Goal: Information Seeking & Learning: Learn about a topic

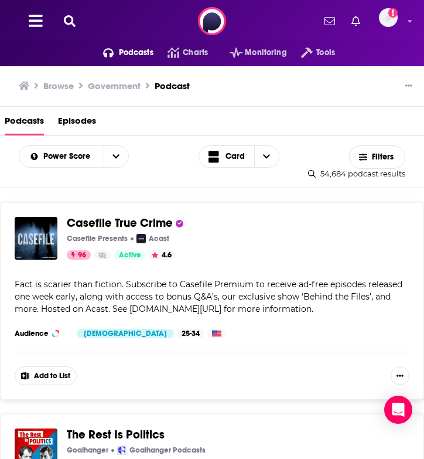
click at [75, 24] on icon at bounding box center [70, 21] width 12 height 12
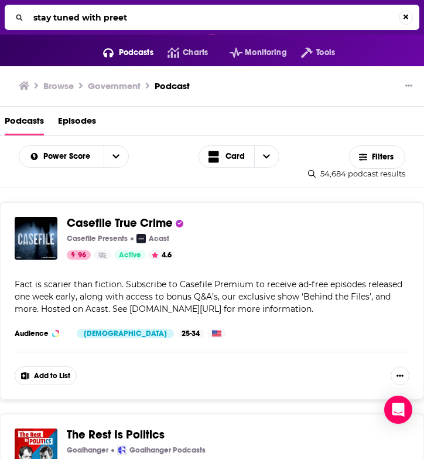
type input "stay tuned with preet"
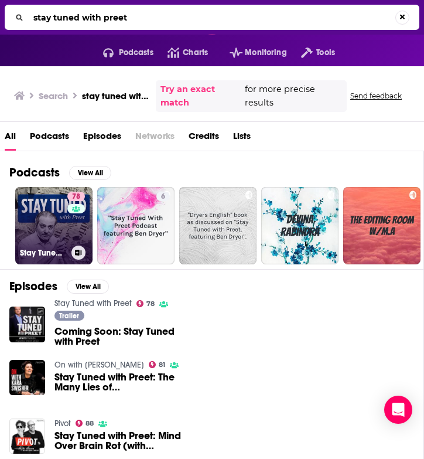
click at [48, 226] on link "78 Stay Tuned with Preet" at bounding box center [53, 225] width 77 height 77
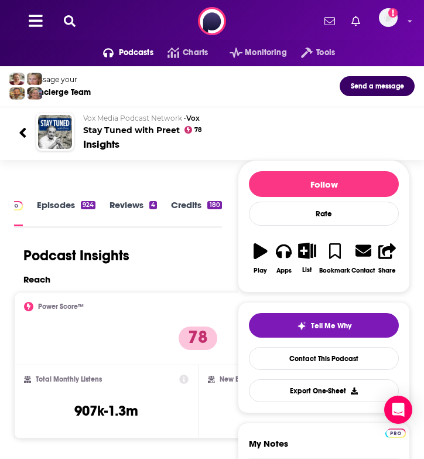
click at [73, 25] on icon at bounding box center [70, 21] width 12 height 12
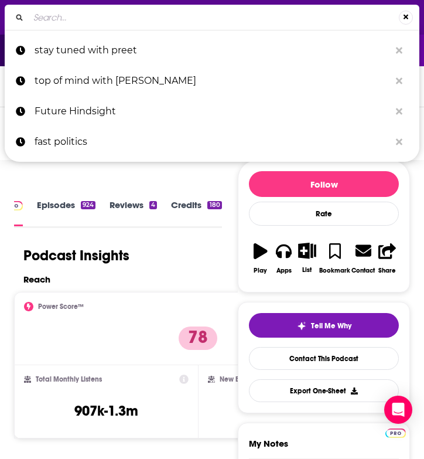
type input "o"
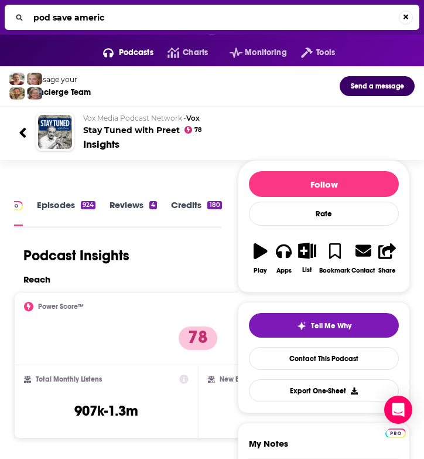
type input "pod save america"
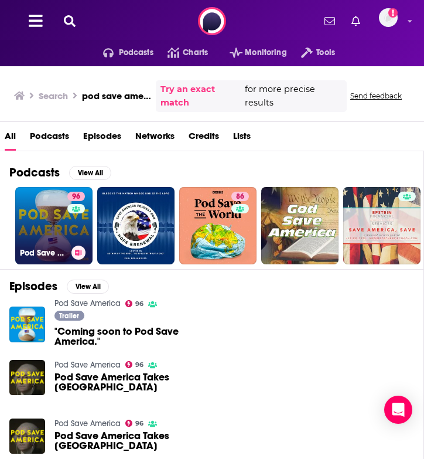
click at [56, 234] on link "96 Pod Save America" at bounding box center [53, 225] width 77 height 77
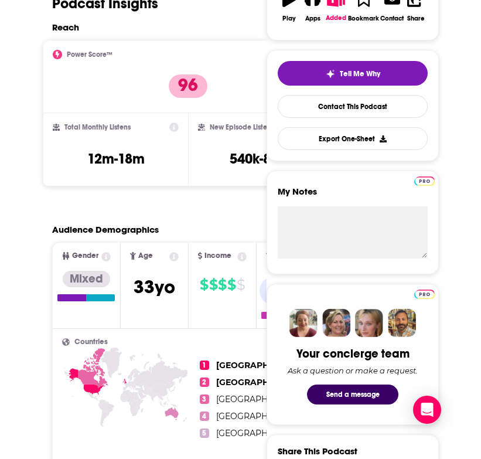
scroll to position [252, 0]
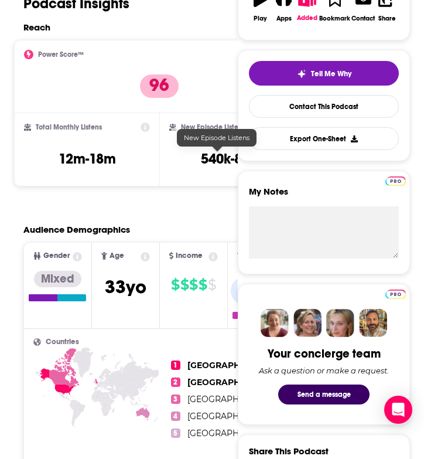
click at [218, 162] on h3 "540k-803k" at bounding box center [232, 159] width 63 height 18
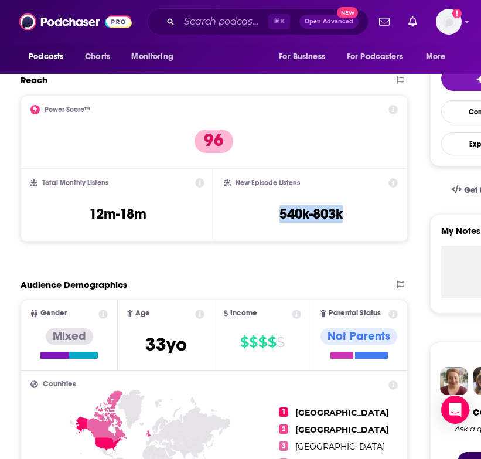
drag, startPoint x: 351, startPoint y: 213, endPoint x: 264, endPoint y: 210, distance: 87.3
click at [265, 210] on div "New Episode Listens 540k-803k" at bounding box center [310, 205] width 173 height 54
copy h3 "540k-803k"
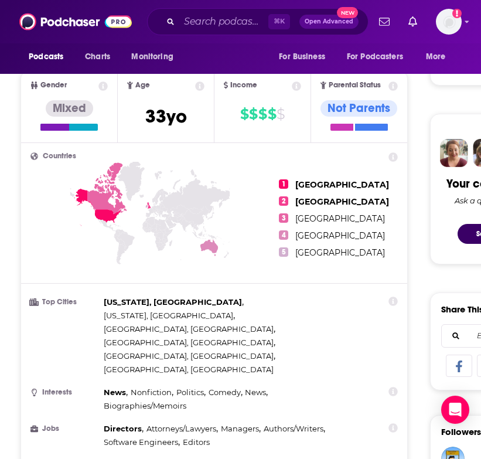
scroll to position [581, 0]
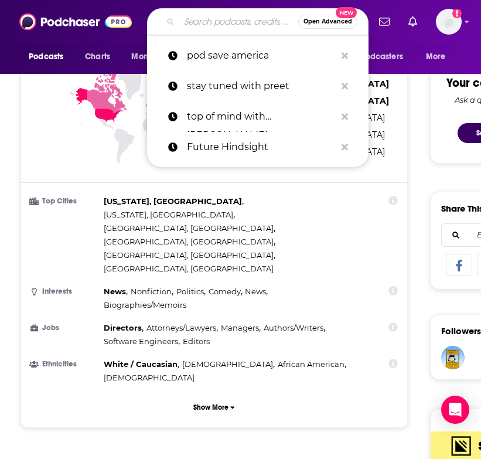
click at [199, 19] on input "Search podcasts, credits, & more..." at bounding box center [238, 21] width 119 height 19
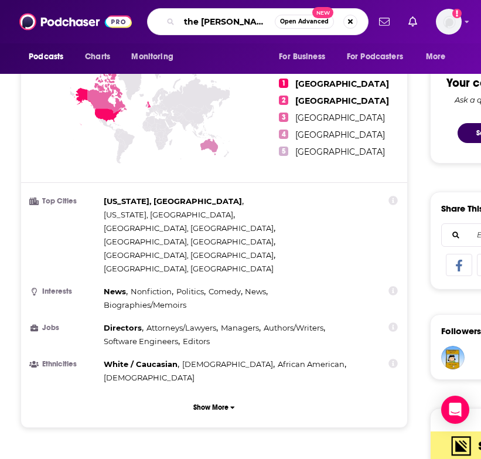
type input "the ezra klein show"
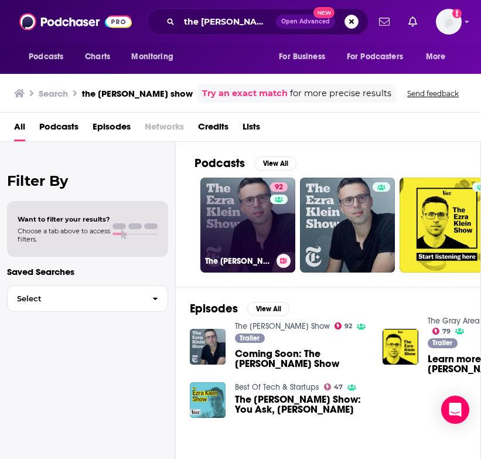
click at [244, 231] on link "92 The Ezra Klein Show" at bounding box center [247, 225] width 95 height 95
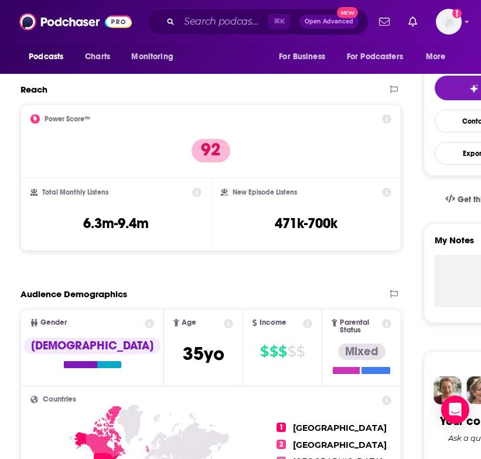
scroll to position [289, 0]
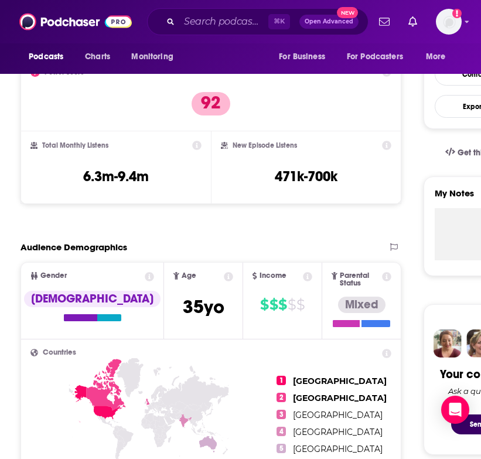
click at [313, 173] on h3 "471k-700k" at bounding box center [306, 177] width 63 height 18
click at [340, 176] on div "New Episode Listens 471k-700k" at bounding box center [306, 168] width 171 height 54
drag, startPoint x: 340, startPoint y: 176, endPoint x: 263, endPoint y: 176, distance: 77.3
click at [263, 176] on div "New Episode Listens 471k-700k" at bounding box center [306, 168] width 171 height 54
copy div "471k-700k Export One-Sheet"
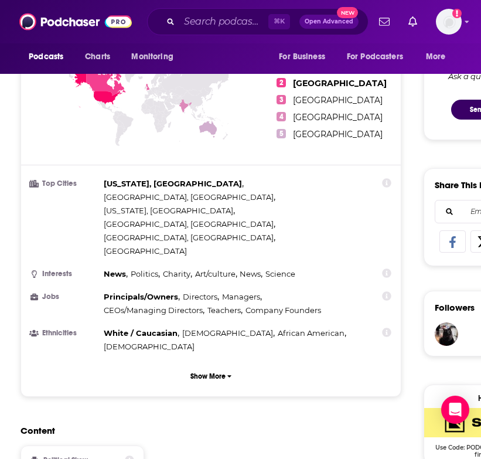
scroll to position [637, 0]
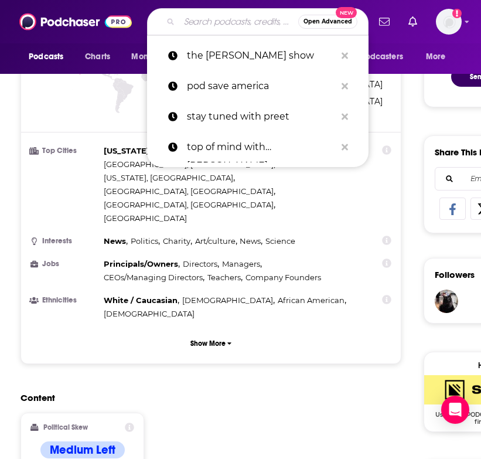
click at [189, 23] on input "Search podcasts, credits, & more..." at bounding box center [238, 21] width 119 height 19
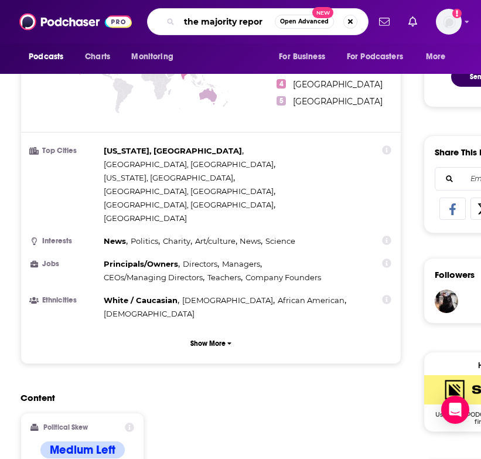
type input "the majority report"
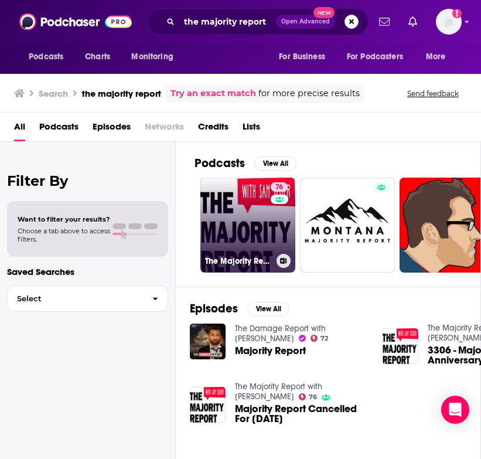
click at [241, 226] on link "76 The Majority Report with Sam Seder" at bounding box center [247, 225] width 95 height 95
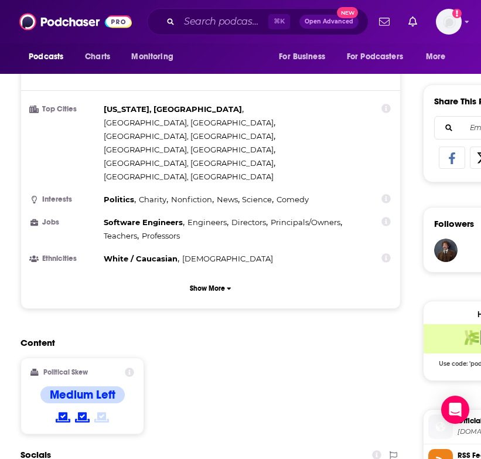
scroll to position [689, 0]
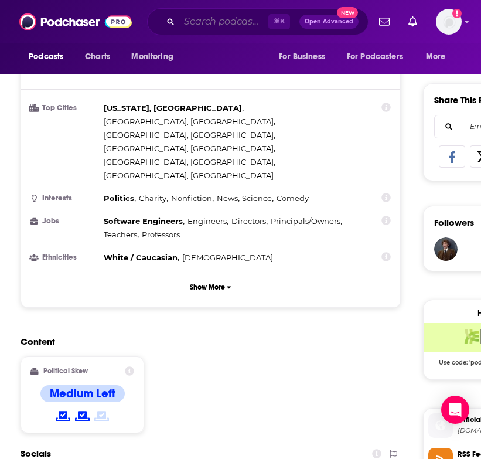
click at [212, 23] on input "Search podcasts, credits, & more..." at bounding box center [223, 21] width 89 height 19
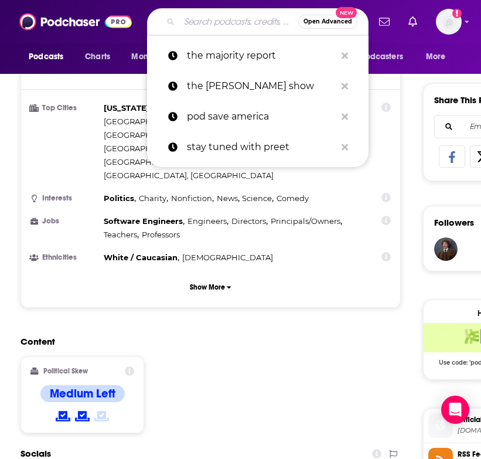
click at [212, 23] on input "Search podcasts, credits, & more..." at bounding box center [238, 21] width 119 height 19
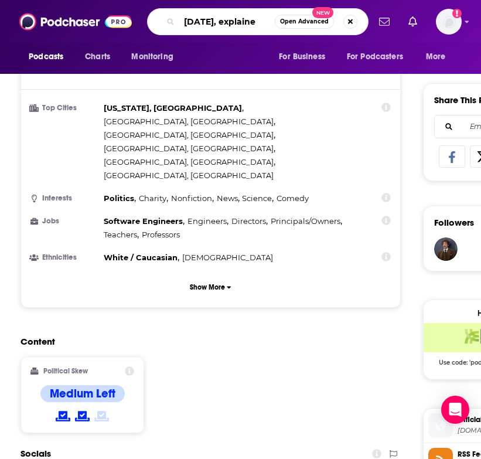
type input "today, explained"
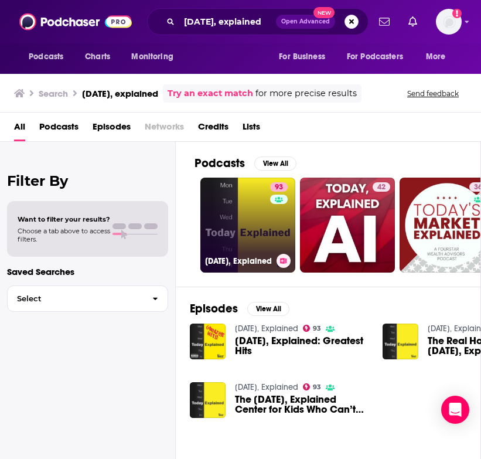
click at [244, 227] on link "93 Today, Explained" at bounding box center [247, 225] width 95 height 95
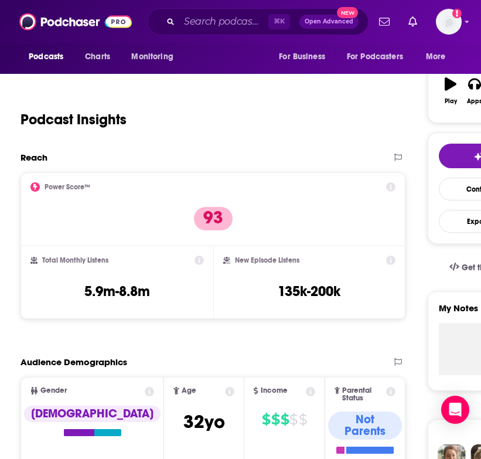
scroll to position [176, 0]
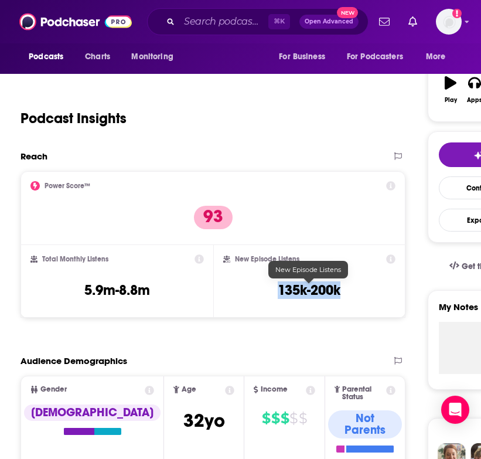
drag, startPoint x: 345, startPoint y: 294, endPoint x: 274, endPoint y: 294, distance: 70.3
click at [274, 294] on div "New Episode Listens 135k-200k" at bounding box center [309, 281] width 172 height 54
copy h3 "135k-200k"
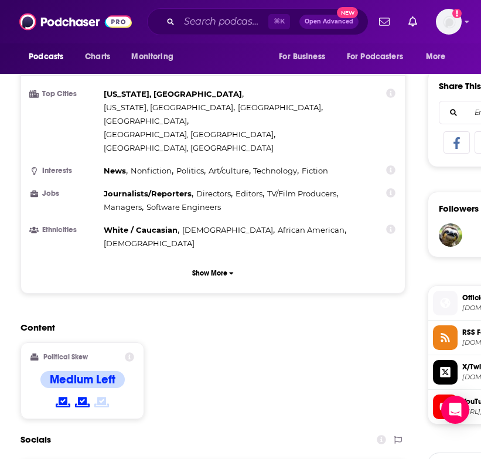
scroll to position [702, 0]
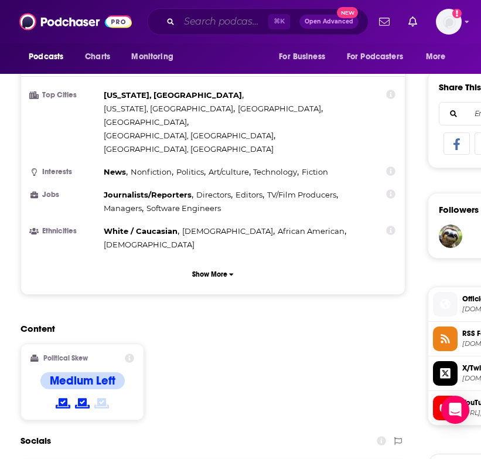
click at [200, 23] on input "Search podcasts, credits, & more..." at bounding box center [223, 21] width 89 height 19
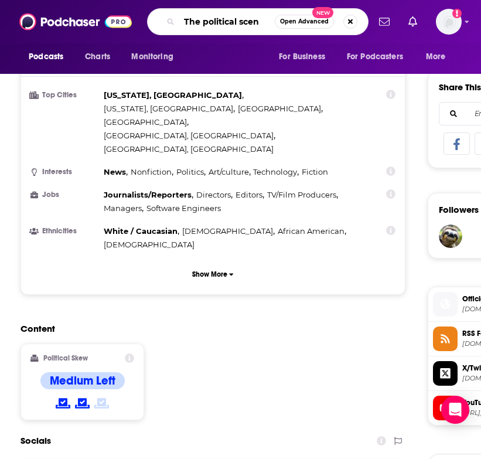
type input "The political scene"
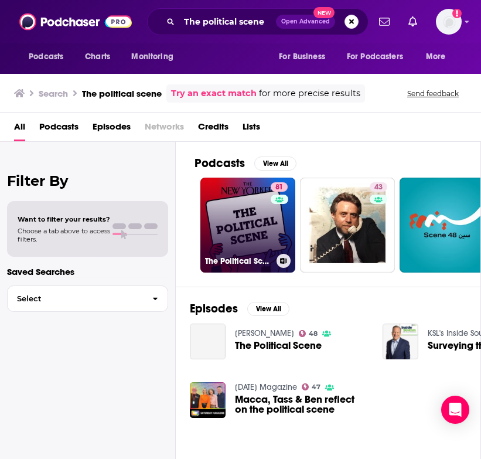
click at [221, 233] on link "81 The Political Scene | The New Yorker" at bounding box center [247, 225] width 95 height 95
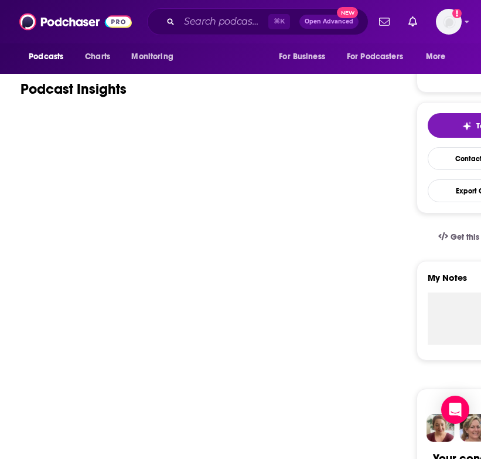
scroll to position [206, 0]
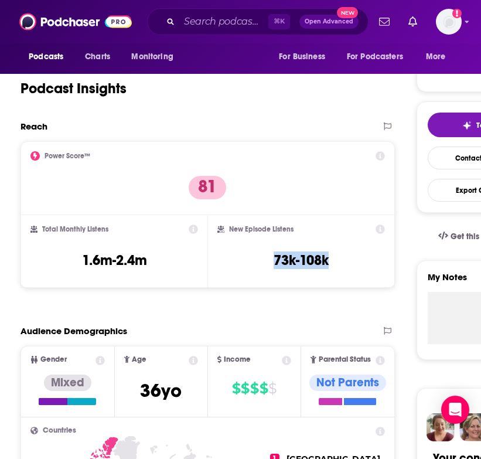
drag, startPoint x: 332, startPoint y: 257, endPoint x: 269, endPoint y: 257, distance: 63.3
click at [269, 257] on div "New Episode Listens 73k-108k" at bounding box center [300, 251] width 167 height 54
copy h3 "73k-108k"
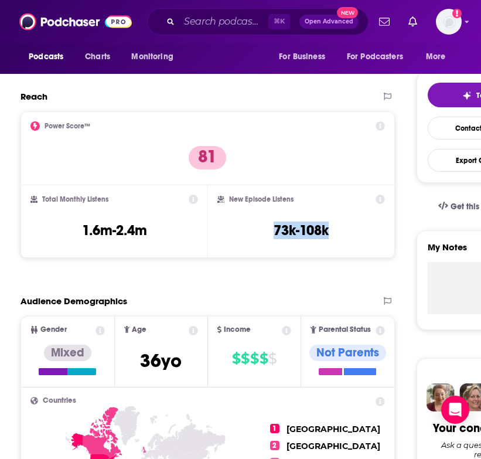
scroll to position [0, 0]
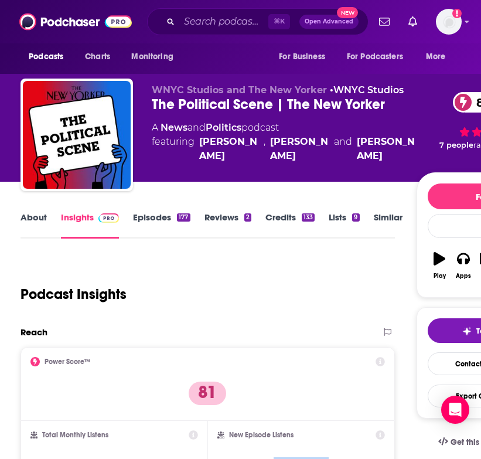
click at [37, 223] on link "About" at bounding box center [34, 225] width 26 height 27
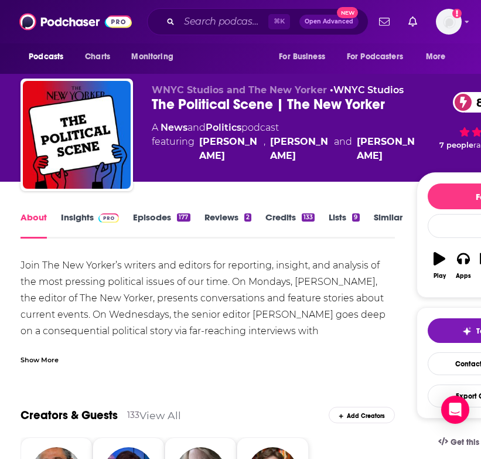
click at [82, 226] on link "Insights" at bounding box center [90, 225] width 58 height 27
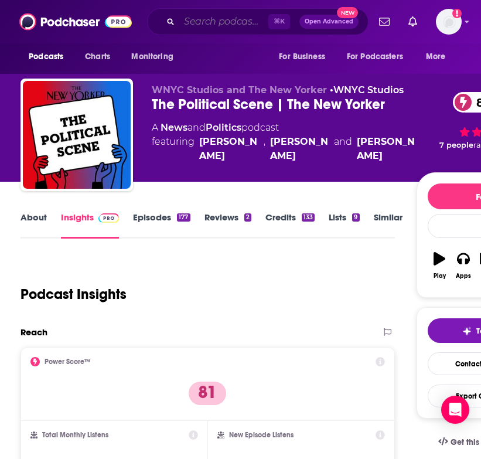
click at [196, 23] on input "Search podcasts, credits, & more..." at bounding box center [223, 21] width 89 height 19
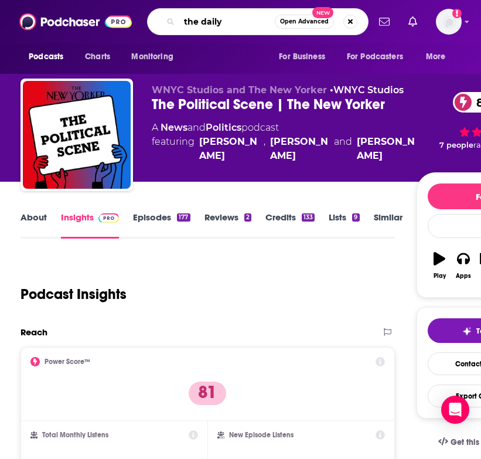
type input "the daily"
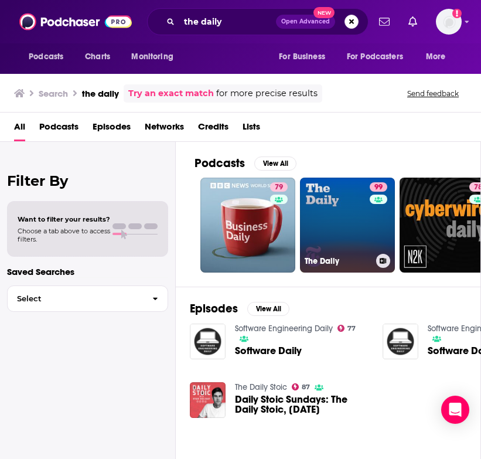
click at [335, 242] on link "99 The Daily" at bounding box center [347, 225] width 95 height 95
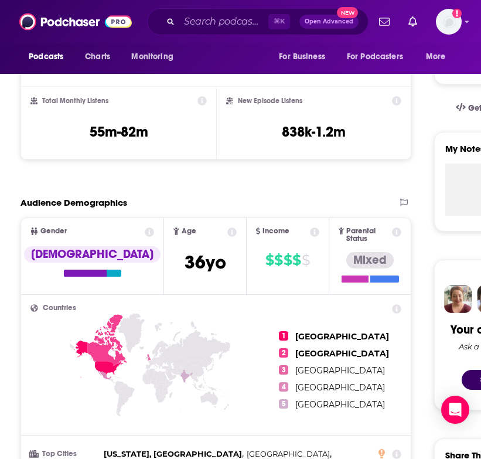
scroll to position [335, 0]
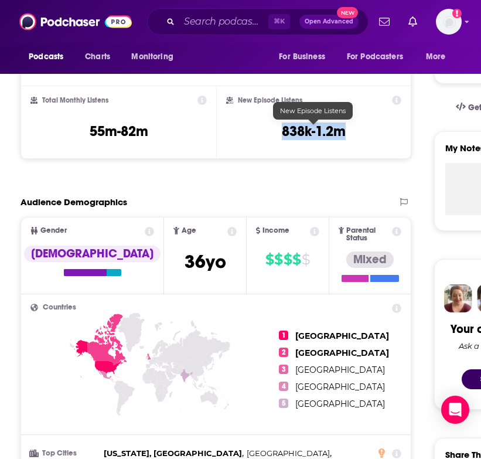
drag, startPoint x: 280, startPoint y: 130, endPoint x: 355, endPoint y: 130, distance: 74.4
click at [355, 130] on div "New Episode Listens 838k-1.2m" at bounding box center [314, 123] width 176 height 54
copy h3 "838k-1.2m"
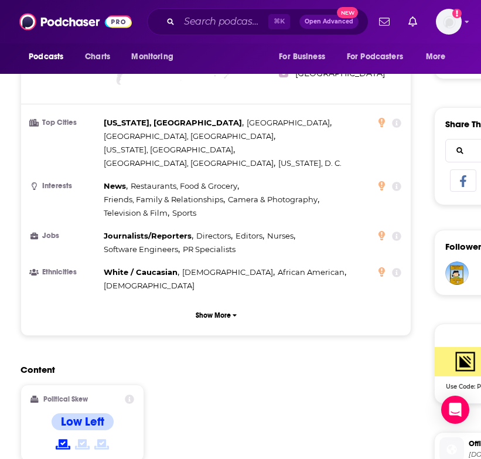
scroll to position [749, 0]
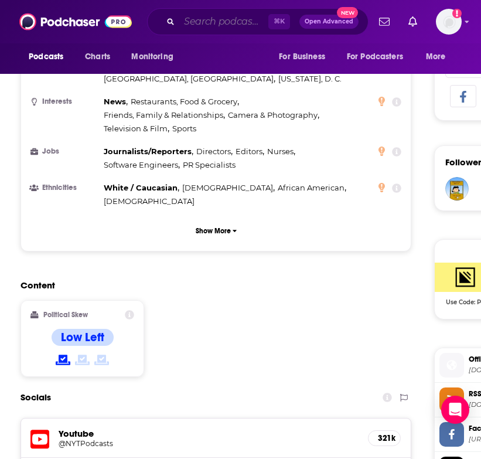
click at [204, 21] on input "Search podcasts, credits, & more..." at bounding box center [223, 21] width 89 height 19
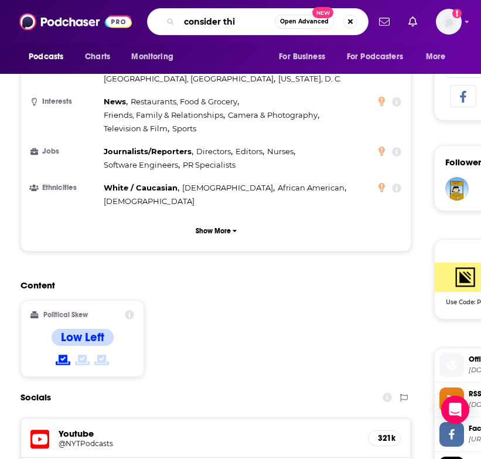
type input "consider this"
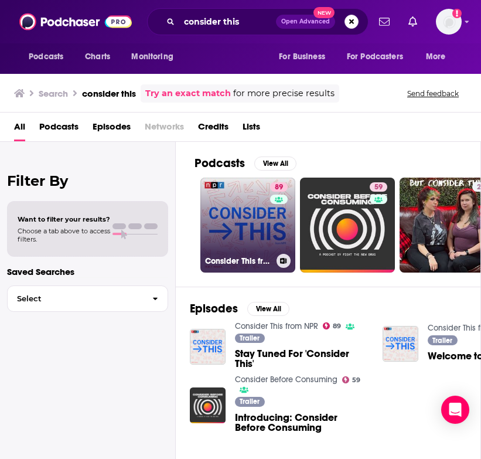
click at [247, 248] on link "89 Consider This from NPR" at bounding box center [247, 225] width 95 height 95
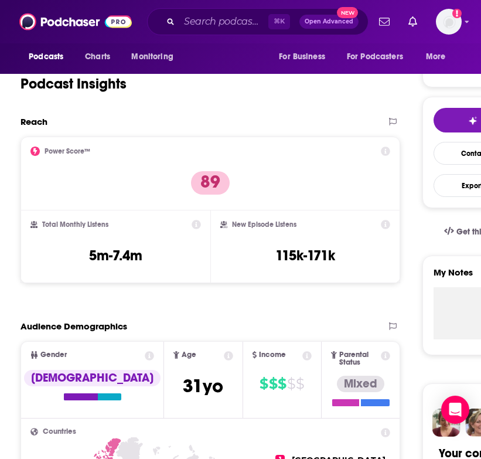
scroll to position [221, 0]
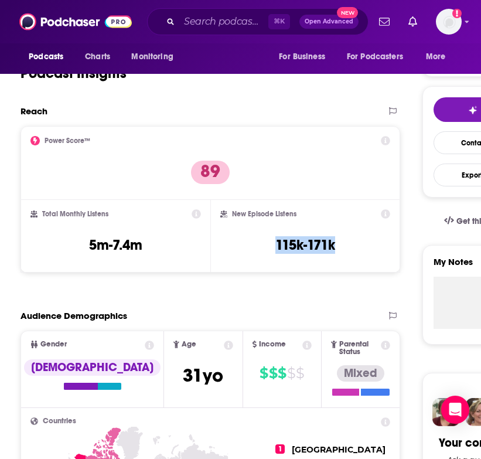
drag, startPoint x: 277, startPoint y: 250, endPoint x: 357, endPoint y: 250, distance: 79.7
click at [357, 250] on div "New Episode Listens 115k-171k" at bounding box center [305, 236] width 170 height 54
copy h3 "115k-171k"
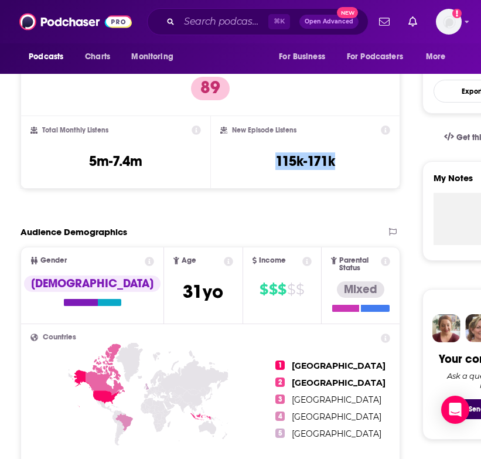
scroll to position [0, 0]
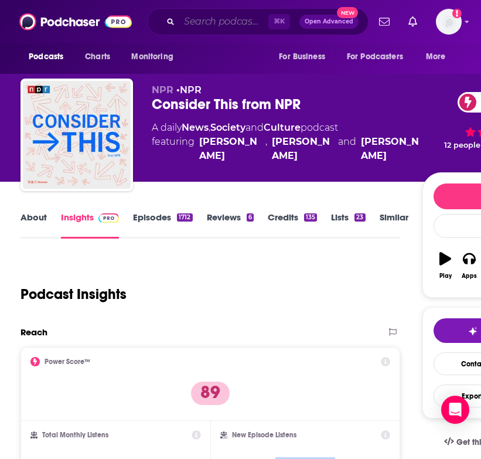
click at [207, 22] on input "Search podcasts, credits, & more..." at bounding box center [223, 21] width 89 height 19
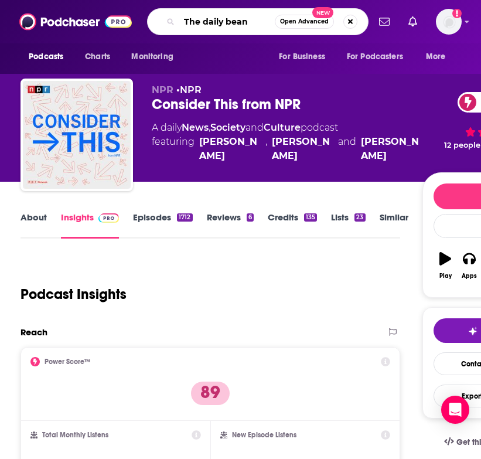
type input "The daily beans"
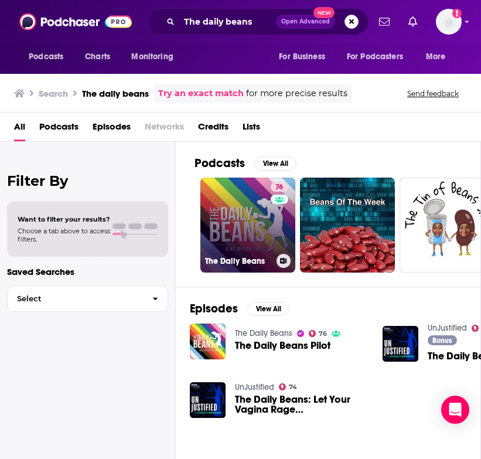
click at [231, 217] on link "76 The Daily Beans" at bounding box center [247, 225] width 95 height 95
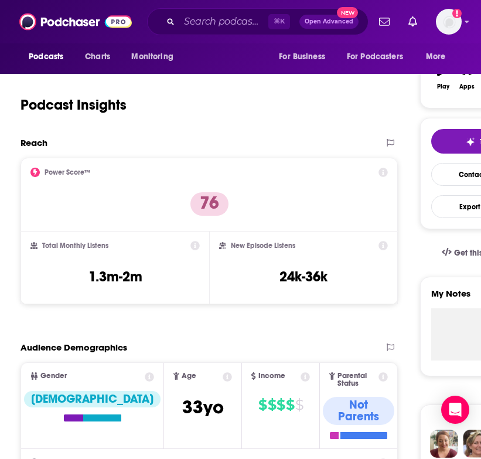
scroll to position [209, 0]
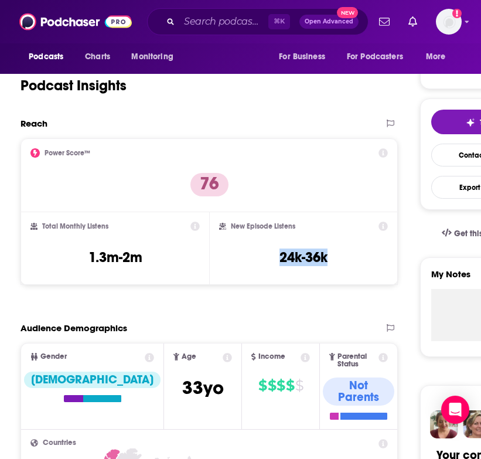
drag, startPoint x: 280, startPoint y: 263, endPoint x: 329, endPoint y: 261, distance: 49.3
click at [329, 261] on div "New Episode Listens 24k-36k" at bounding box center [303, 249] width 169 height 54
copy h3 "24k-36k"
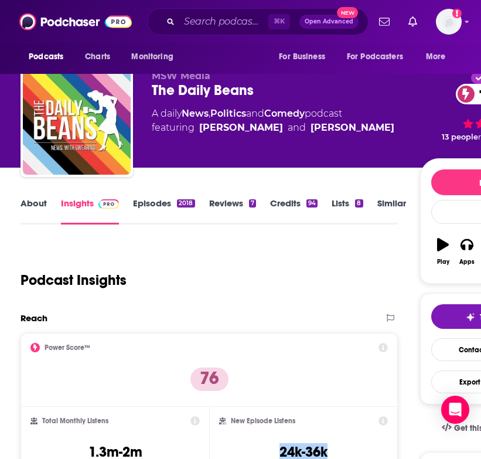
scroll to position [13, 0]
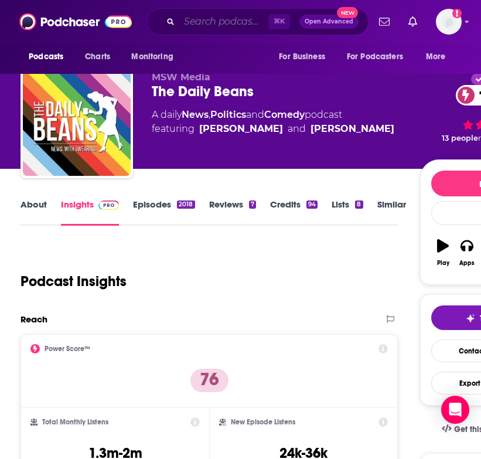
click at [213, 24] on input "Search podcasts, credits, & more..." at bounding box center [223, 21] width 89 height 19
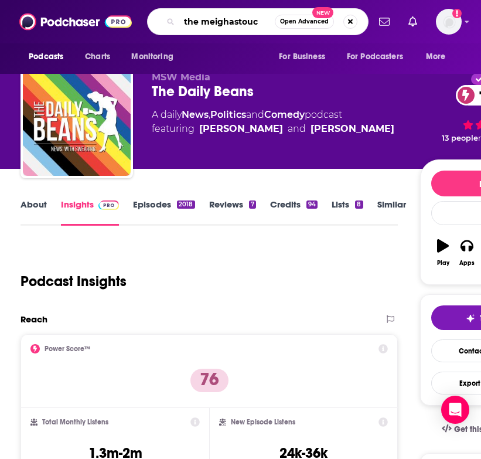
type input "the meighastouch"
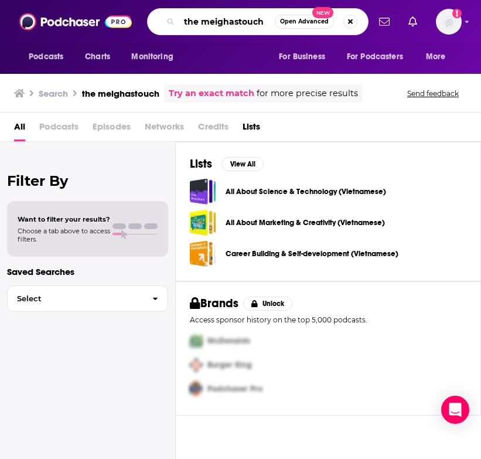
click at [219, 21] on input "the meighastouch" at bounding box center [227, 21] width 96 height 19
type input "the meidastouch"
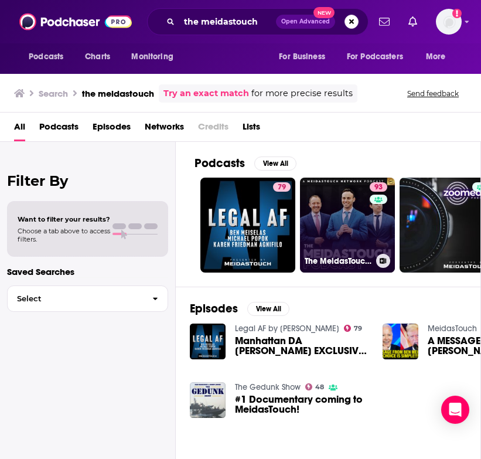
click at [372, 233] on div "93" at bounding box center [380, 217] width 21 height 71
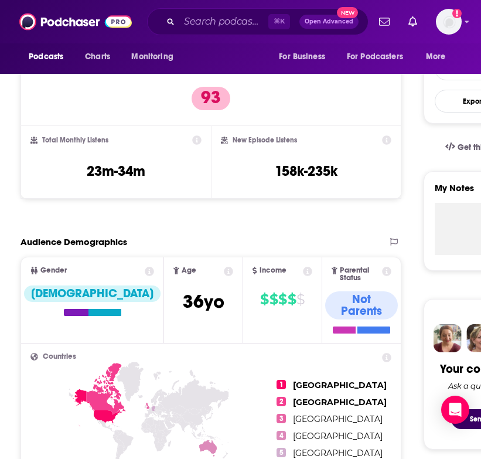
scroll to position [306, 0]
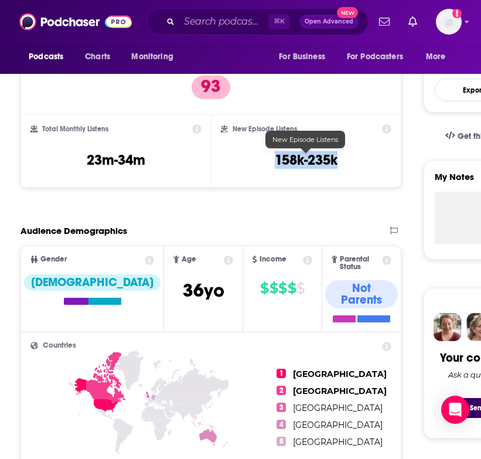
drag, startPoint x: 271, startPoint y: 158, endPoint x: 350, endPoint y: 158, distance: 79.1
click at [350, 158] on div "New Episode Listens 158k-235k" at bounding box center [306, 151] width 171 height 54
copy h3 "158k-235k"
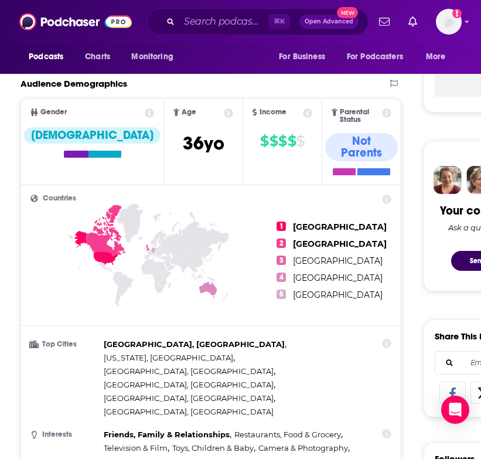
scroll to position [719, 0]
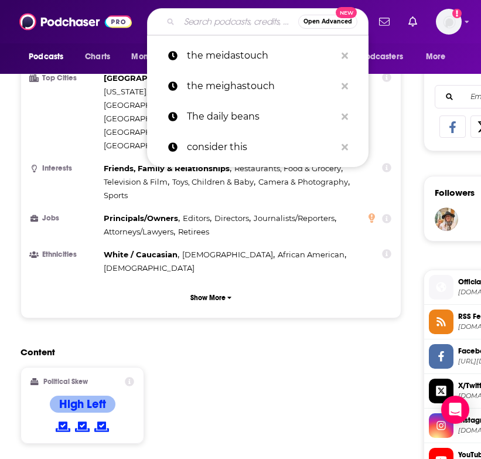
click at [195, 22] on input "Search podcasts, credits, & more..." at bounding box center [238, 21] width 119 height 19
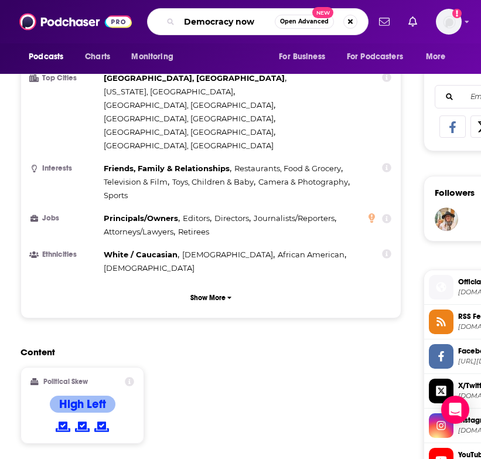
type input "Democracy now!"
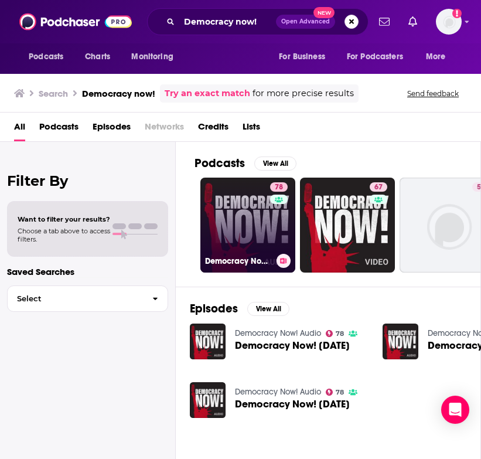
click at [226, 220] on link "78 Democracy Now! Audio" at bounding box center [247, 225] width 95 height 95
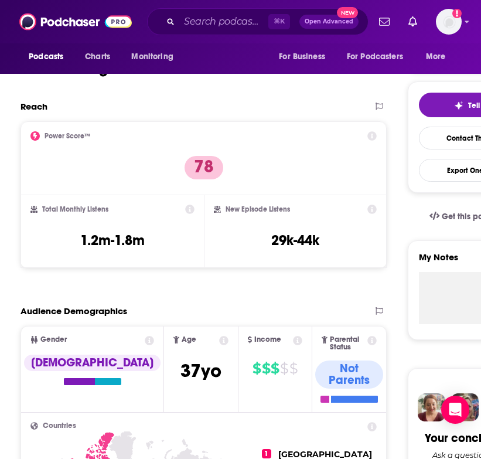
scroll to position [238, 0]
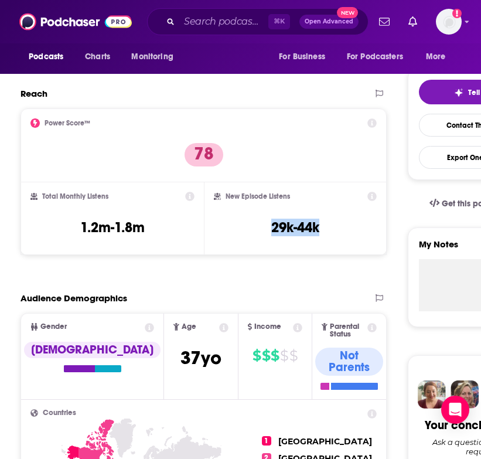
drag, startPoint x: 264, startPoint y: 232, endPoint x: 345, endPoint y: 236, distance: 81.5
click at [345, 236] on div "New Episode Listens 29k-44k" at bounding box center [295, 219] width 163 height 54
drag, startPoint x: 345, startPoint y: 236, endPoint x: 269, endPoint y: 220, distance: 77.1
click at [269, 220] on div "New Episode Listens 29k-44k" at bounding box center [295, 219] width 163 height 54
copy h3 "29k-44k"
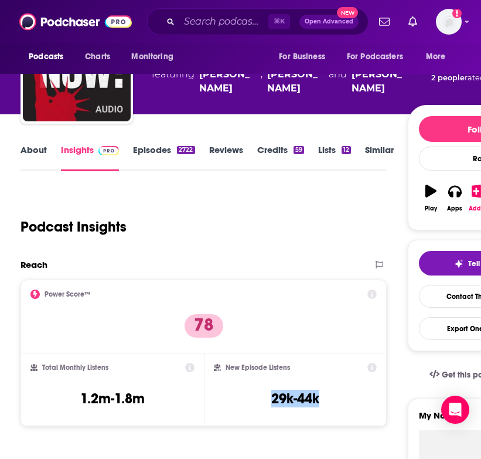
scroll to position [11, 0]
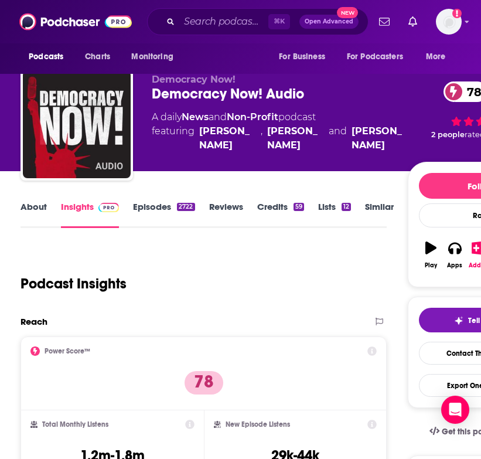
click at [176, 22] on div "⌘ K Open Advanced New" at bounding box center [258, 21] width 222 height 27
click at [183, 21] on input "Search podcasts, credits, & more..." at bounding box center [223, 21] width 89 height 19
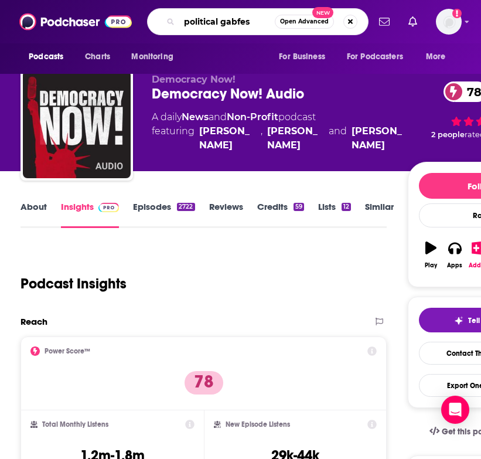
type input "political gabfest"
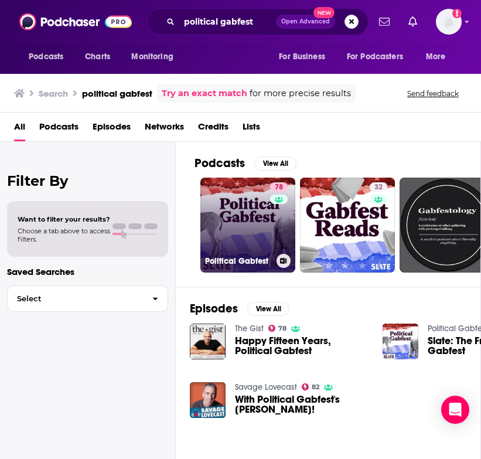
click at [231, 225] on link "78 Political Gabfest" at bounding box center [247, 225] width 95 height 95
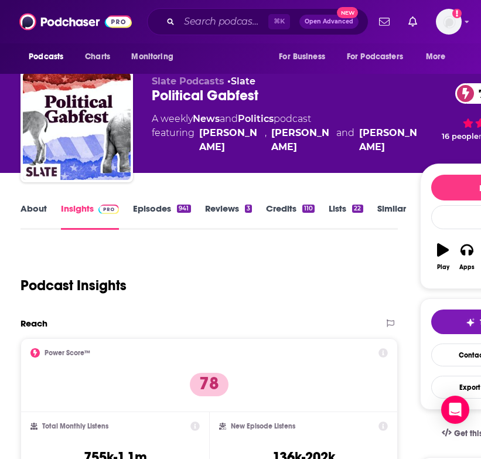
scroll to position [176, 0]
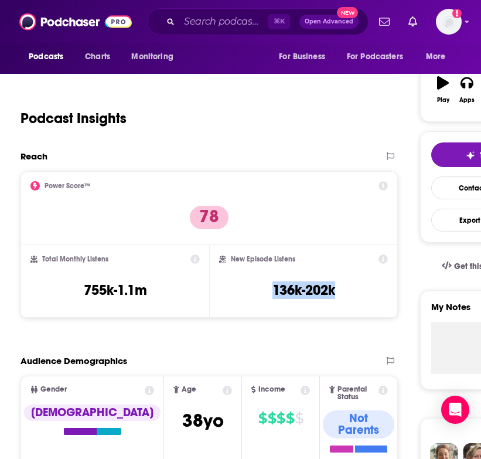
drag, startPoint x: 350, startPoint y: 286, endPoint x: 250, endPoint y: 286, distance: 100.2
click at [250, 286] on div "New Episode Listens 136k-202k" at bounding box center [303, 281] width 169 height 54
copy h3 "136k-202k"
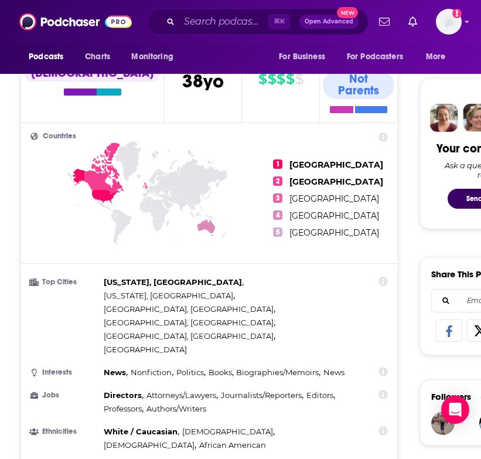
scroll to position [681, 0]
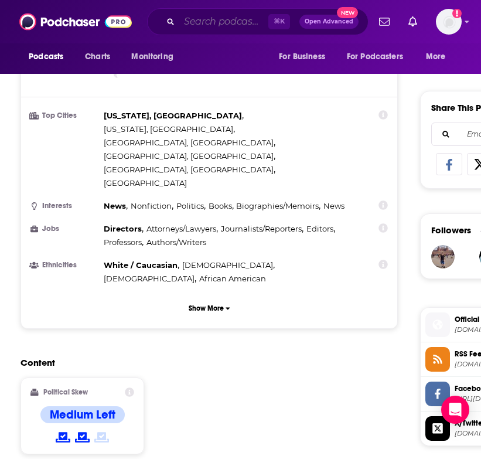
click at [210, 21] on input "Search podcasts, credits, & more..." at bounding box center [223, 21] width 89 height 19
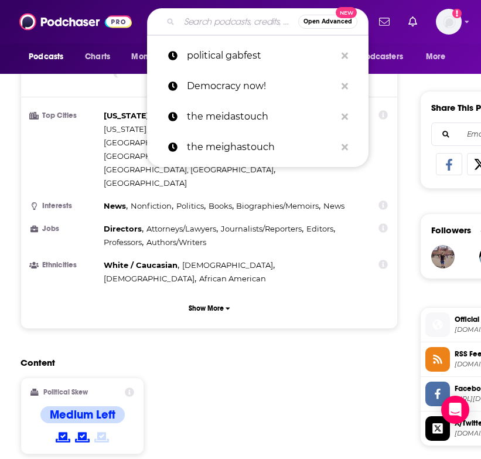
click at [210, 21] on input "Search podcasts, credits, & more..." at bounding box center [238, 21] width 119 height 19
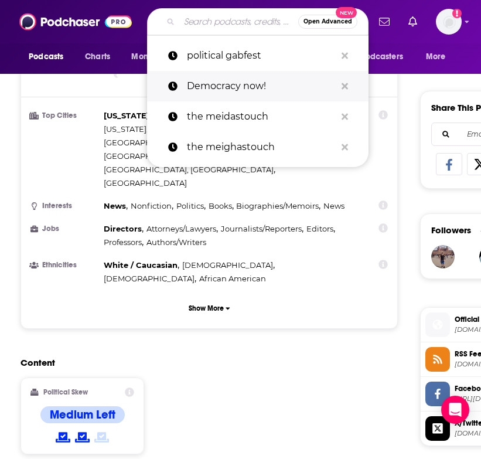
click at [229, 87] on p "Democracy now!" at bounding box center [261, 86] width 149 height 30
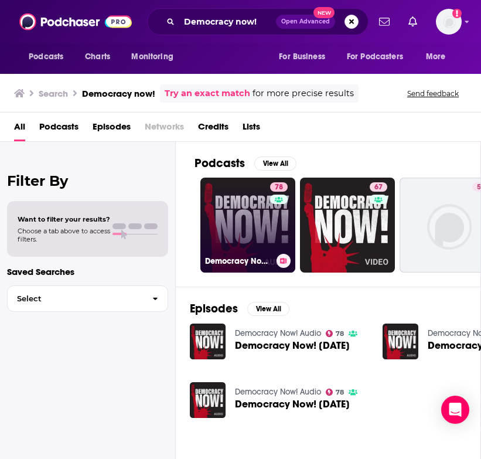
click at [262, 210] on link "78 Democracy Now! Audio" at bounding box center [247, 225] width 95 height 95
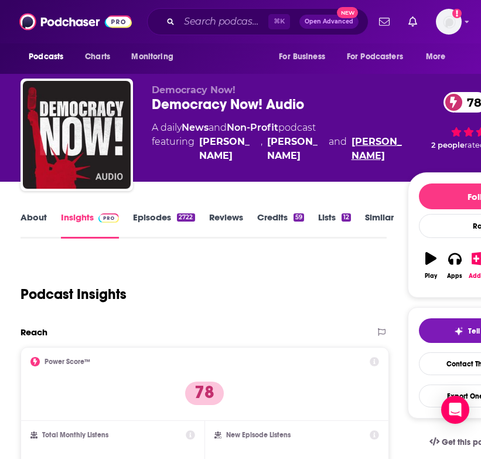
click at [383, 161] on link "Nermeen Shaikh" at bounding box center [380, 149] width 57 height 28
click at [209, 17] on input "Search podcasts, credits, & more..." at bounding box center [223, 21] width 89 height 19
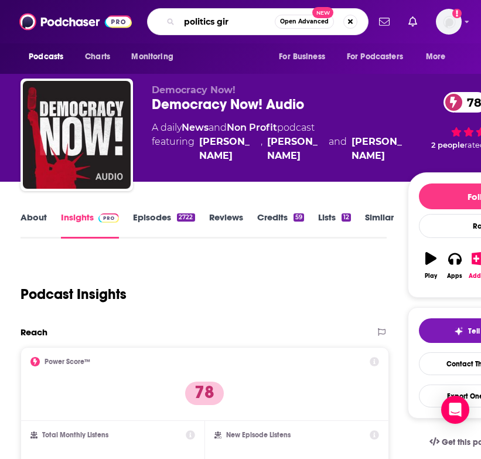
type input "politics girl"
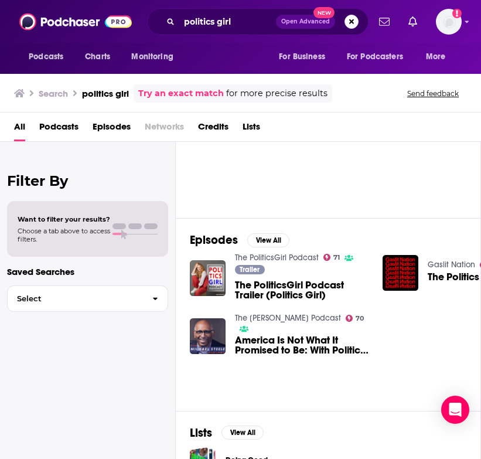
scroll to position [80, 0]
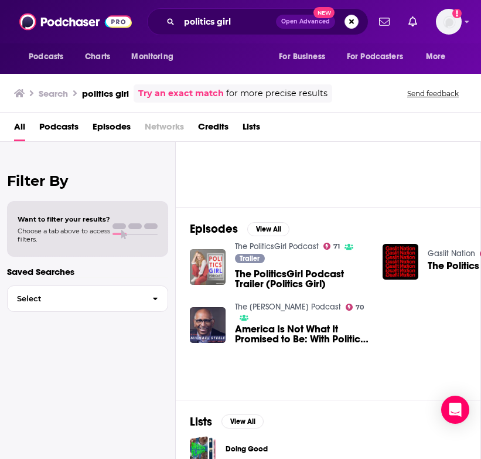
click at [210, 269] on img "The PoliticsGirl Podcast Trailer (Politics Girl)" at bounding box center [208, 267] width 36 height 36
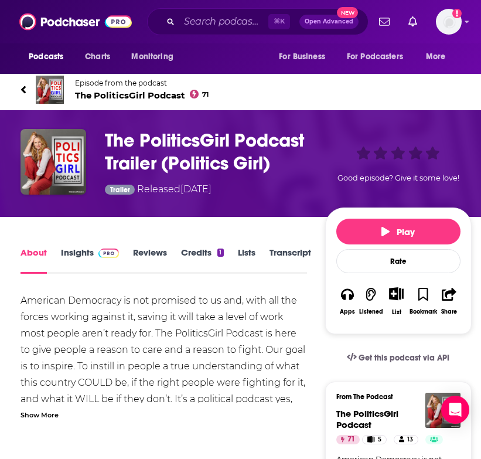
scroll to position [9, 0]
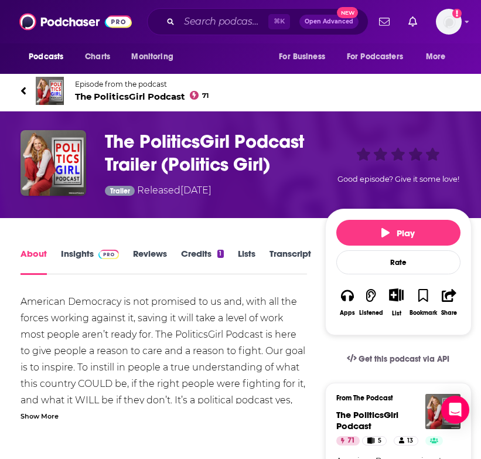
click at [127, 96] on span "The PoliticsGirl Podcast 71" at bounding box center [142, 96] width 134 height 11
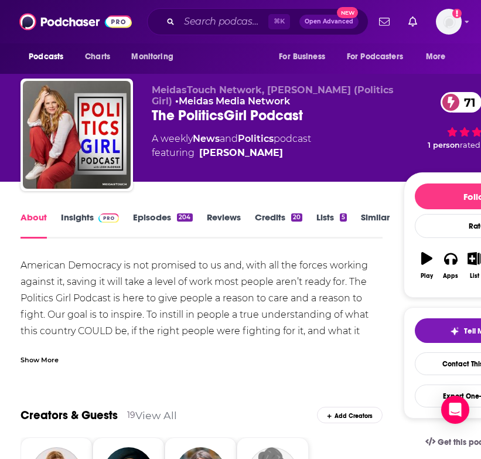
scroll to position [10, 0]
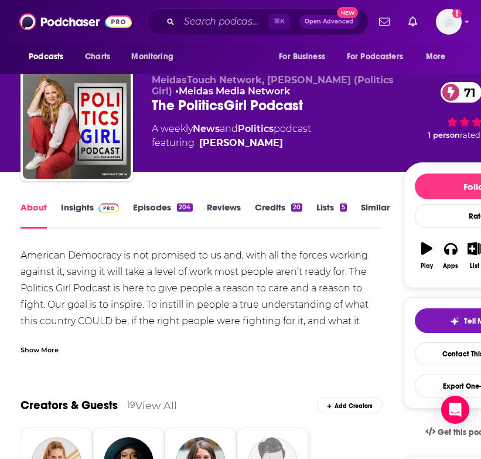
click at [77, 213] on link "Insights" at bounding box center [90, 215] width 58 height 27
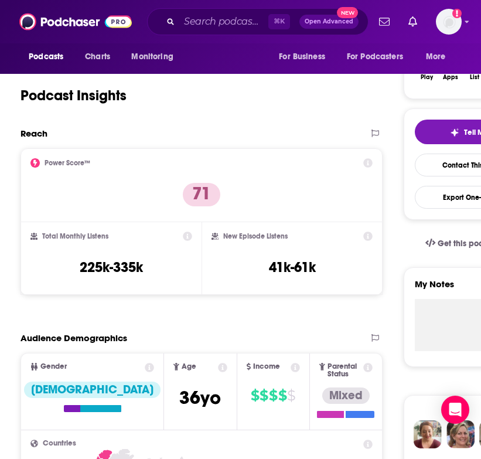
scroll to position [212, 0]
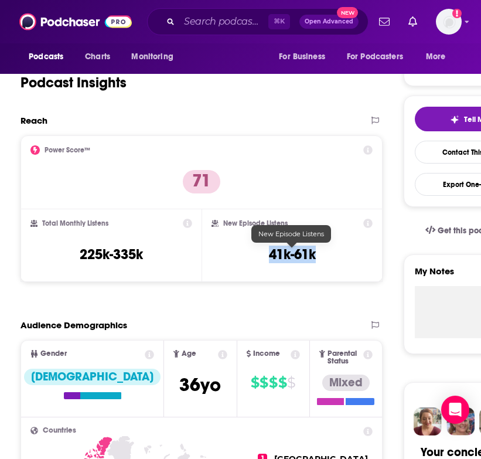
drag, startPoint x: 255, startPoint y: 260, endPoint x: 333, endPoint y: 260, distance: 77.3
click at [333, 260] on div "New Episode Listens 41k-61k" at bounding box center [292, 246] width 161 height 54
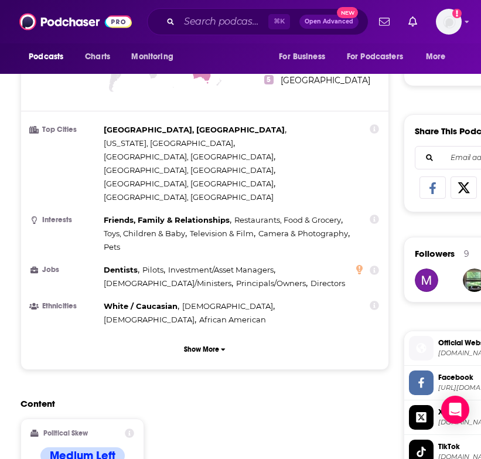
scroll to position [656, 0]
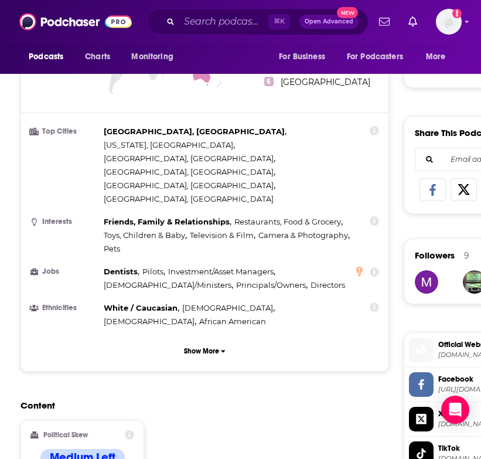
click at [206, 11] on div "⌘ K Open Advanced New" at bounding box center [258, 21] width 222 height 27
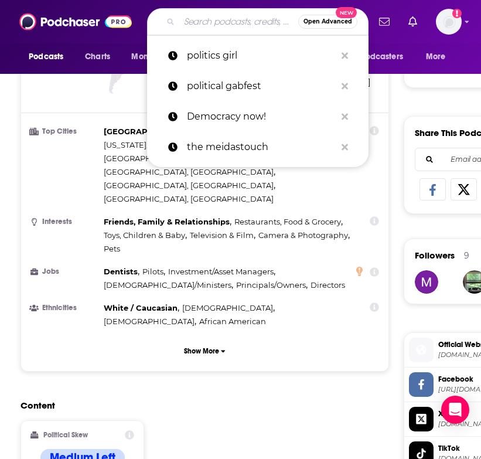
click at [190, 27] on input "Search podcasts, credits, & more..." at bounding box center [238, 21] width 119 height 19
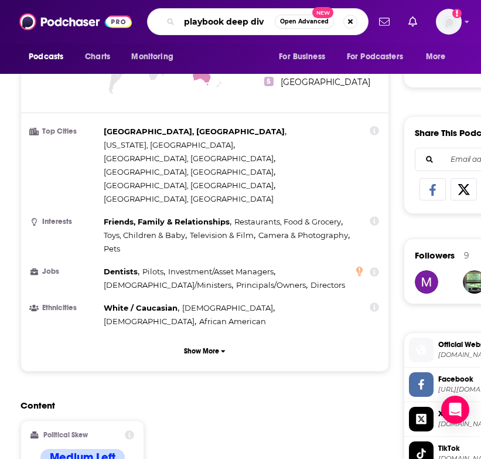
type input "playbook deep dive"
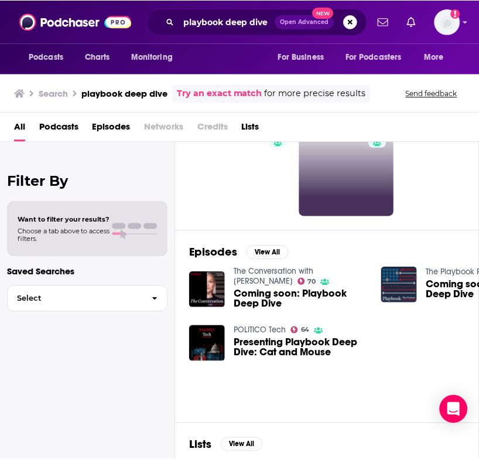
scroll to position [93, 0]
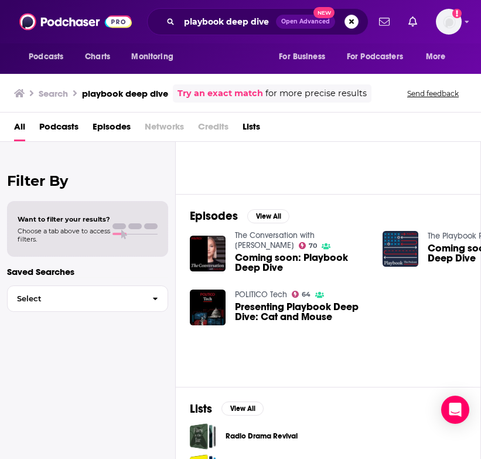
click at [424, 233] on link "The Playbook Podcast" at bounding box center [468, 236] width 81 height 10
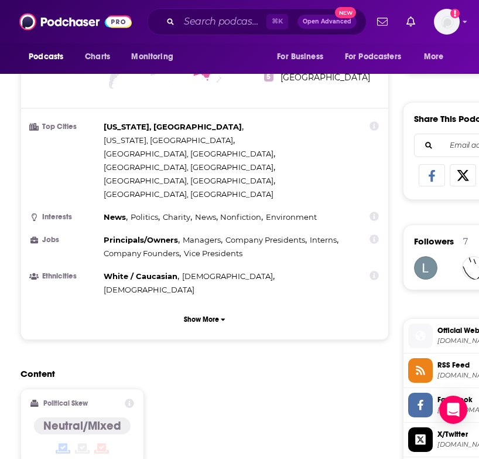
scroll to position [691, 0]
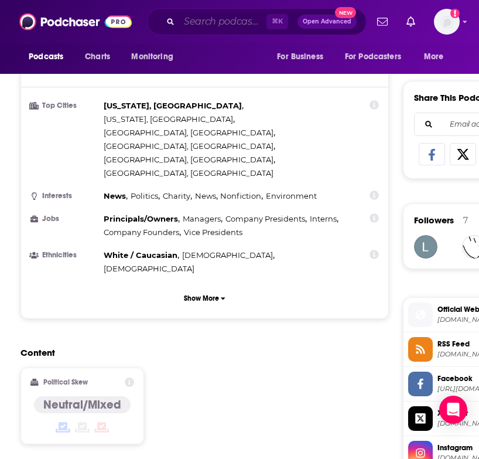
click at [209, 24] on input "Search podcasts, credits, & more..." at bounding box center [222, 21] width 87 height 19
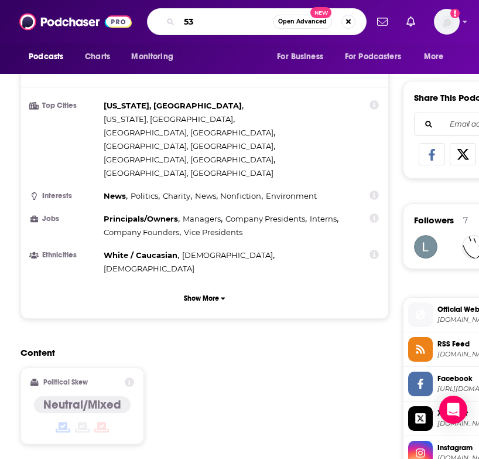
type input "538"
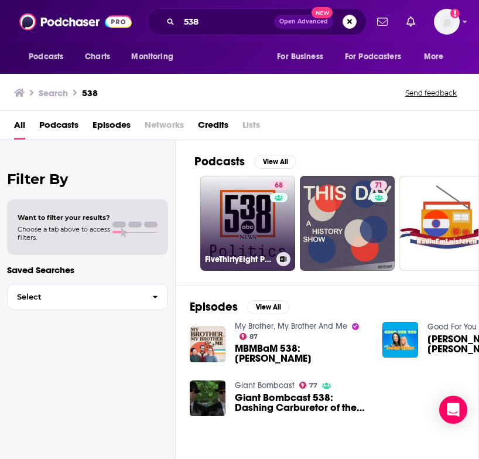
click at [235, 207] on link "68 FiveThirtyEight Politics" at bounding box center [247, 223] width 95 height 95
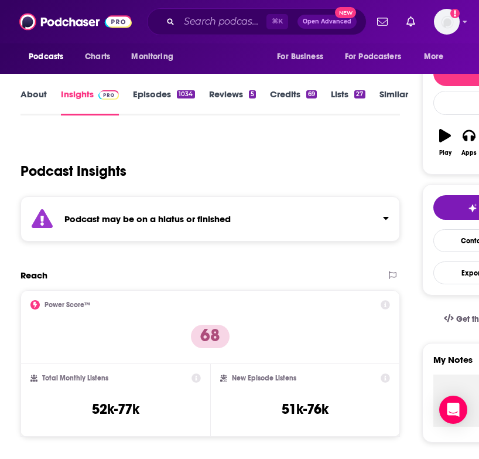
scroll to position [169, 0]
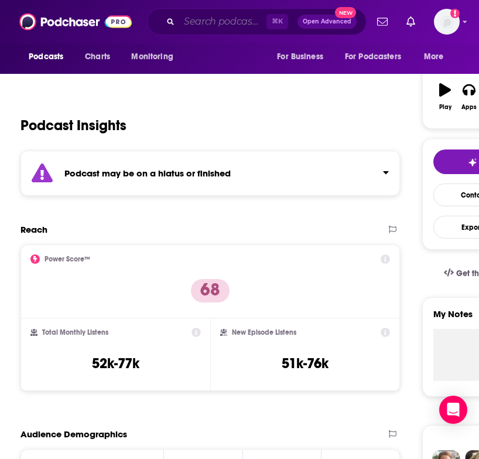
click at [200, 20] on input "Search podcasts, credits, & more..." at bounding box center [222, 21] width 87 height 19
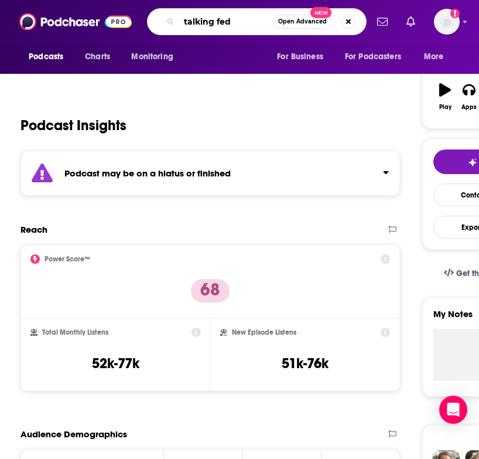
type input "talking feds"
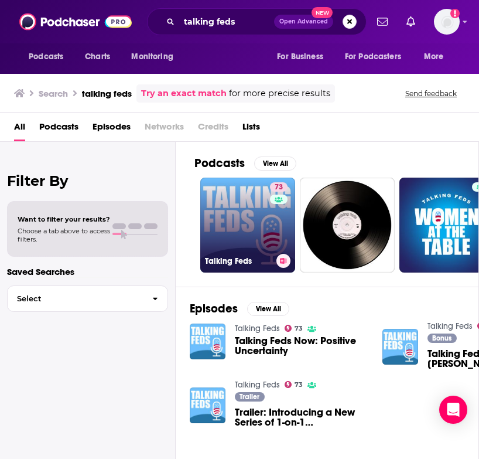
click at [234, 233] on link "73 Talking Feds" at bounding box center [247, 225] width 95 height 95
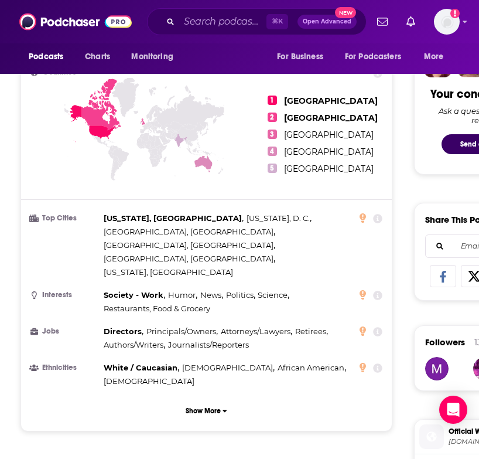
scroll to position [645, 0]
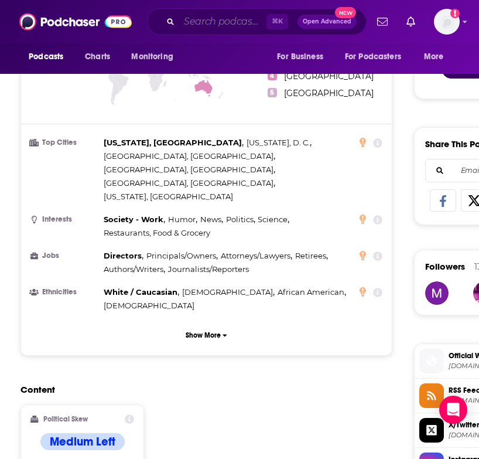
click at [233, 22] on input "Search podcasts, credits, & more..." at bounding box center [222, 21] width 87 height 19
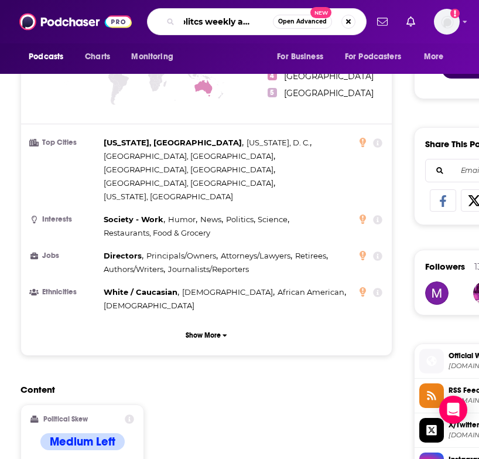
type input "politcs weekly america"
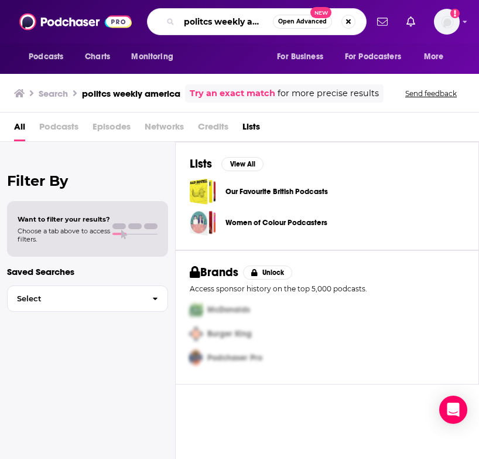
click at [219, 12] on input "politcs weekly america" at bounding box center [226, 21] width 94 height 19
click at [252, 23] on input "politcs weekly america" at bounding box center [226, 21] width 94 height 19
click at [196, 26] on input "politcs weekly america" at bounding box center [226, 21] width 94 height 19
click at [202, 22] on input "politcs weekly america" at bounding box center [226, 21] width 94 height 19
type input "politics weekly america"
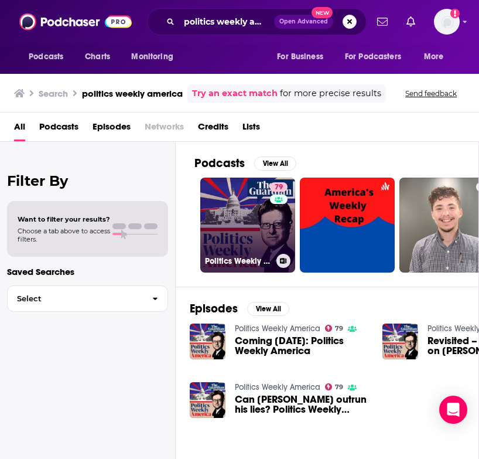
click at [227, 220] on link "79 Politics Weekly America" at bounding box center [247, 225] width 95 height 95
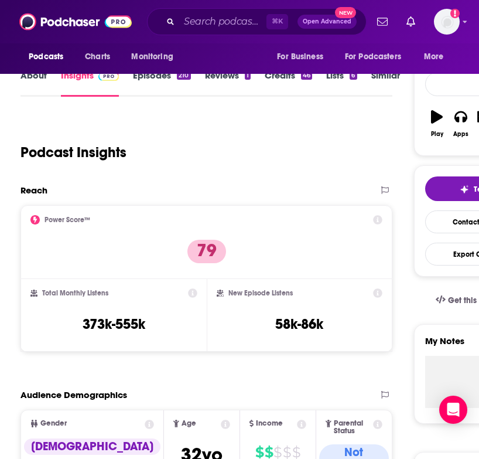
scroll to position [152, 0]
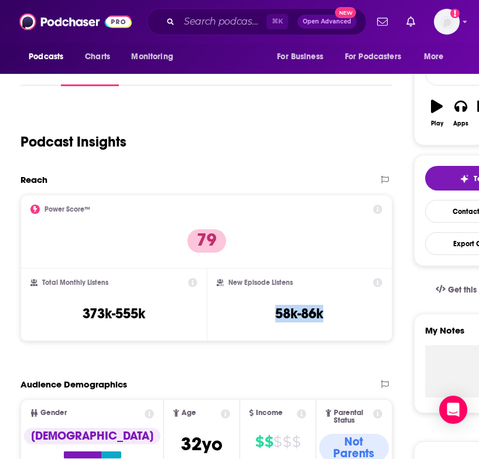
drag, startPoint x: 332, startPoint y: 321, endPoint x: 225, endPoint y: 321, distance: 107.2
click at [224, 321] on div "New Episode Listens 58k-86k" at bounding box center [300, 305] width 166 height 54
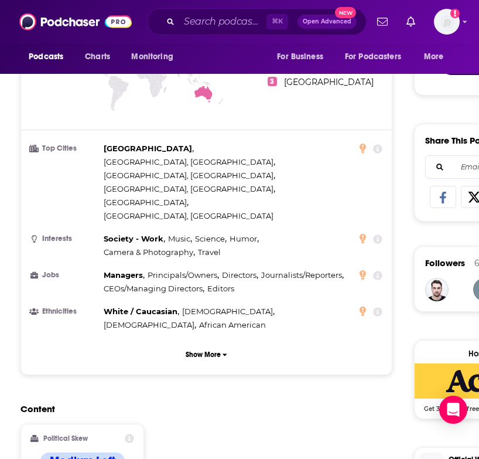
scroll to position [841, 0]
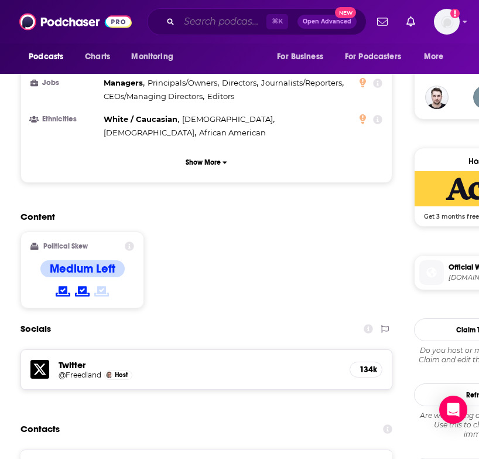
click at [205, 29] on input "Search podcasts, credits, & more..." at bounding box center [222, 21] width 87 height 19
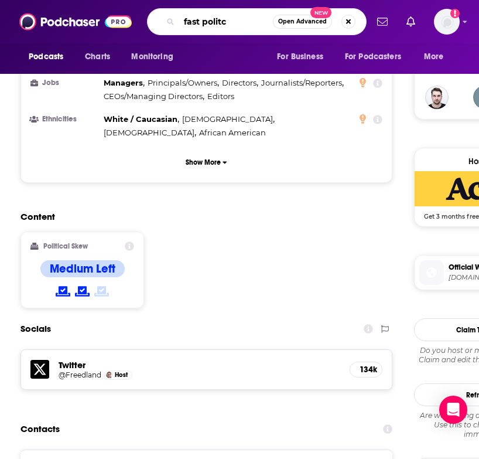
type input "fast politcs"
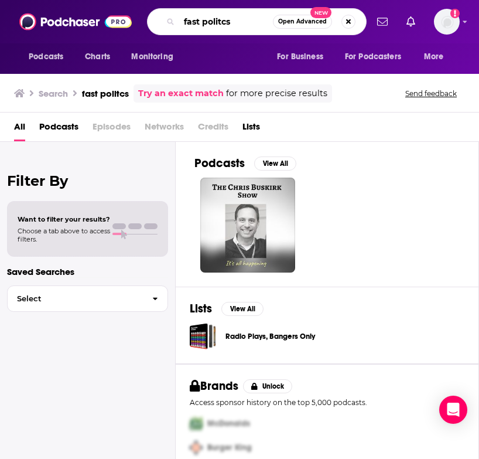
click at [248, 30] on input "fast politcs" at bounding box center [226, 21] width 94 height 19
click at [226, 25] on input "fast politcs" at bounding box center [226, 21] width 94 height 19
type input "fast politics"
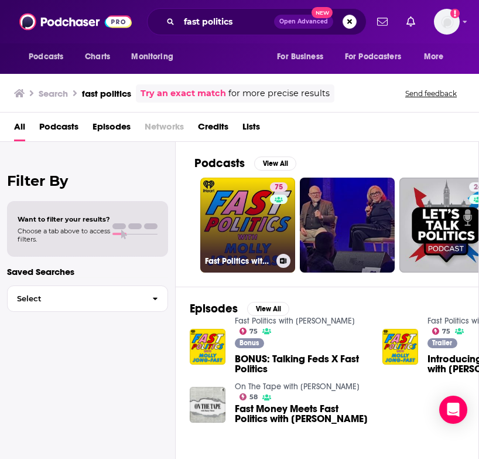
click at [229, 234] on link "75 Fast Politics with Molly Jong-Fast" at bounding box center [247, 225] width 95 height 95
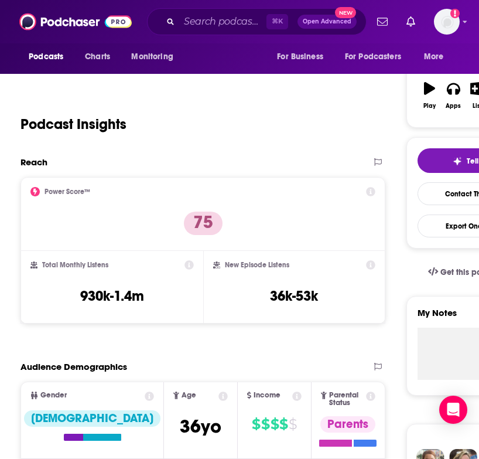
scroll to position [194, 0]
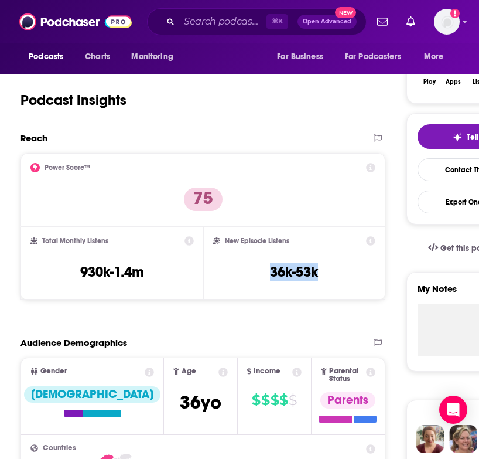
drag, startPoint x: 267, startPoint y: 275, endPoint x: 342, endPoint y: 281, distance: 75.8
click at [342, 281] on div "New Episode Listens 36k-53k" at bounding box center [294, 263] width 162 height 54
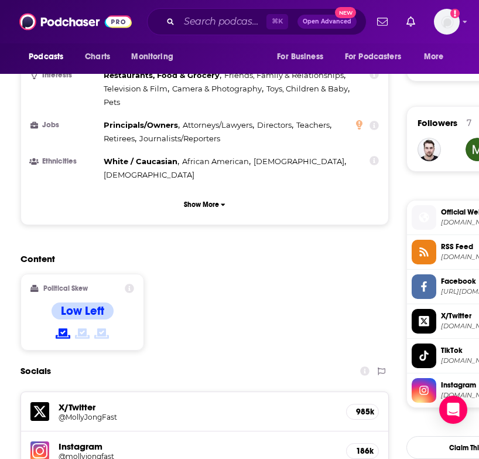
scroll to position [783, 0]
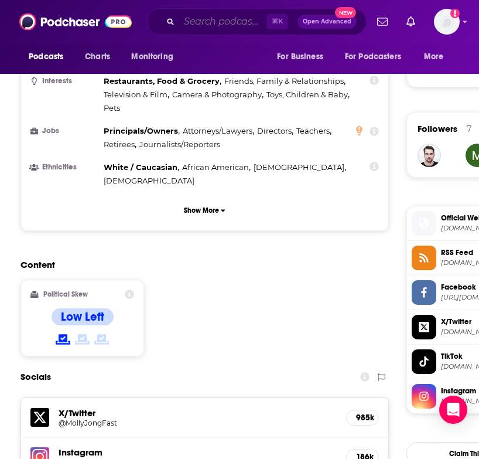
click at [207, 22] on input "Search podcasts, credits, & more..." at bounding box center [222, 21] width 87 height 19
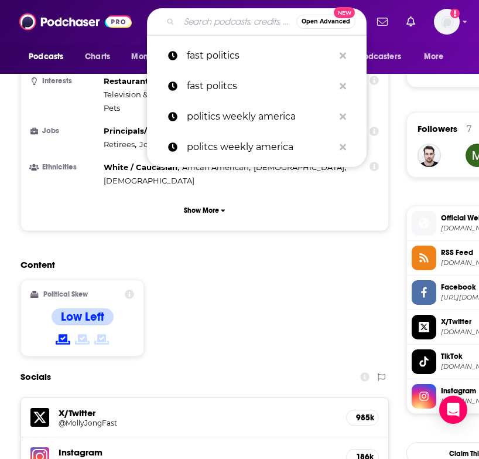
click at [207, 22] on input "Search podcasts, credits, & more..." at bounding box center [237, 21] width 117 height 19
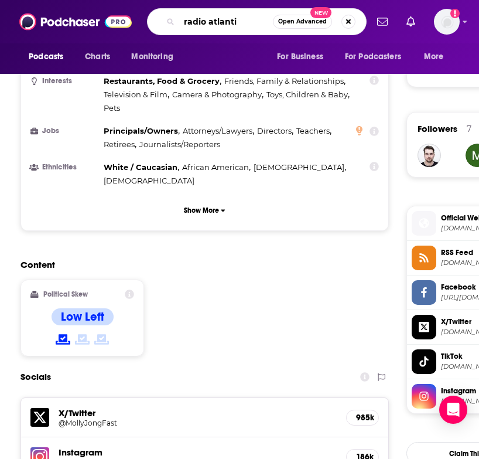
type input "radio atlantic"
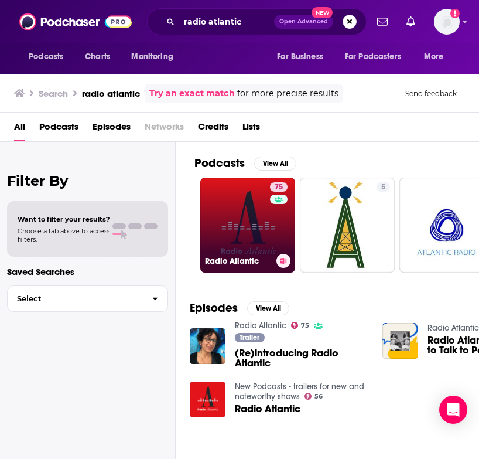
click at [265, 231] on link "75 Radio Atlantic" at bounding box center [247, 225] width 95 height 95
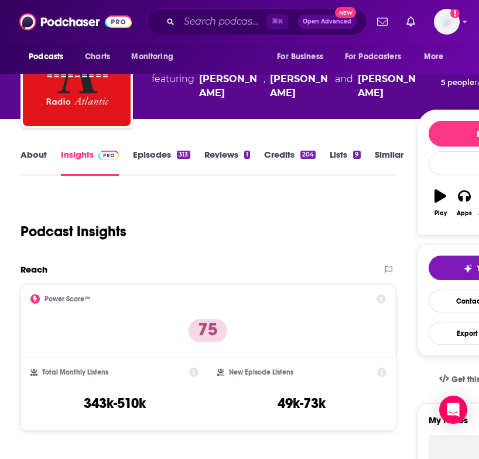
scroll to position [205, 0]
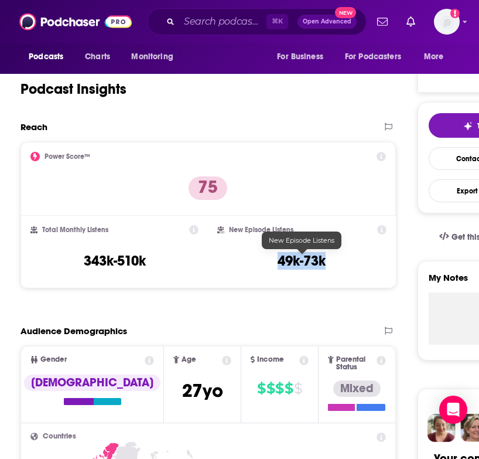
drag, startPoint x: 270, startPoint y: 263, endPoint x: 349, endPoint y: 263, distance: 79.7
click at [349, 263] on div "New Episode Listens 49k-73k" at bounding box center [301, 252] width 169 height 54
copy h3 "49k-73k"
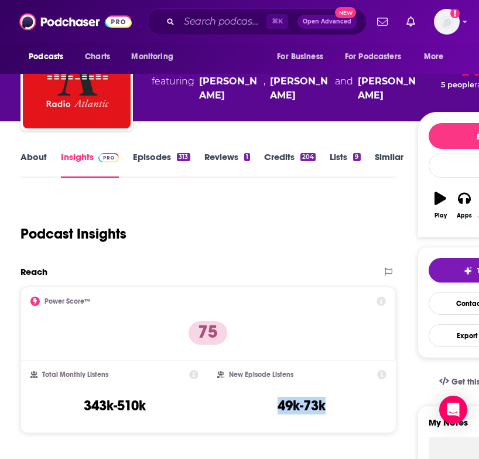
scroll to position [0, 0]
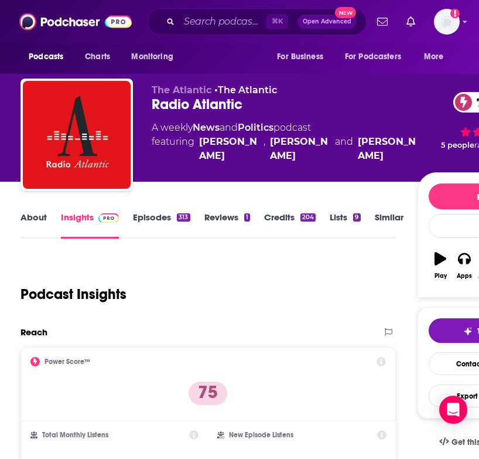
click at [343, 307] on div "Podcast Insights" at bounding box center [204, 287] width 366 height 60
click at [203, 26] on input "Search podcasts, credits, & more..." at bounding box center [222, 21] width 87 height 19
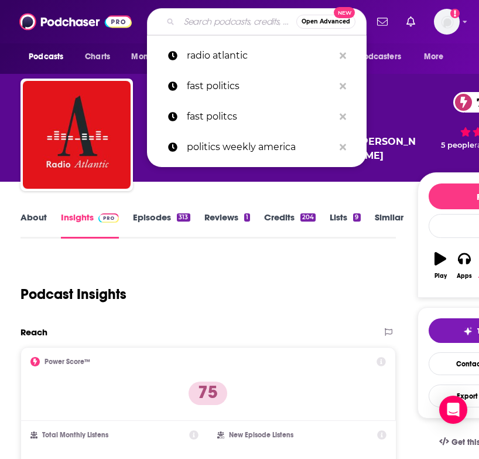
paste input "The Left Hook with Wajahat Ali"
type input "The Left Hook with Wajahat Ali"
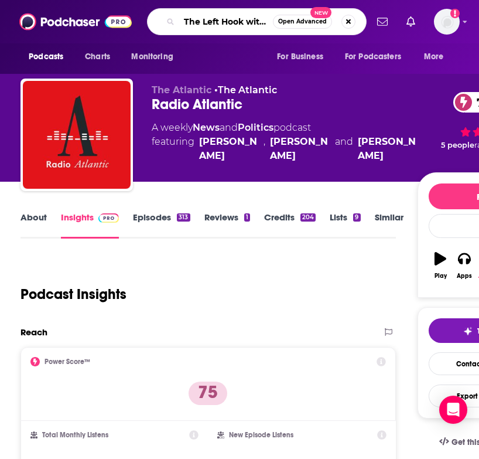
scroll to position [0, 50]
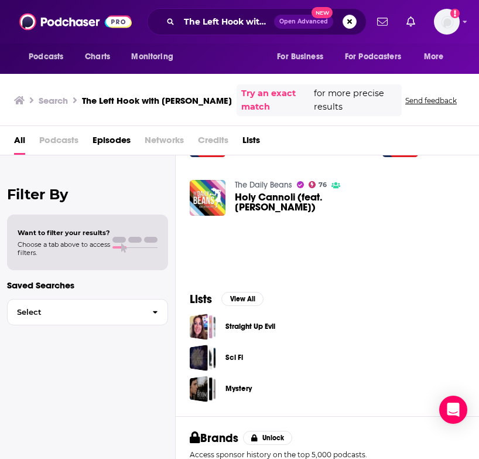
scroll to position [145, 0]
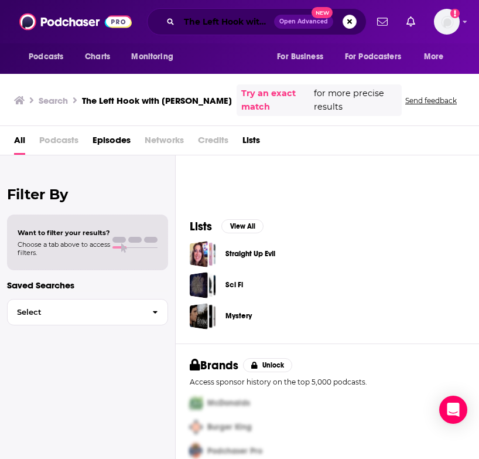
click at [238, 23] on input "The Left Hook with Wajahat Ali" at bounding box center [226, 21] width 95 height 19
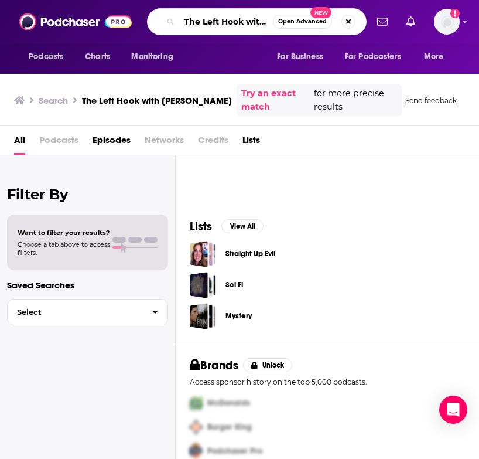
scroll to position [0, 50]
drag, startPoint x: 244, startPoint y: 23, endPoint x: 373, endPoint y: 24, distance: 128.3
click at [373, 24] on div "Podcasts Charts Monitoring The Left Hook with Wajahat Ali Open Advanced New For…" at bounding box center [239, 21] width 479 height 43
type input "The Left Hook"
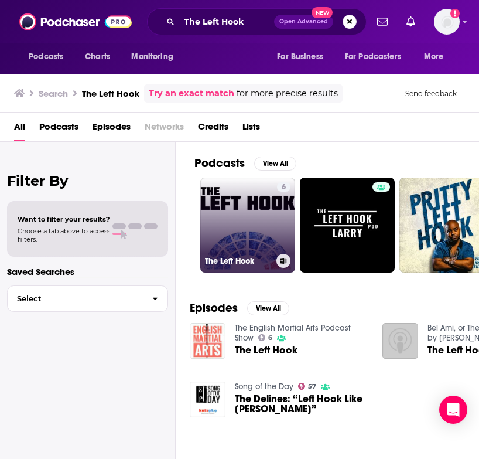
click at [261, 228] on link "6 The Left Hook" at bounding box center [247, 225] width 95 height 95
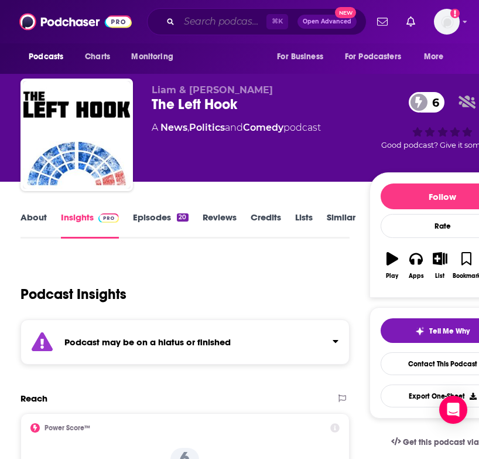
click at [219, 15] on input "Search podcasts, credits, & more..." at bounding box center [222, 21] width 87 height 19
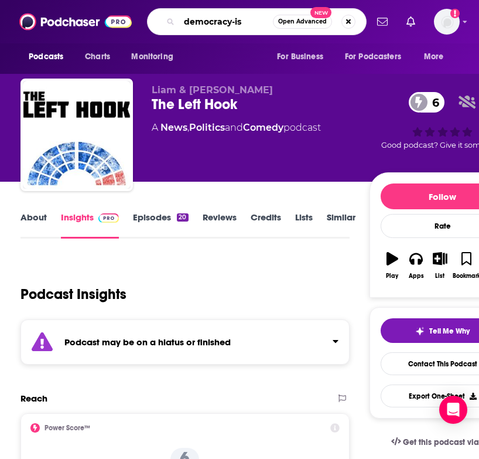
type input "democracy-ish"
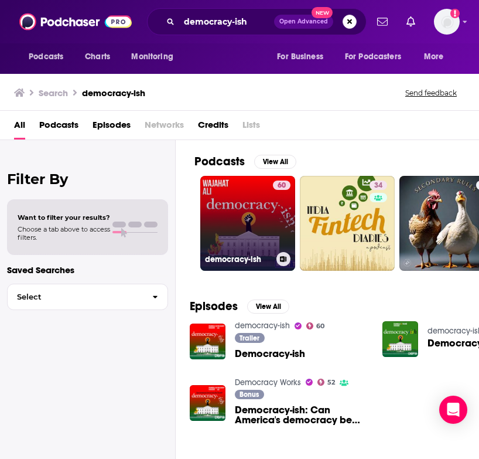
click at [262, 240] on link "60 democracy-ish" at bounding box center [247, 223] width 95 height 95
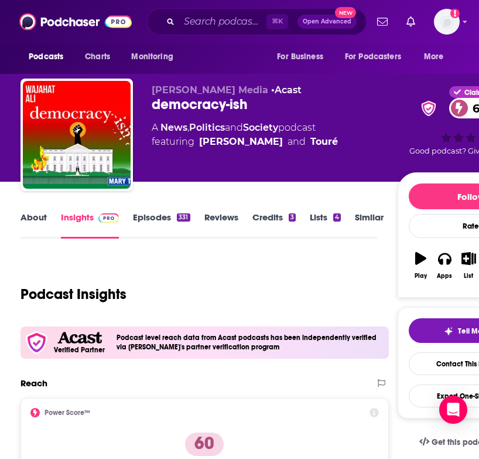
click at [171, 223] on link "Episodes 331" at bounding box center [161, 225] width 57 height 27
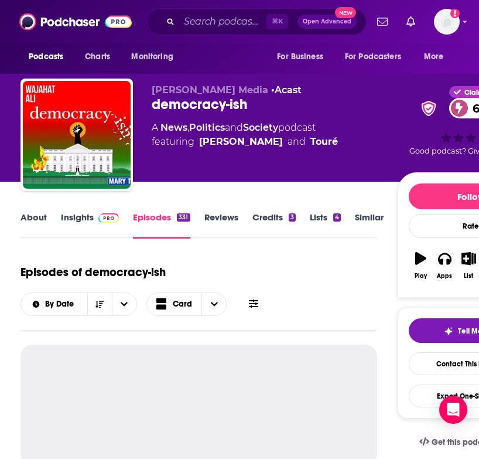
click at [80, 217] on link "Insights" at bounding box center [90, 225] width 58 height 27
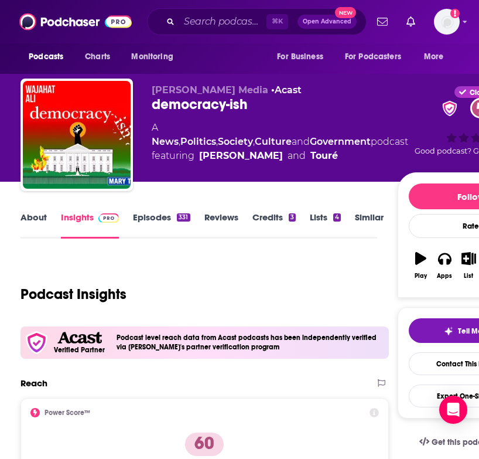
scroll to position [192, 0]
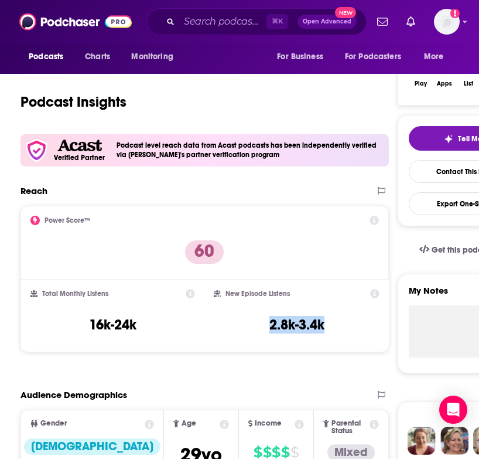
drag, startPoint x: 330, startPoint y: 328, endPoint x: 263, endPoint y: 328, distance: 66.8
click at [263, 328] on div "New Episode Listens 2.8k-3.4k" at bounding box center [296, 316] width 165 height 54
copy h3 "2.8k-3.4k"
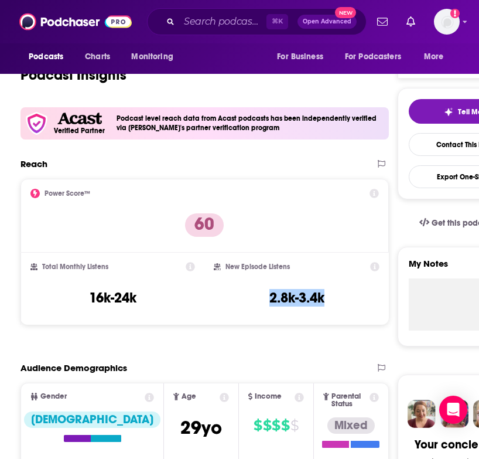
scroll to position [701, 0]
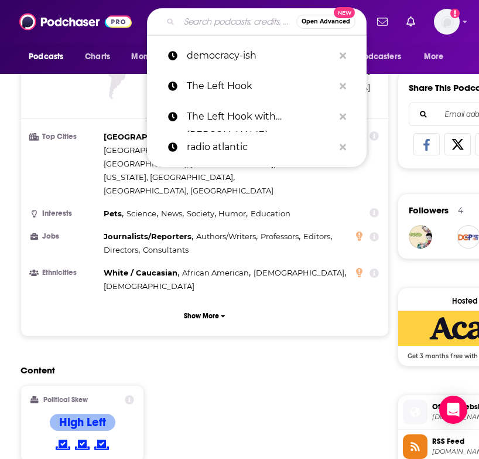
click at [232, 29] on input "Search podcasts, credits, & more..." at bounding box center [237, 21] width 117 height 19
type input "x"
paste input "The News Agents USA"
type input "The News Agents USA"
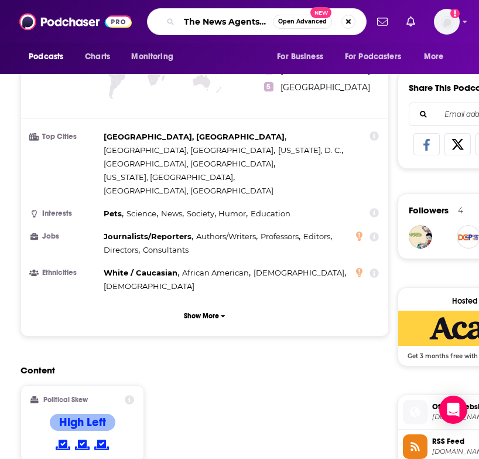
scroll to position [0, 11]
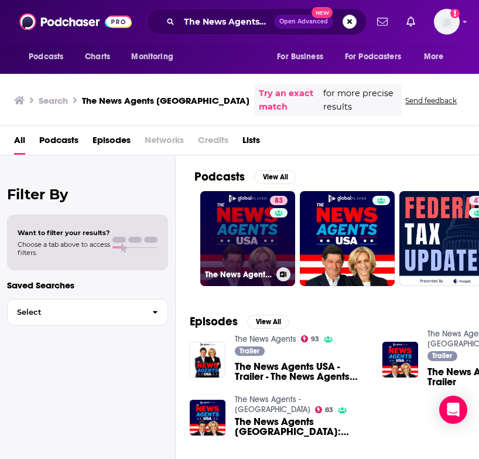
click at [241, 212] on link "83 The News Agents - USA" at bounding box center [247, 238] width 95 height 95
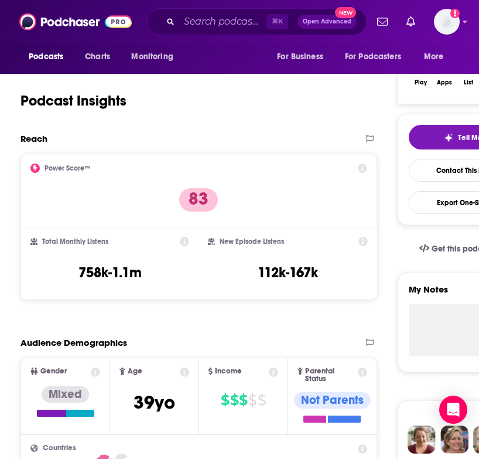
scroll to position [305, 0]
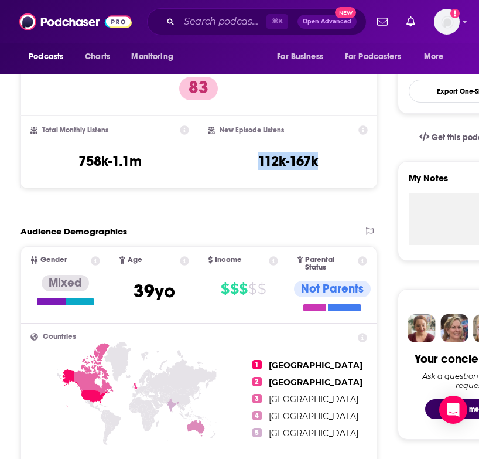
drag, startPoint x: 253, startPoint y: 166, endPoint x: 322, endPoint y: 171, distance: 69.3
click at [322, 171] on div "New Episode Listens 112k-167k" at bounding box center [287, 152] width 159 height 54
copy h3 "112k-167k"
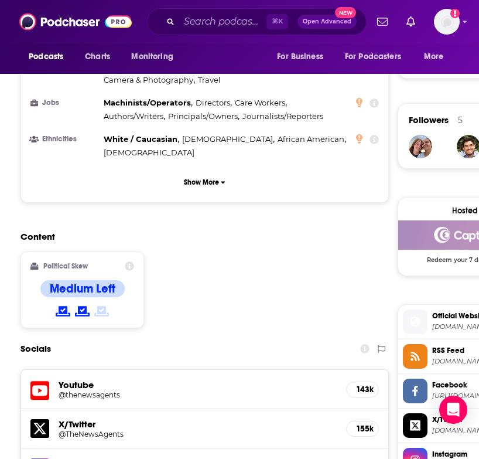
scroll to position [786, 0]
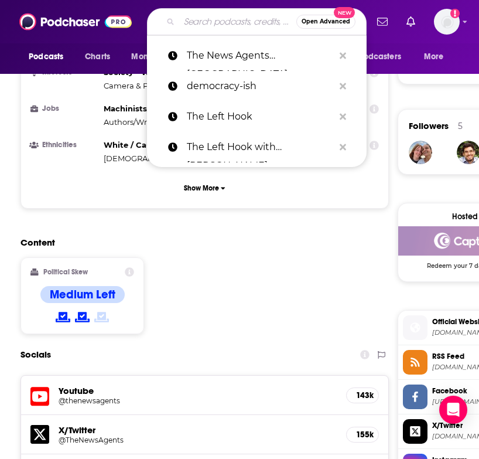
click at [207, 26] on input "Search podcasts, credits, & more..." at bounding box center [237, 21] width 117 height 19
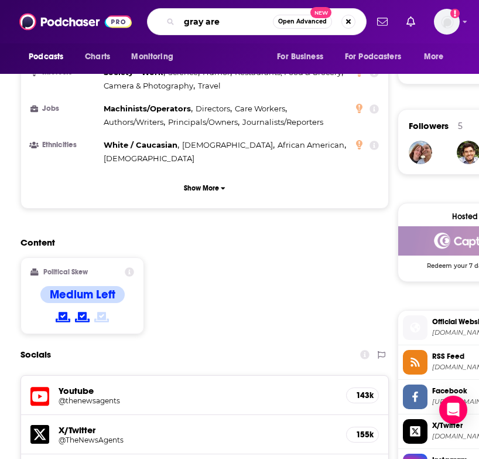
type input "gray area"
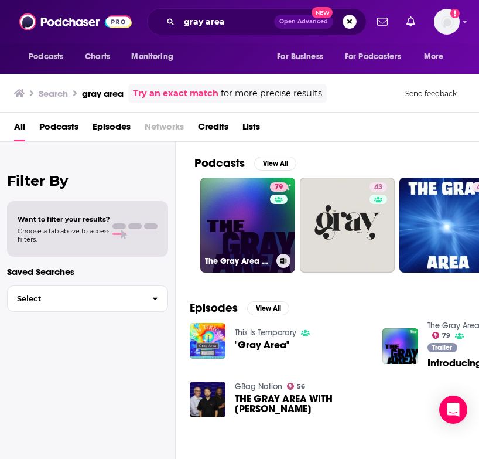
click at [233, 233] on link "79 The Gray Area with Sean Illing" at bounding box center [247, 225] width 95 height 95
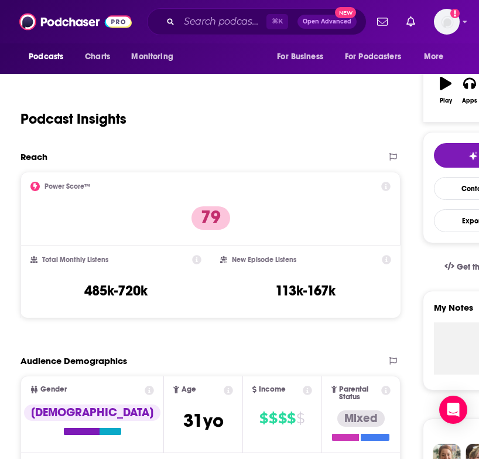
scroll to position [233, 0]
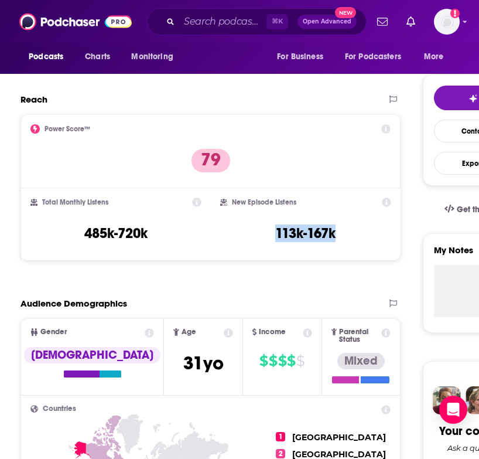
drag, startPoint x: 271, startPoint y: 226, endPoint x: 356, endPoint y: 234, distance: 85.3
click at [356, 234] on div "New Episode Listens 113k-167k" at bounding box center [306, 224] width 172 height 54
copy h3 "113k-167k"
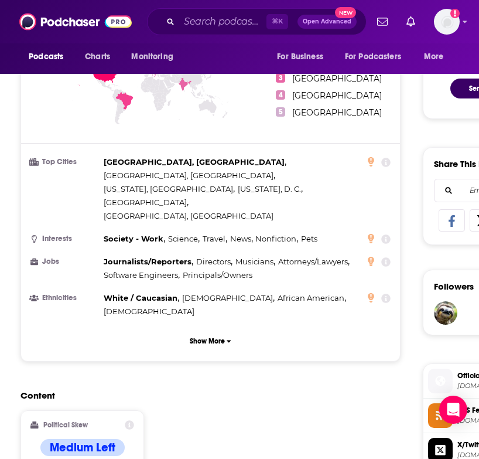
scroll to position [634, 0]
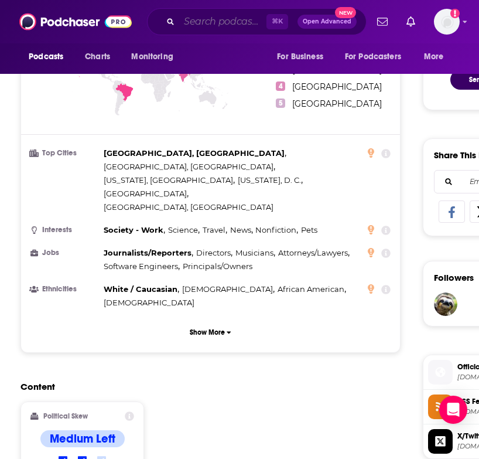
click at [220, 23] on input "Search podcasts, credits, & more..." at bounding box center [222, 21] width 87 height 19
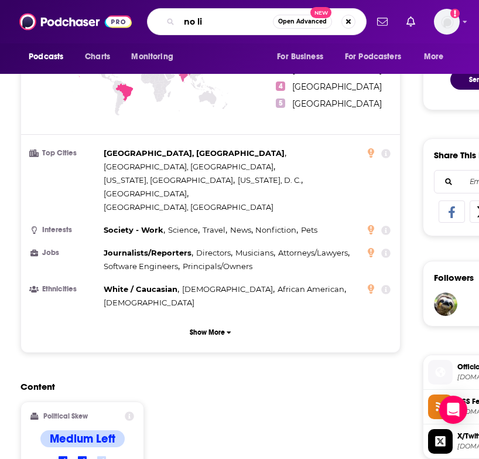
type input "no lie"
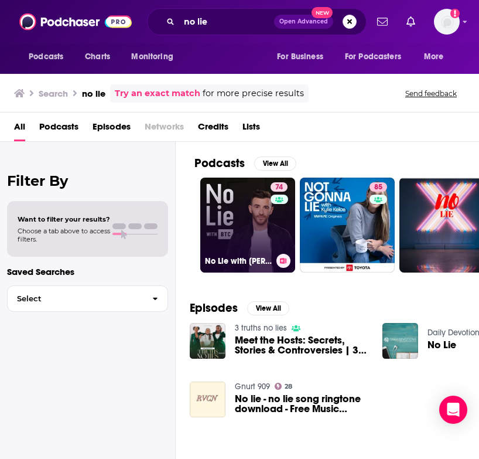
click at [268, 241] on link "74 No Lie with Brian Tyler Cohen" at bounding box center [247, 225] width 95 height 95
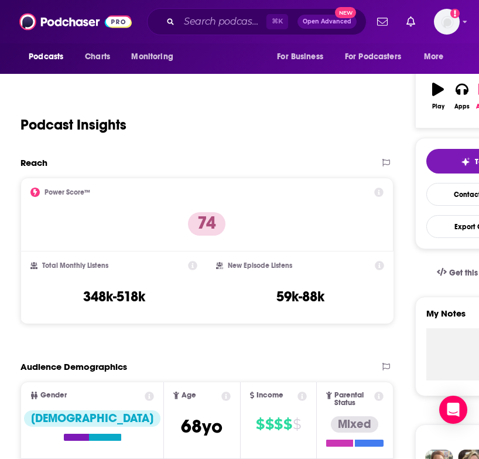
scroll to position [176, 0]
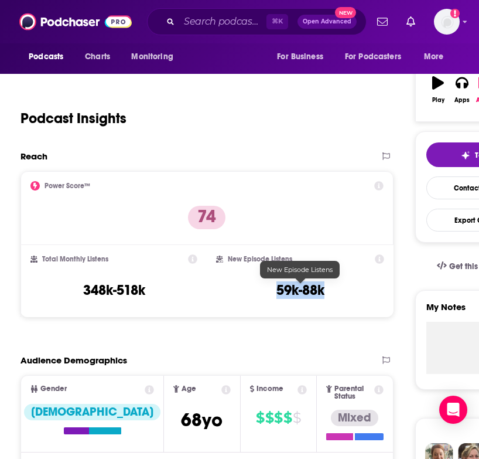
drag, startPoint x: 270, startPoint y: 293, endPoint x: 339, endPoint y: 293, distance: 69.1
click at [339, 293] on div "New Episode Listens 59k-88k" at bounding box center [300, 281] width 168 height 54
copy h3 "59k-88k"
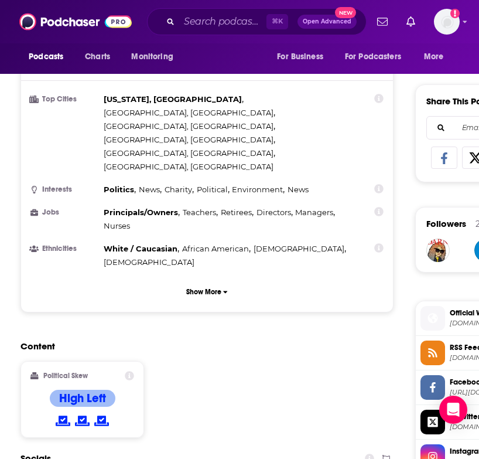
scroll to position [717, 0]
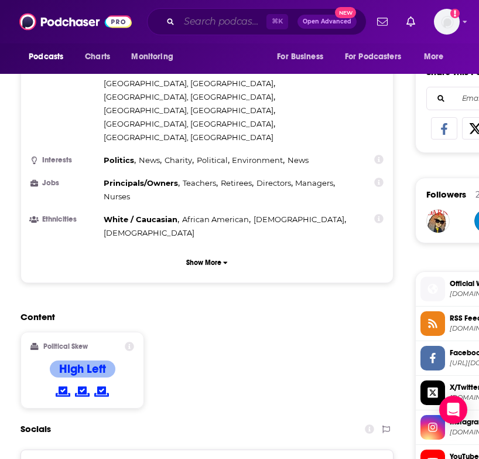
click at [221, 22] on input "Search podcasts, credits, & more..." at bounding box center [222, 21] width 87 height 19
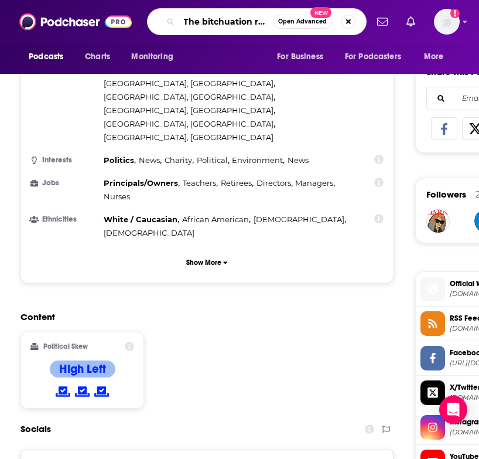
type input "The bitchuation room"
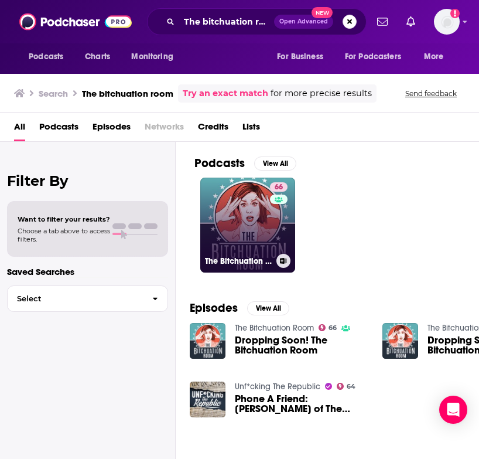
click at [241, 224] on link "66 The Bitchuation Room" at bounding box center [247, 225] width 95 height 95
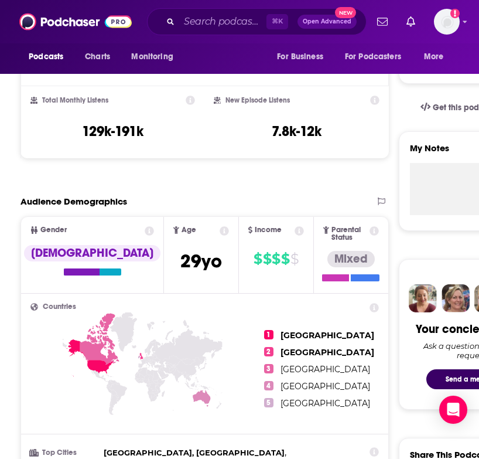
scroll to position [580, 0]
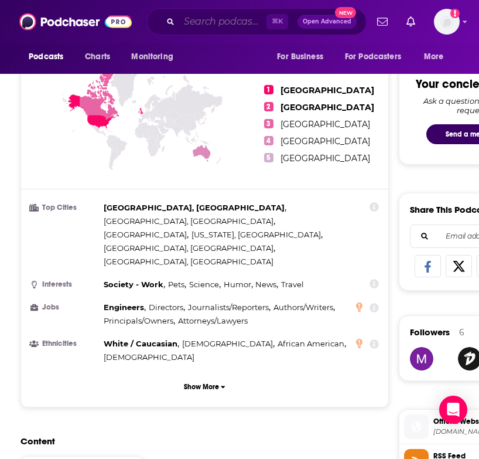
click at [201, 15] on input "Search podcasts, credits, & more..." at bounding box center [222, 21] width 87 height 19
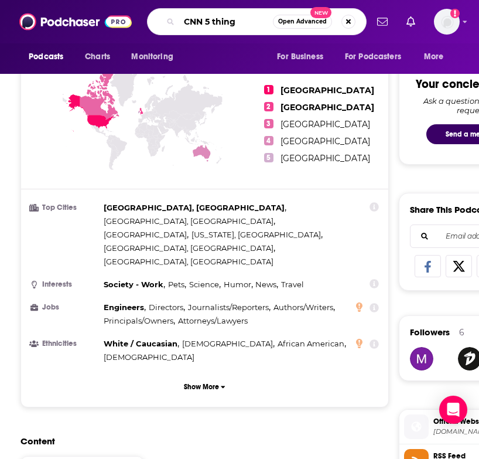
type input "CNN 5 things"
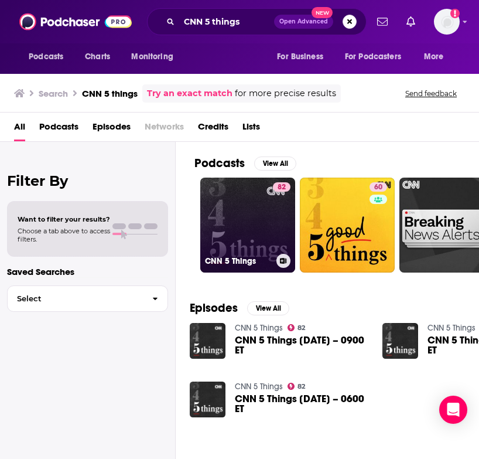
click at [251, 223] on link "82 CNN 5 Things" at bounding box center [247, 225] width 95 height 95
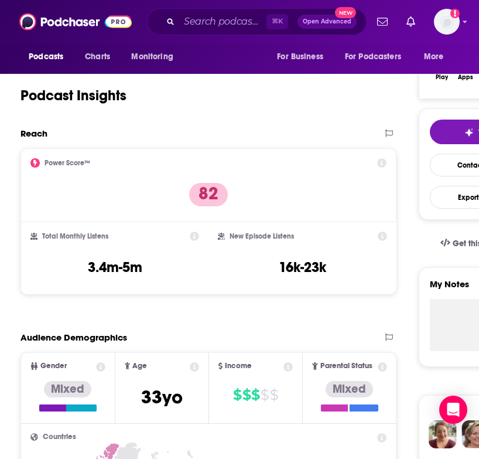
scroll to position [197, 0]
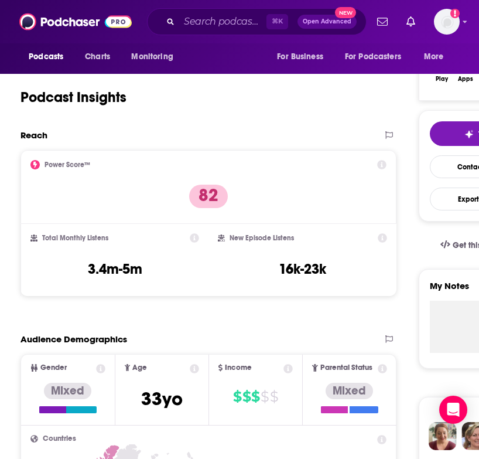
click at [284, 278] on div "New Episode Listens 16k-23k" at bounding box center [302, 260] width 169 height 54
drag, startPoint x: 277, startPoint y: 272, endPoint x: 349, endPoint y: 272, distance: 72.7
click at [349, 272] on div "New Episode Listens 16k-23k" at bounding box center [302, 260] width 169 height 54
copy h3 "16k-23k"
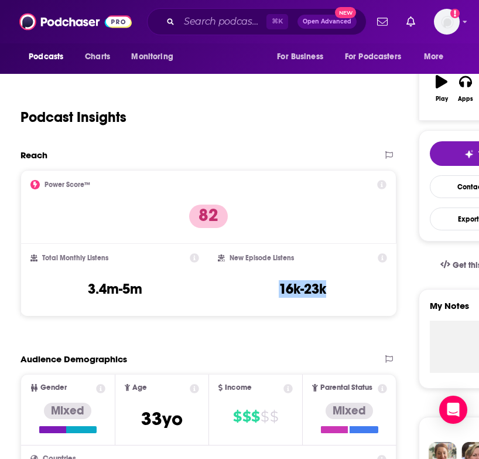
scroll to position [0, 0]
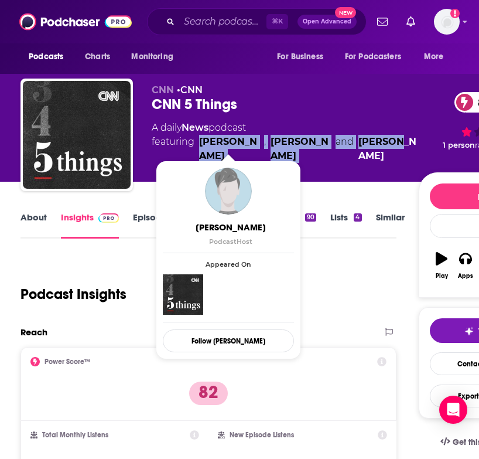
drag, startPoint x: 396, startPoint y: 145, endPoint x: 200, endPoint y: 144, distance: 195.7
click at [200, 144] on div "A daily News podcast featuring Ifeoma Dike , David Rind and Jo Beck" at bounding box center [285, 142] width 267 height 42
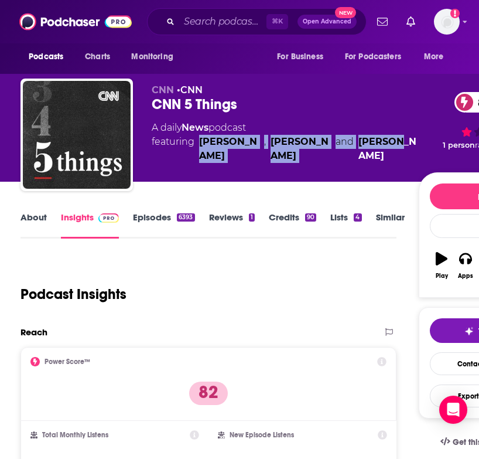
copy span "Ifeoma Dike , David Rind and Jo Beck"
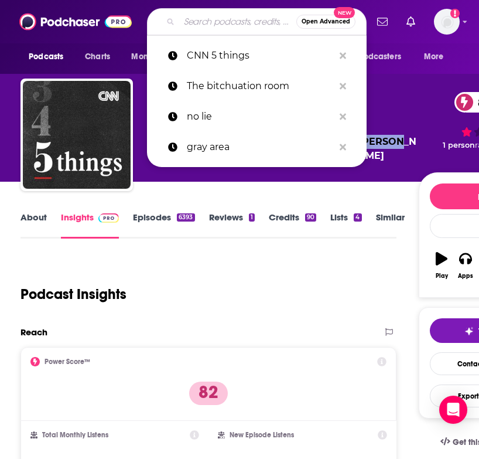
click at [221, 18] on input "Search podcasts, credits, & more..." at bounding box center [237, 21] width 117 height 19
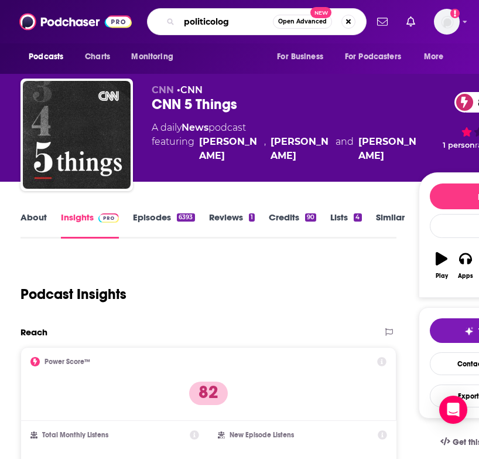
type input "politicology"
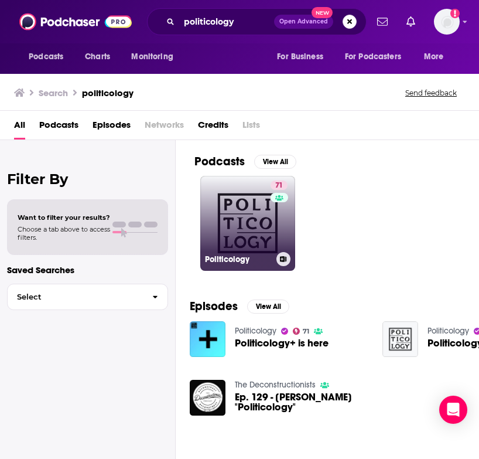
click at [233, 239] on link "71 Politicology" at bounding box center [247, 223] width 95 height 95
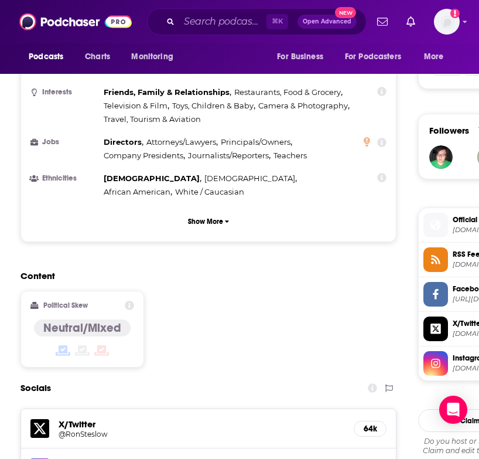
scroll to position [779, 0]
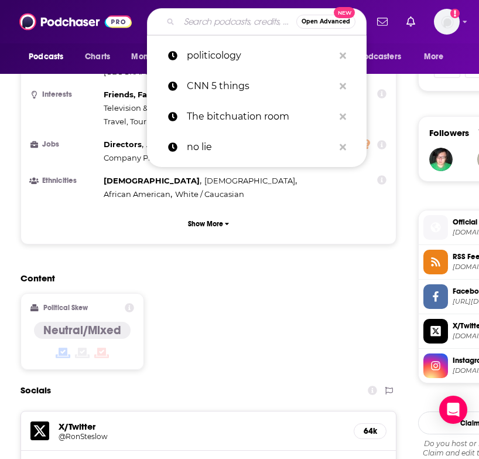
click at [202, 28] on input "Search podcasts, credits, & more..." at bounding box center [237, 21] width 117 height 19
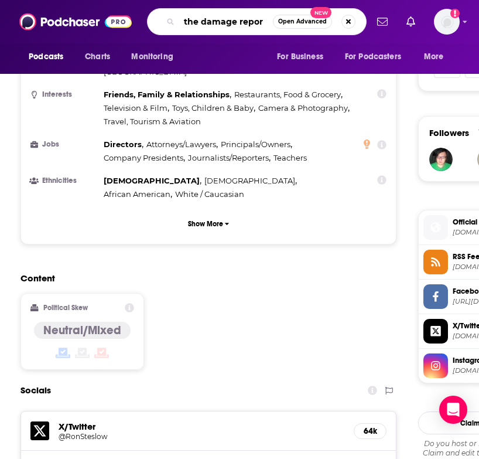
type input "the damage report"
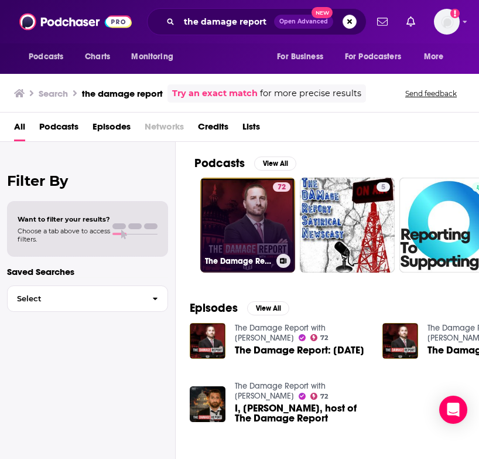
click at [258, 235] on link "72 The Damage Report with John Iadarola" at bounding box center [247, 225] width 95 height 95
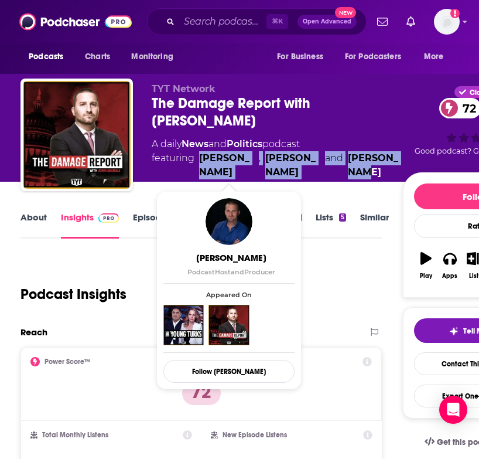
drag, startPoint x: 383, startPoint y: 176, endPoint x: 200, endPoint y: 160, distance: 183.6
click at [200, 160] on span "featuring John Iadarola , Brett Erlich and Sharon Reed" at bounding box center [277, 165] width 251 height 28
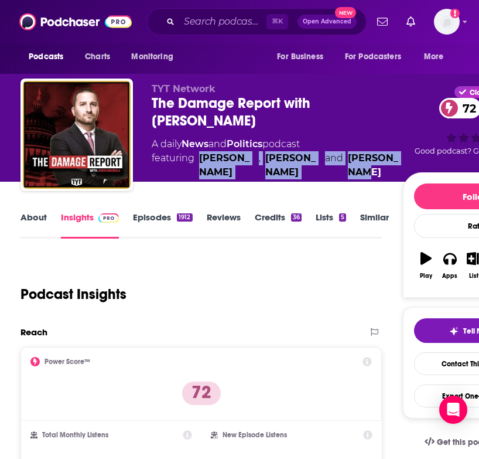
copy span "John Iadarola , Brett Erlich and Sharon Reed"
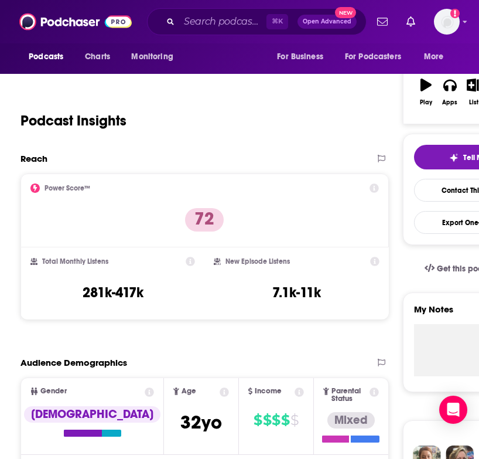
scroll to position [182, 0]
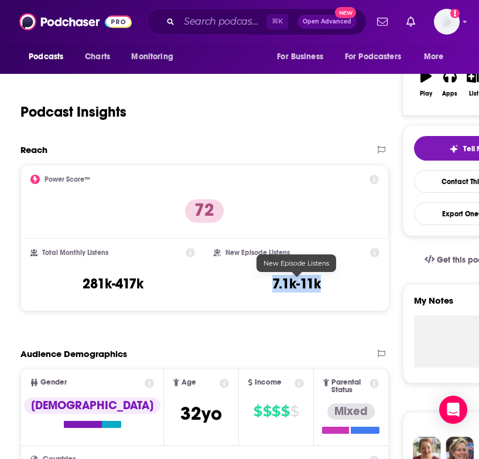
drag, startPoint x: 328, startPoint y: 285, endPoint x: 271, endPoint y: 285, distance: 56.3
click at [271, 285] on div "New Episode Listens 7.1k-11k" at bounding box center [296, 275] width 165 height 54
copy h3 "7.1k-11k"
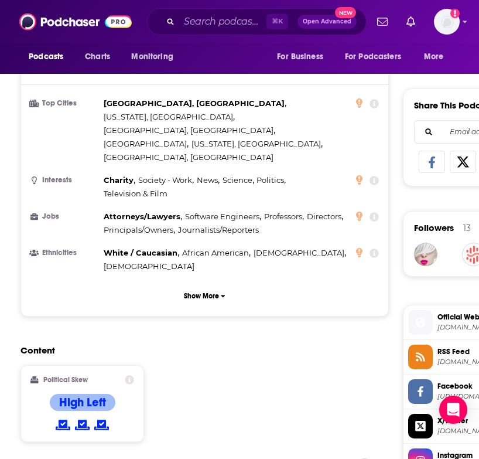
scroll to position [847, 0]
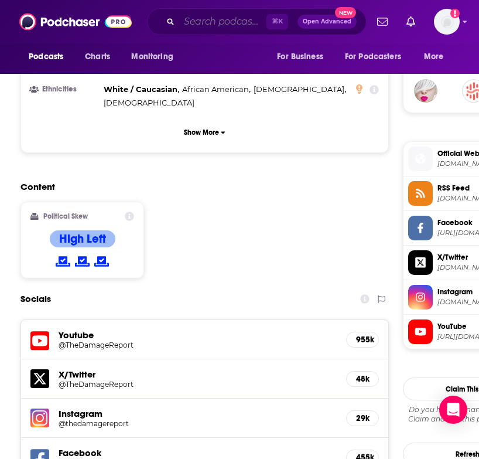
click at [228, 27] on input "Search podcasts, credits, & more..." at bounding box center [222, 21] width 87 height 19
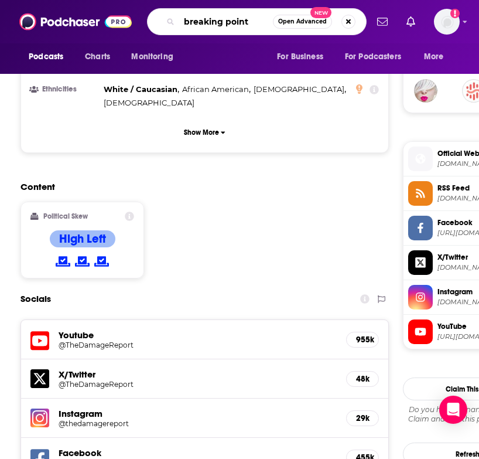
type input "breaking points"
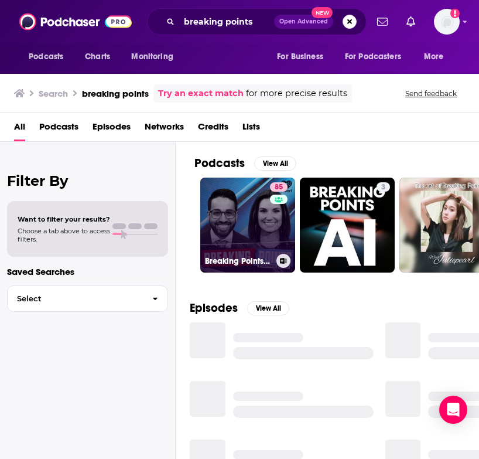
click at [257, 212] on link "85 Breaking Points with Krystal and Saagar" at bounding box center [247, 225] width 95 height 95
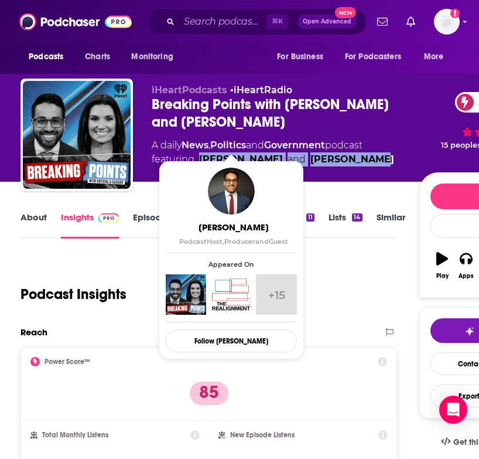
drag, startPoint x: 381, startPoint y: 145, endPoint x: 201, endPoint y: 142, distance: 180.5
click at [201, 142] on div "A daily News , Politics and Government podcast featuring Saagar Enjeti and Krys…" at bounding box center [285, 152] width 267 height 28
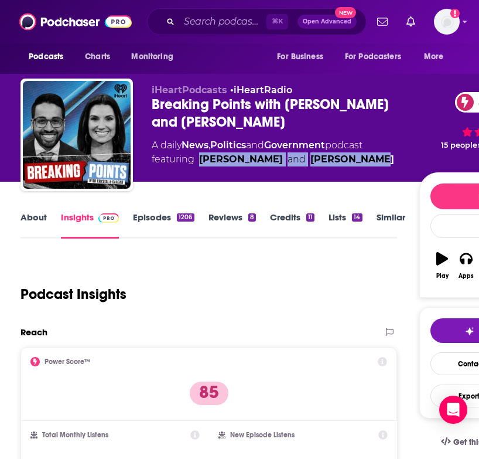
copy span "Saagar Enjeti and Krystal Ball"
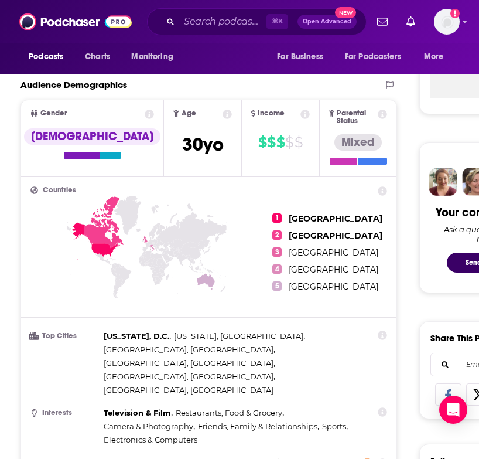
scroll to position [703, 0]
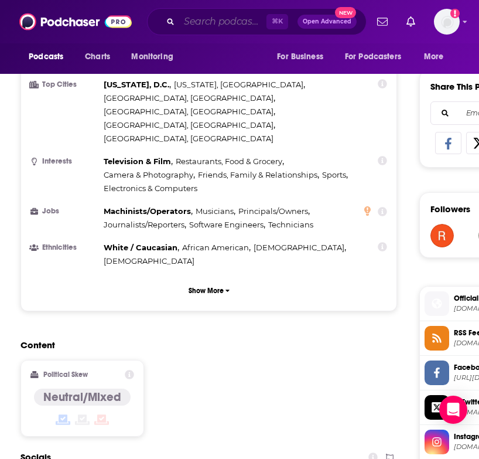
click at [204, 22] on input "Search podcasts, credits, & more..." at bounding box center [222, 21] width 87 height 19
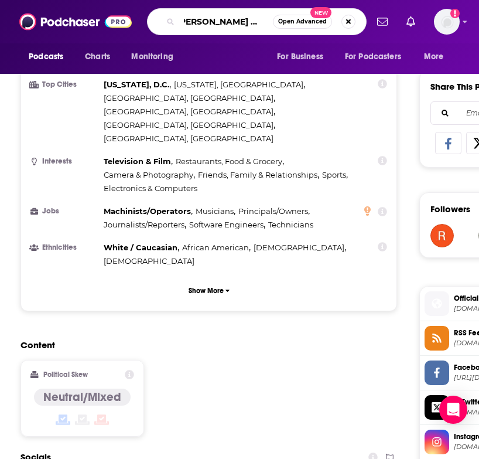
type input "krystal kyle and friends"
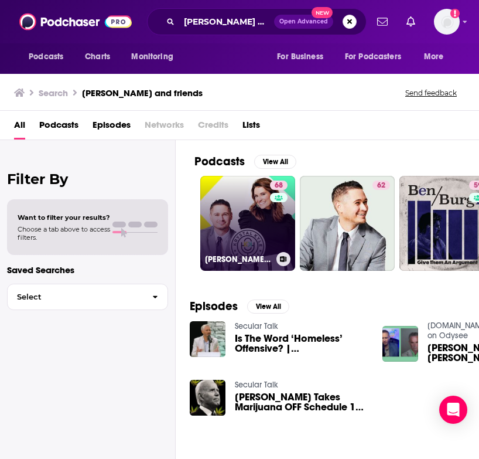
click at [239, 230] on link "68 Krystal Kyle & Friends" at bounding box center [247, 223] width 95 height 95
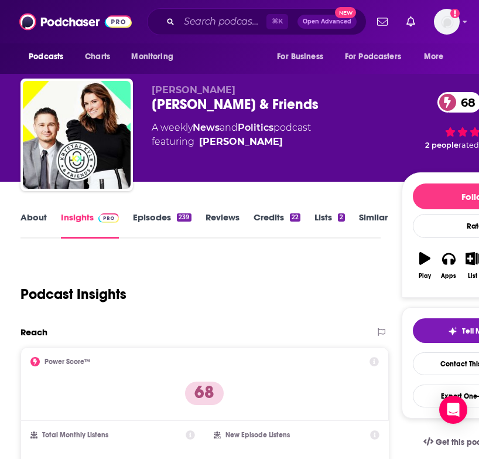
scroll to position [218, 0]
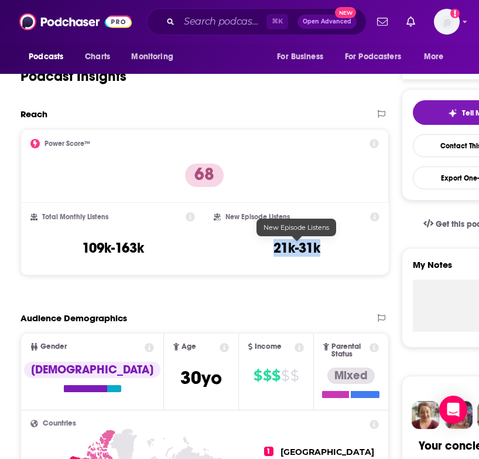
drag, startPoint x: 265, startPoint y: 251, endPoint x: 333, endPoint y: 251, distance: 67.4
click at [333, 251] on div "New Episode Listens 21k-31k" at bounding box center [296, 239] width 165 height 54
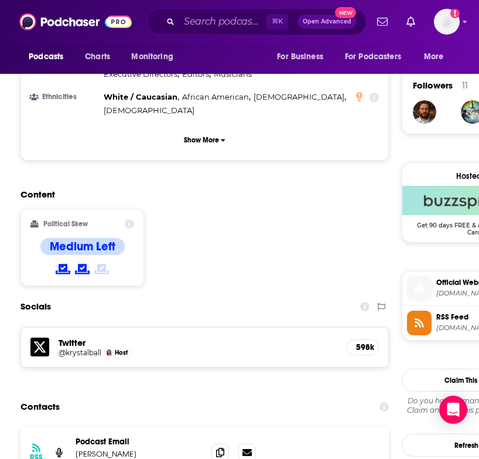
scroll to position [818, 0]
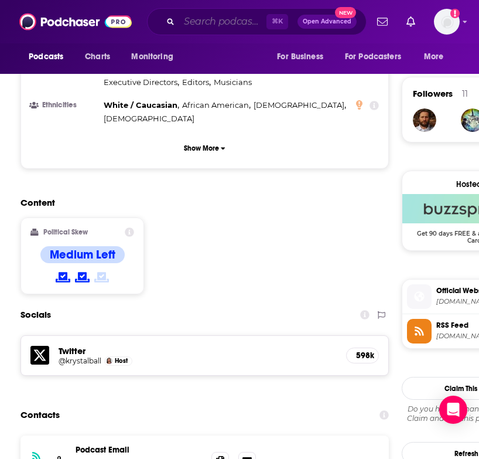
click at [217, 19] on input "Search podcasts, credits, & more..." at bounding box center [222, 21] width 87 height 19
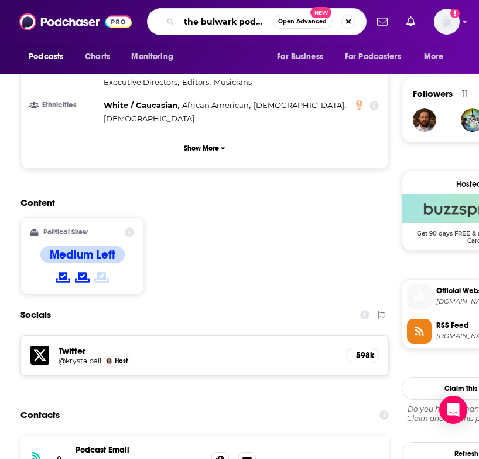
type input "the bulwark podcast"
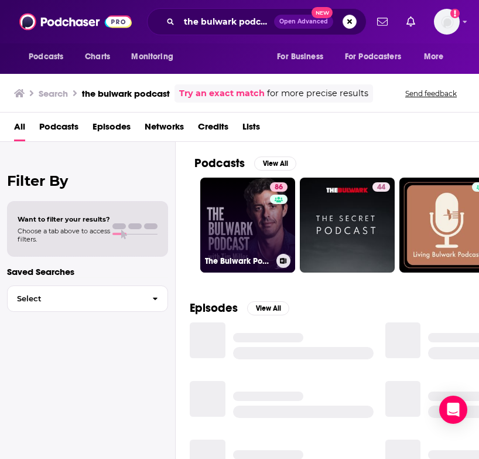
click at [221, 235] on link "86 The Bulwark Podcast" at bounding box center [247, 225] width 95 height 95
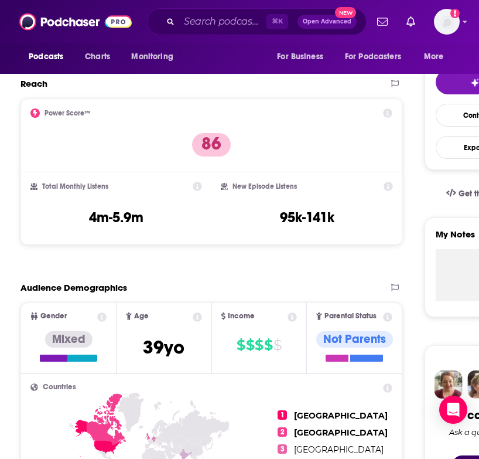
scroll to position [253, 0]
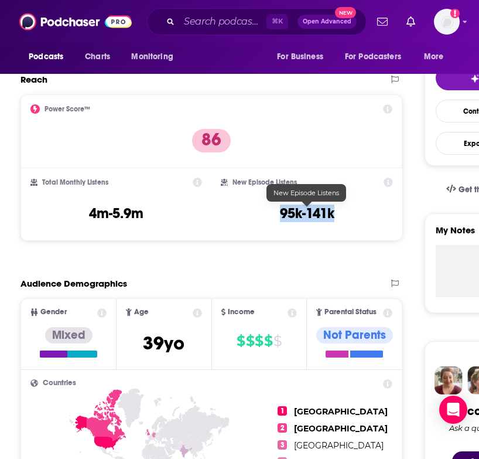
drag, startPoint x: 274, startPoint y: 214, endPoint x: 336, endPoint y: 214, distance: 61.5
click at [336, 214] on div "New Episode Listens 95k-141k" at bounding box center [307, 205] width 172 height 54
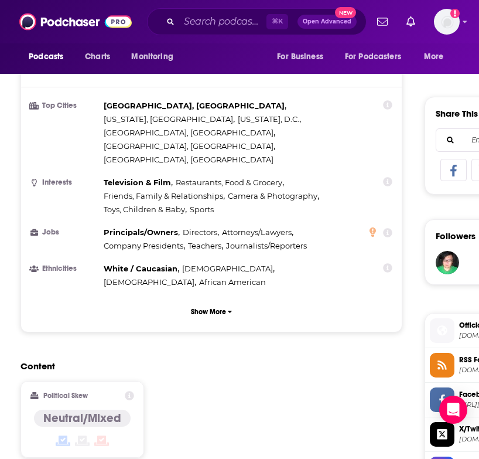
scroll to position [864, 0]
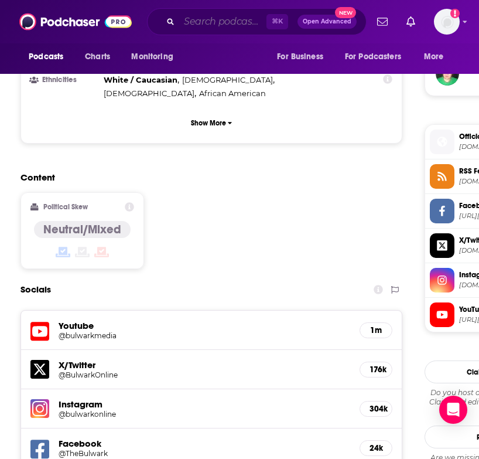
click at [202, 26] on input "Search podcasts, credits, & more..." at bounding box center [222, 21] width 87 height 19
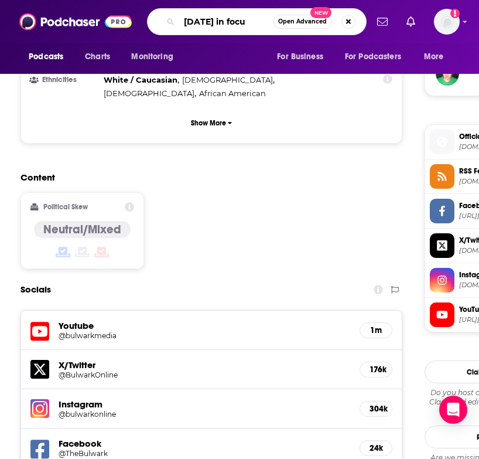
type input "today in focus"
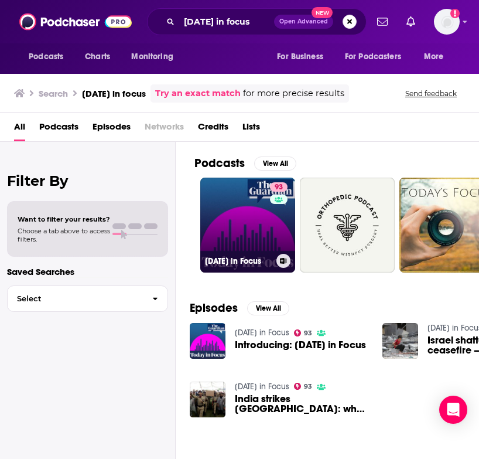
click at [237, 225] on link "93 Today in Focus" at bounding box center [247, 225] width 95 height 95
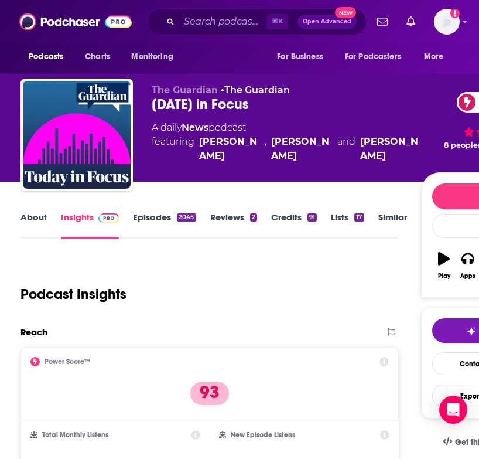
drag, startPoint x: 416, startPoint y: 163, endPoint x: 196, endPoint y: 146, distance: 220.4
click at [196, 146] on div "The Guardian • The Guardian Today in Focus 93 A daily News podcast featuring No…" at bounding box center [286, 131] width 269 height 94
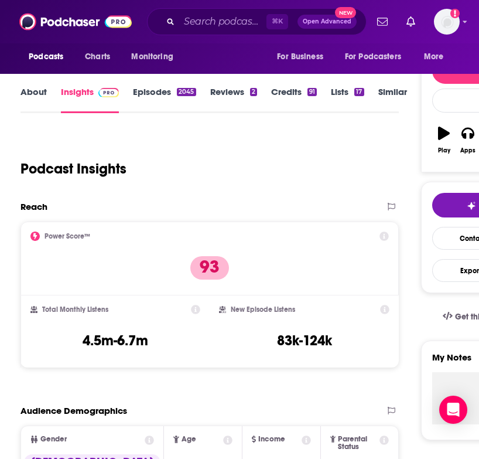
scroll to position [131, 0]
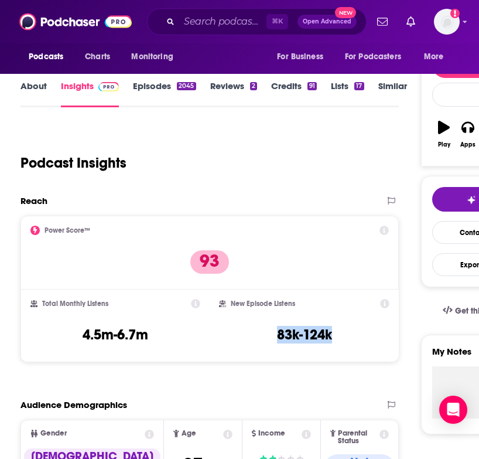
drag, startPoint x: 336, startPoint y: 332, endPoint x: 270, endPoint y: 332, distance: 65.6
click at [270, 332] on div "New Episode Listens 83k-124k" at bounding box center [304, 326] width 171 height 54
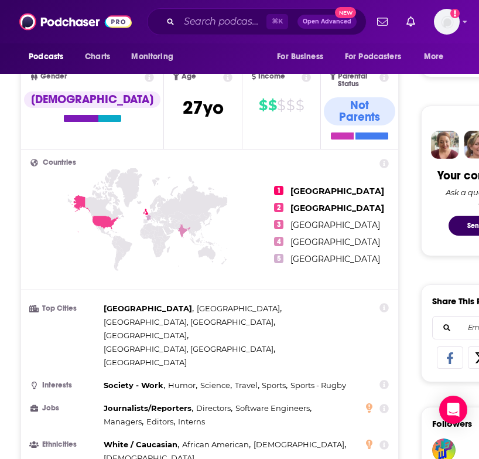
scroll to position [666, 0]
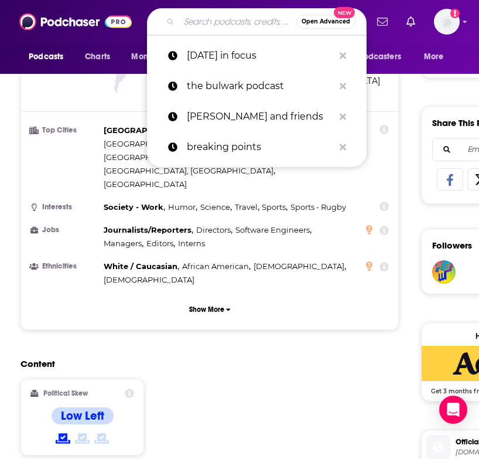
click at [199, 24] on input "Search podcasts, credits, & more..." at bounding box center [237, 21] width 117 height 19
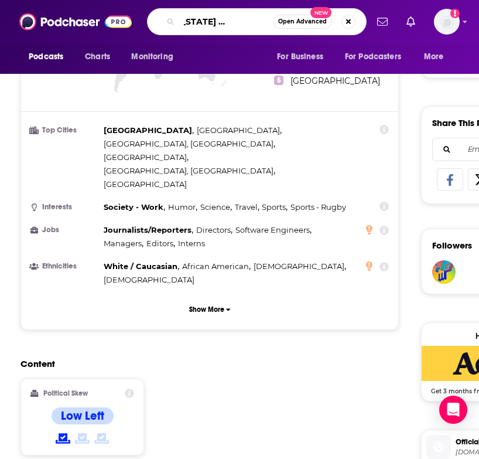
scroll to position [0, 40]
type input "The washington post reports"
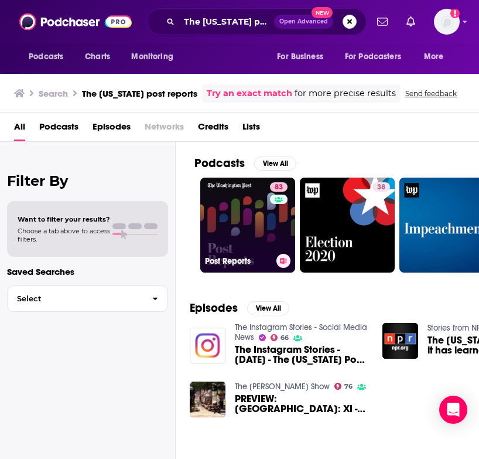
click at [232, 233] on link "83 Post Reports" at bounding box center [247, 225] width 95 height 95
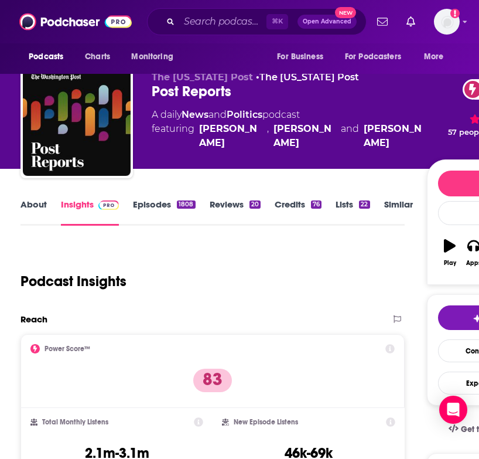
scroll to position [19, 0]
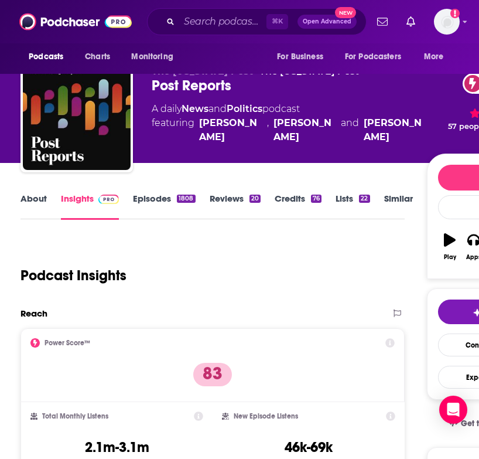
drag, startPoint x: 414, startPoint y: 141, endPoint x: 198, endPoint y: 128, distance: 216.0
click at [198, 128] on span "featuring Martine Powers , Elahe Izadi and Colby Itkowitz" at bounding box center [289, 130] width 275 height 28
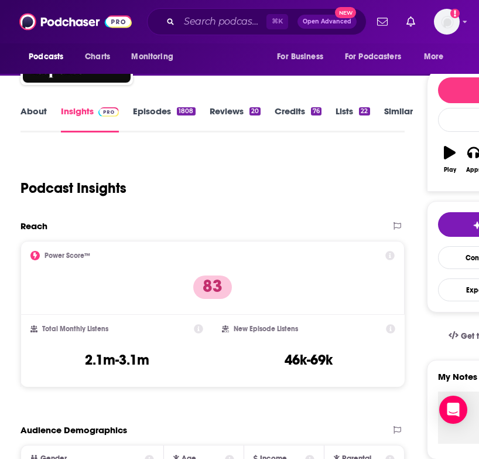
scroll to position [109, 0]
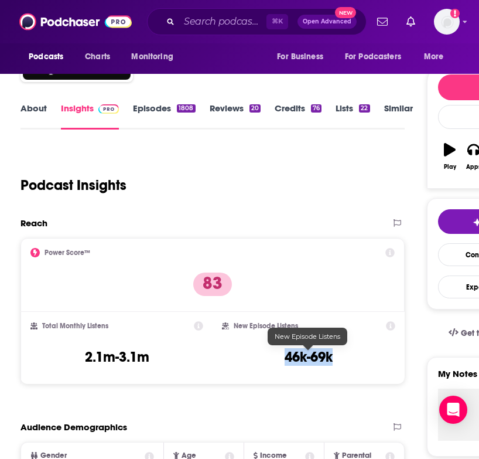
drag, startPoint x: 283, startPoint y: 356, endPoint x: 355, endPoint y: 356, distance: 72.1
click at [355, 356] on div "New Episode Listens 46k-69k" at bounding box center [308, 348] width 173 height 54
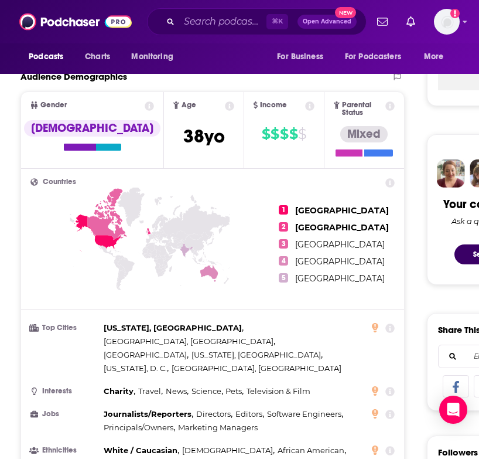
scroll to position [786, 0]
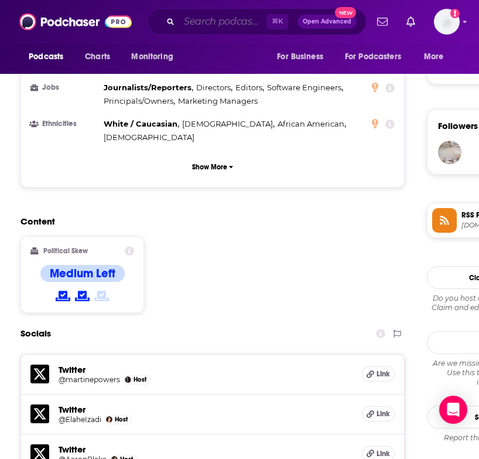
click at [201, 19] on input "Search podcasts, credits, & more..." at bounding box center [222, 21] width 87 height 19
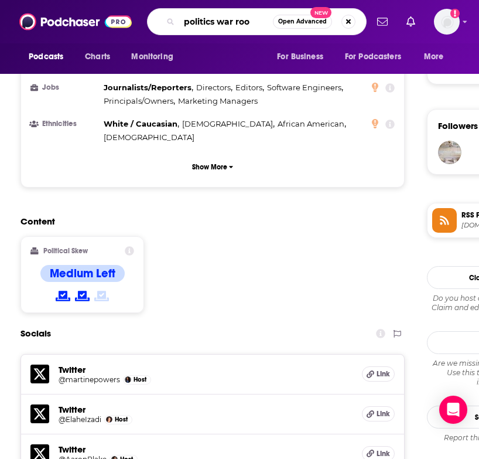
type input "politics war room"
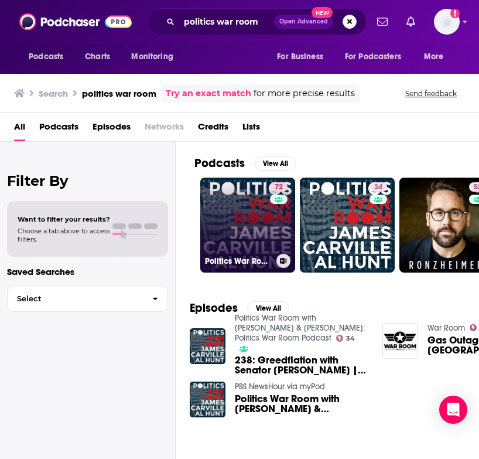
click at [232, 236] on link "72 Politics War Room with James Carville & Al Hunt" at bounding box center [247, 225] width 95 height 95
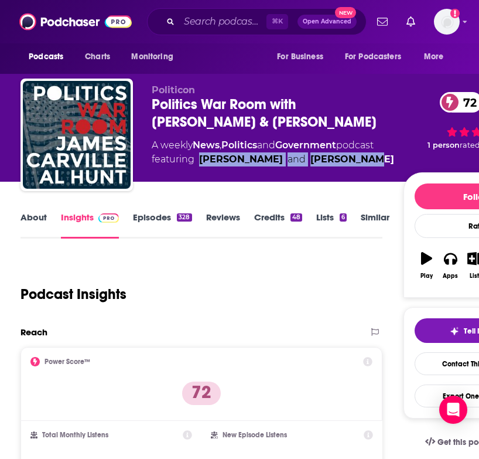
drag, startPoint x: 380, startPoint y: 165, endPoint x: 197, endPoint y: 161, distance: 183.4
click at [197, 161] on span "featuring James Carville and Albert Hunt" at bounding box center [273, 159] width 243 height 14
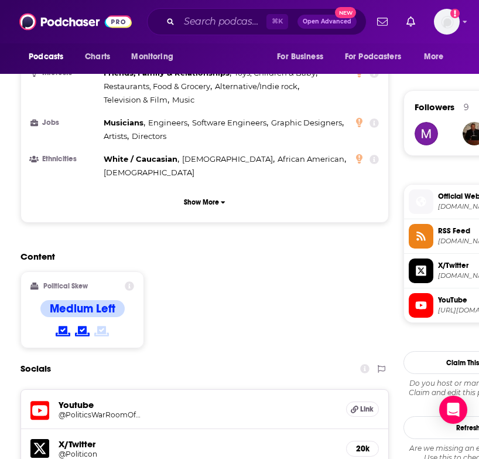
scroll to position [804, 0]
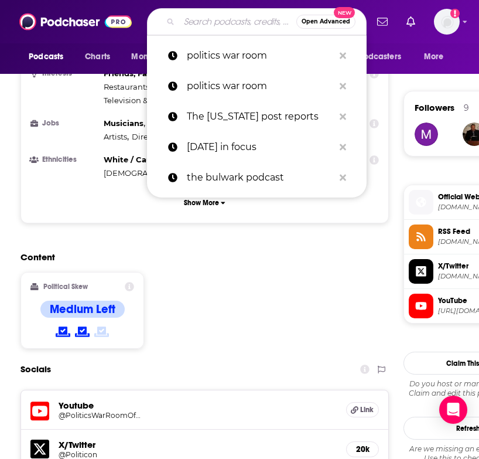
click at [199, 21] on input "Search podcasts, credits, & more..." at bounding box center [237, 21] width 117 height 19
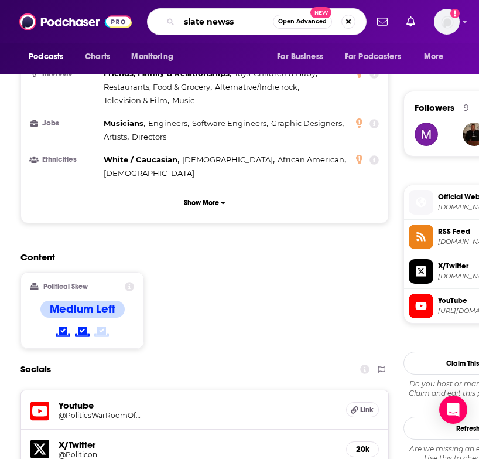
type input "slate news"
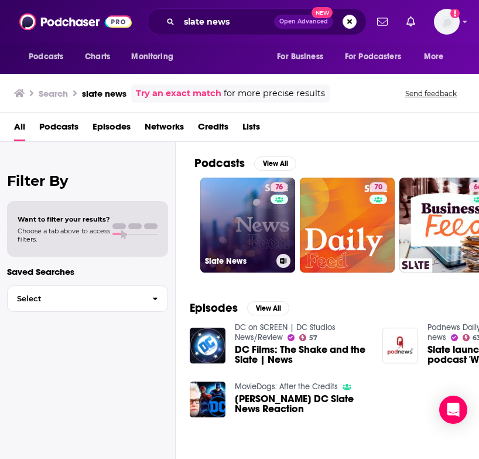
click at [241, 224] on link "76 Slate News" at bounding box center [247, 225] width 95 height 95
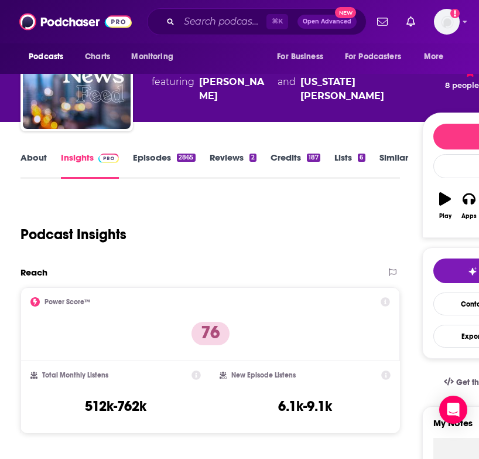
scroll to position [63, 0]
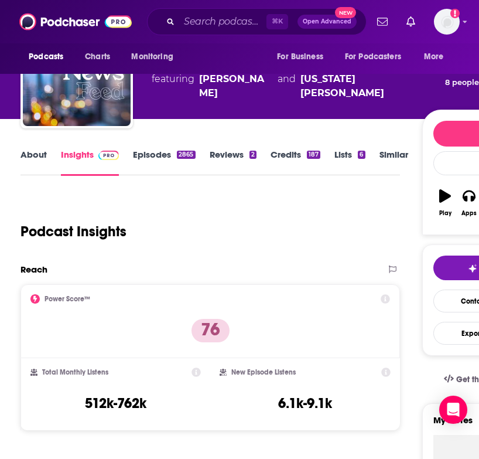
click at [155, 163] on link "Episodes 2865" at bounding box center [164, 162] width 62 height 27
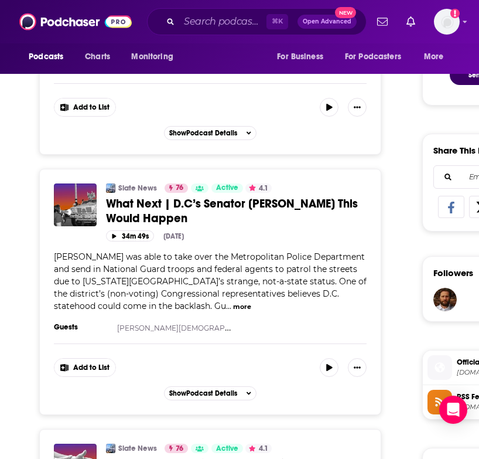
scroll to position [639, 0]
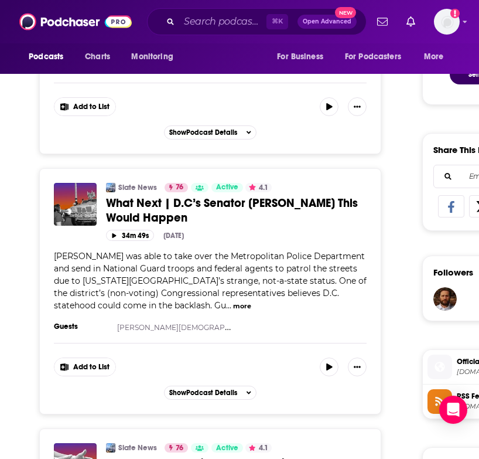
click at [202, 32] on div "⌘ K Open Advanced New" at bounding box center [257, 21] width 220 height 27
click at [191, 32] on div "⌘ K Open Advanced New" at bounding box center [257, 21] width 220 height 27
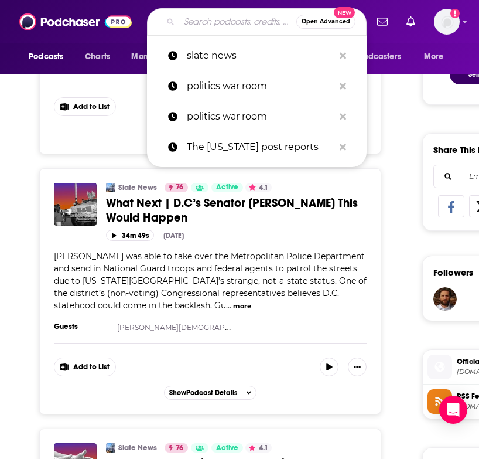
click at [183, 20] on input "Search podcasts, credits, & more..." at bounding box center [237, 21] width 117 height 19
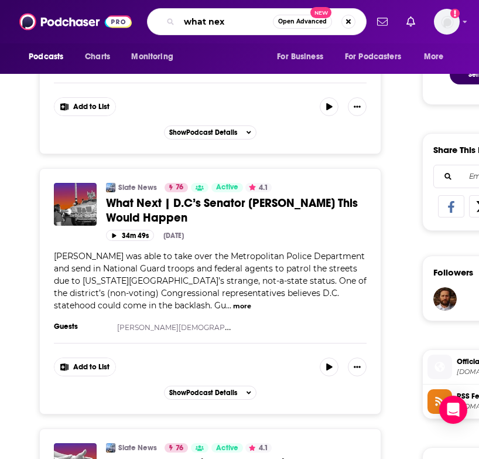
type input "what next"
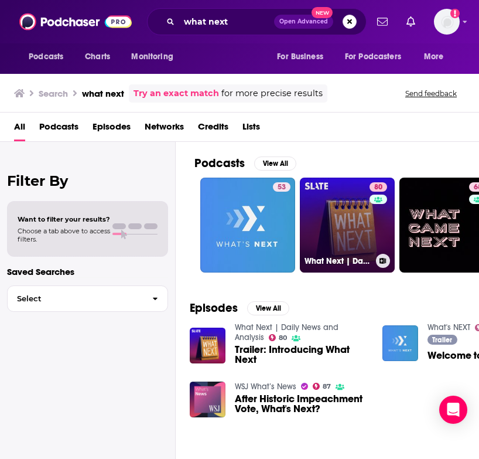
click at [342, 230] on link "80 What Next | Daily News and Analysis" at bounding box center [347, 225] width 95 height 95
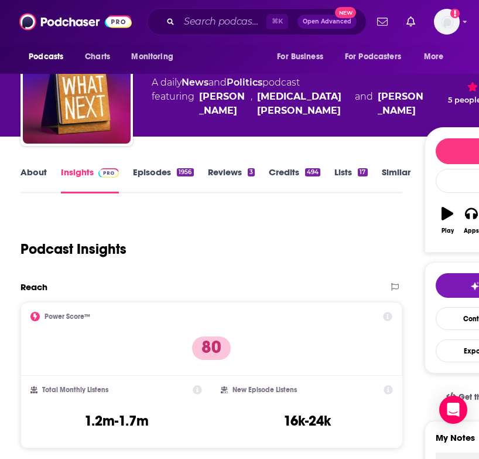
scroll to position [84, 0]
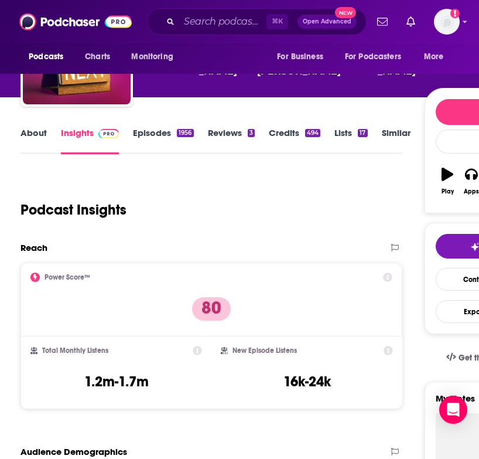
click at [31, 137] on link "About" at bounding box center [34, 140] width 26 height 27
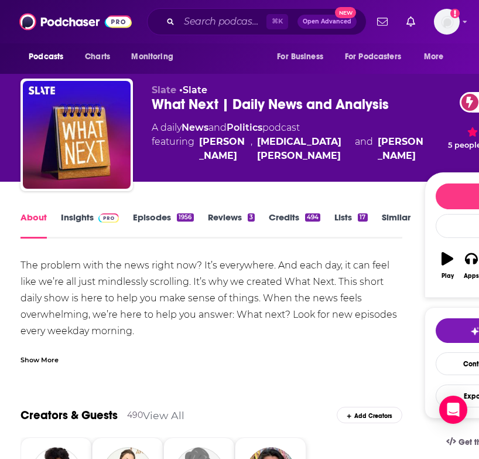
click at [159, 229] on link "Episodes 1956" at bounding box center [163, 225] width 60 height 27
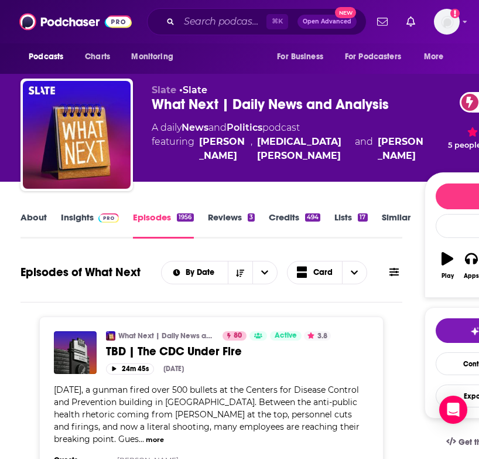
click at [98, 223] on link "Insights" at bounding box center [90, 225] width 58 height 27
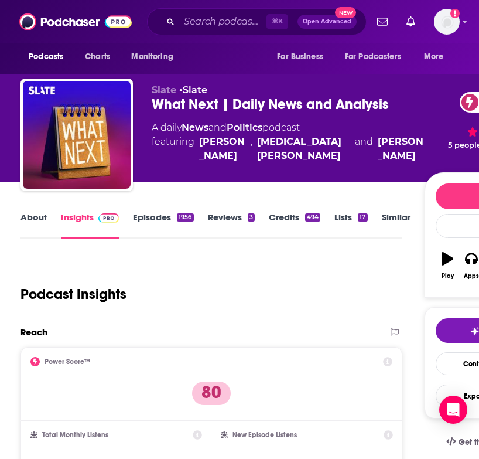
drag, startPoint x: 169, startPoint y: 142, endPoint x: 408, endPoint y: 151, distance: 239.2
click at [408, 151] on span "featuring Mary Harris , Yasmin Khan and Mary C. Curtis" at bounding box center [288, 149] width 272 height 28
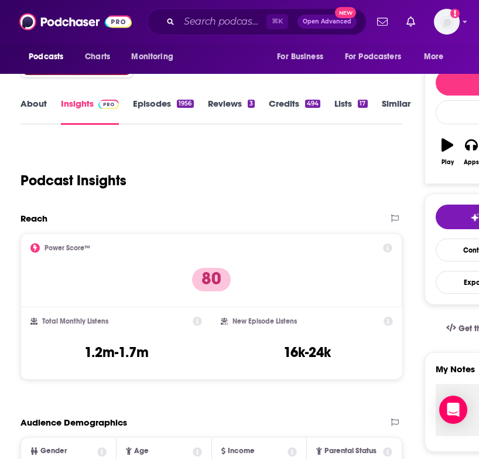
scroll to position [189, 0]
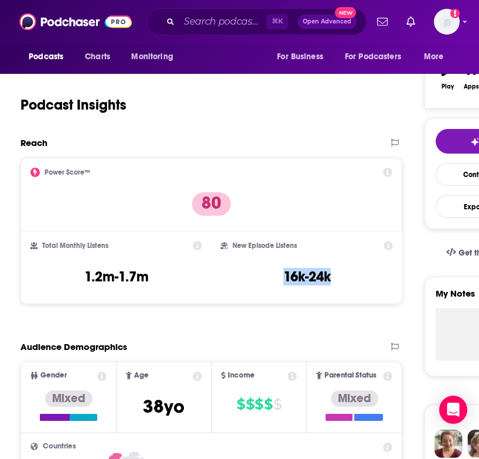
drag, startPoint x: 270, startPoint y: 283, endPoint x: 332, endPoint y: 283, distance: 62.1
click at [332, 283] on div "New Episode Listens 16k-24k" at bounding box center [307, 268] width 172 height 54
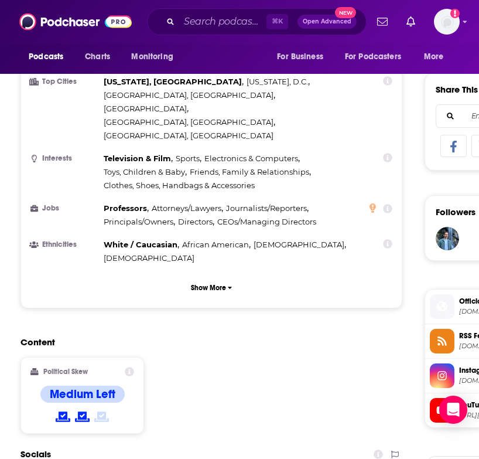
scroll to position [716, 0]
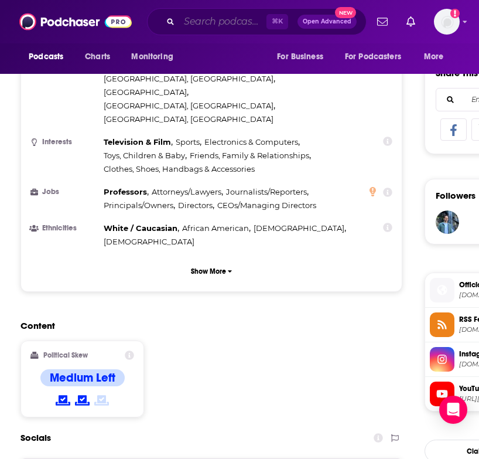
click at [202, 16] on input "Search podcasts, credits, & more..." at bounding box center [222, 21] width 87 height 19
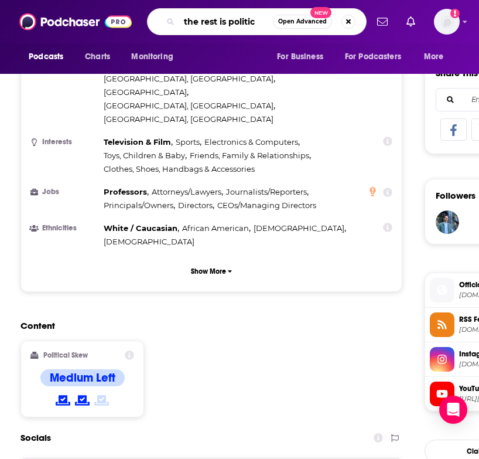
type input "the rest is politics"
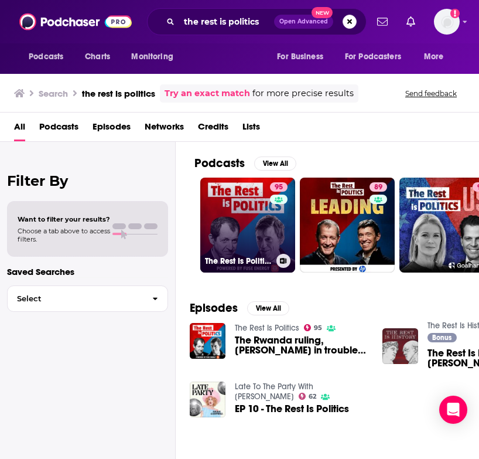
click at [237, 233] on link "95 The Rest Is Politics" at bounding box center [247, 225] width 95 height 95
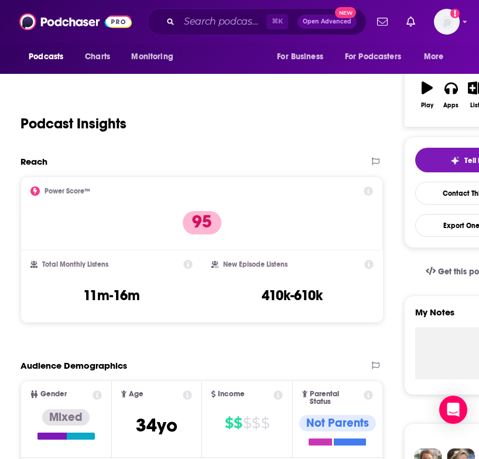
scroll to position [171, 0]
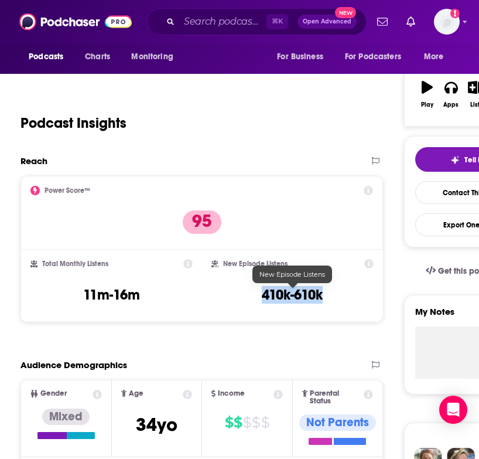
drag, startPoint x: 255, startPoint y: 299, endPoint x: 329, endPoint y: 299, distance: 73.2
click at [329, 299] on div "New Episode Listens 410k-610k" at bounding box center [293, 286] width 162 height 54
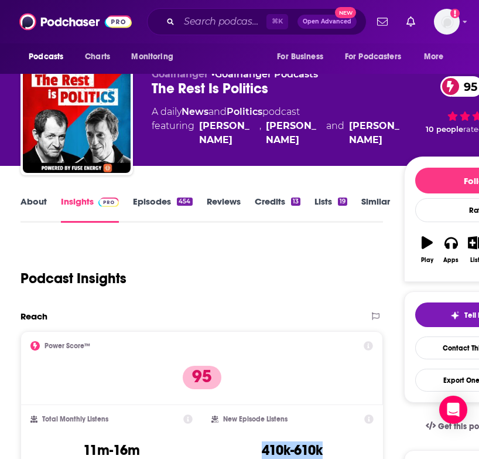
scroll to position [0, 0]
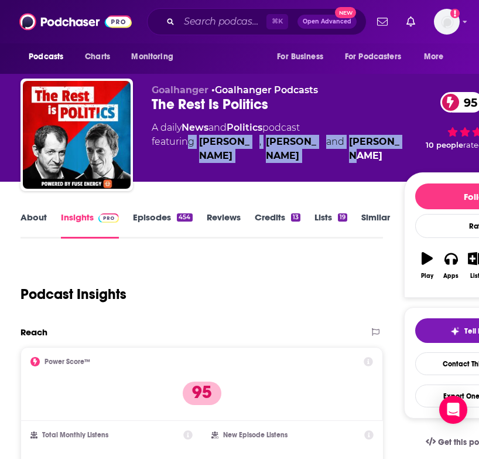
drag, startPoint x: 396, startPoint y: 159, endPoint x: 185, endPoint y: 148, distance: 211.2
click at [185, 148] on span "featuring Rory Stewart , Alastair Campbell and Katty Kay" at bounding box center [278, 149] width 253 height 28
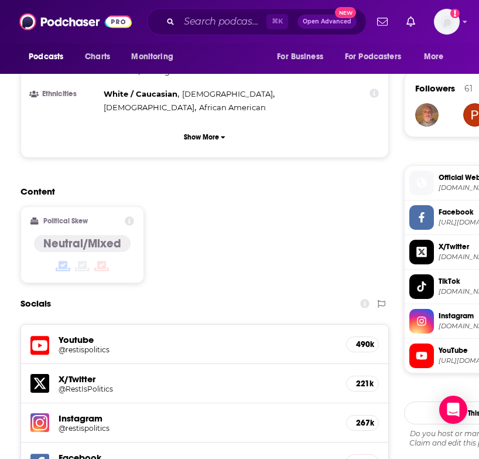
scroll to position [817, 0]
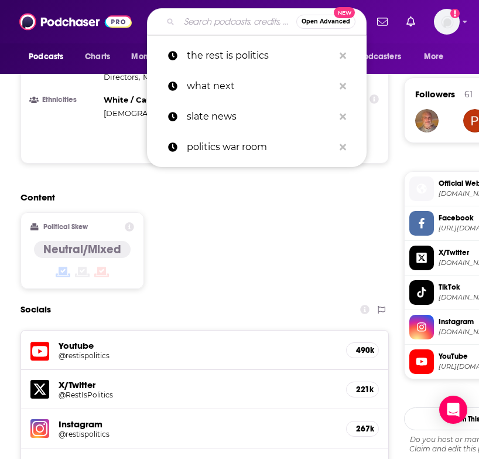
click at [199, 22] on input "Search podcasts, credits, & more..." at bounding box center [237, 21] width 117 height 19
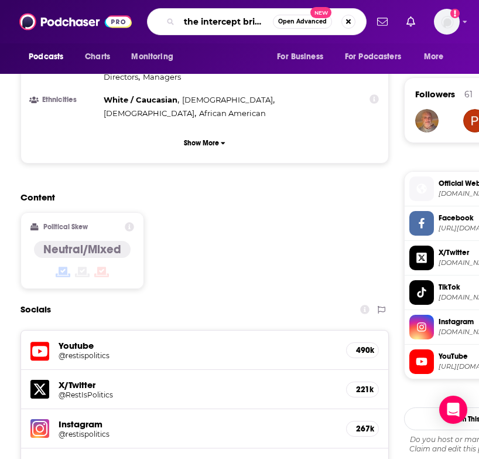
type input "the intercept briefing"
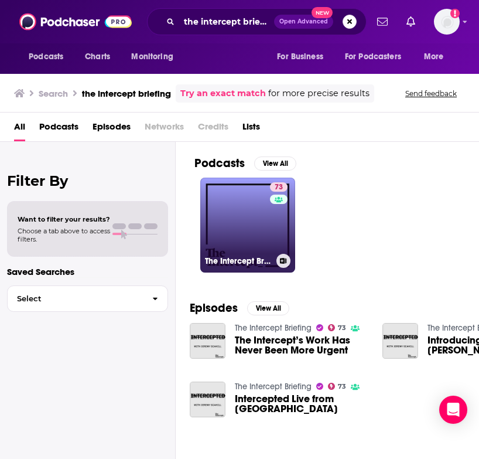
click at [243, 241] on link "73 The Intercept Briefing" at bounding box center [247, 225] width 95 height 95
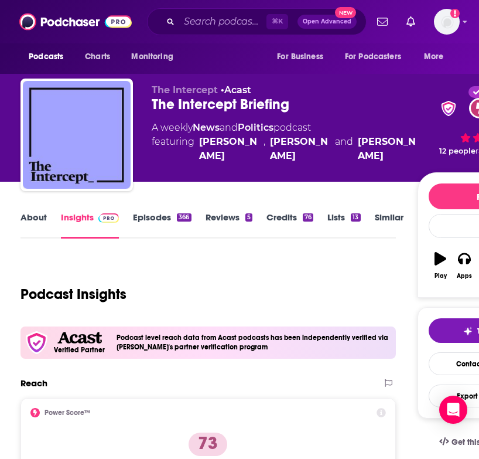
drag, startPoint x: 406, startPoint y: 163, endPoint x: 196, endPoint y: 147, distance: 210.4
click at [196, 147] on div "The Intercept • Acast The Intercept Briefing 73 A weekly News and Politics podc…" at bounding box center [284, 131] width 265 height 94
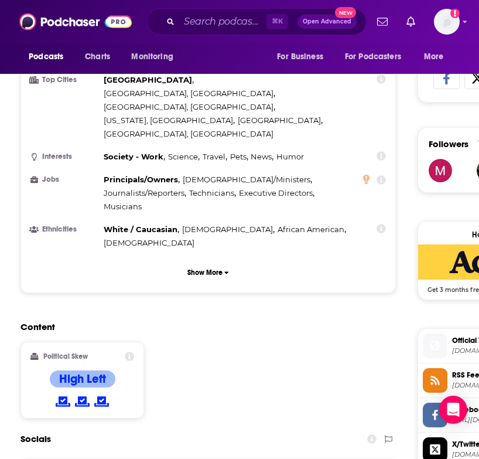
scroll to position [783, 0]
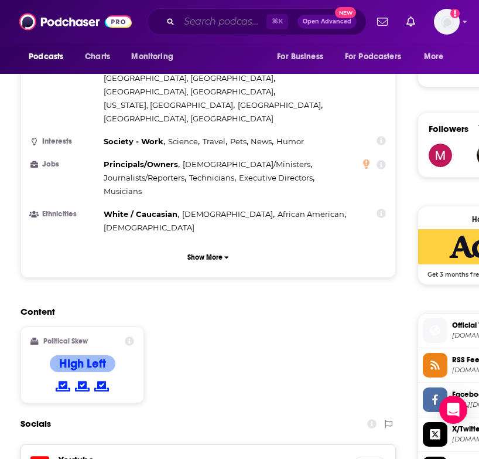
click at [206, 22] on input "Search podcasts, credits, & more..." at bounding box center [222, 21] width 87 height 19
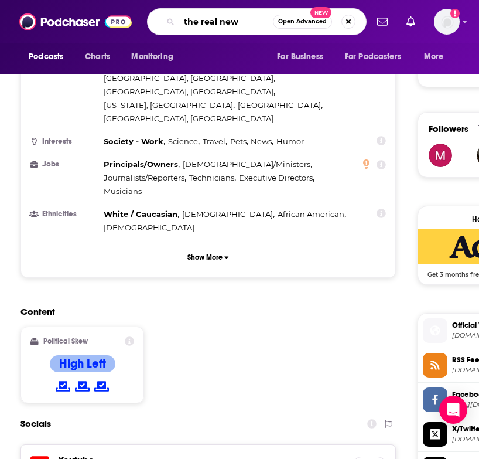
type input "the real news"
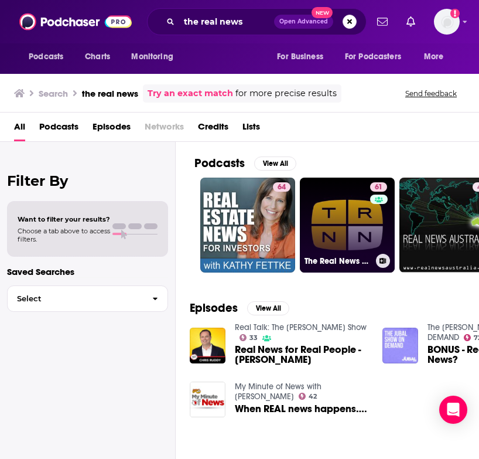
click at [326, 219] on link "61 The Real News Podcast" at bounding box center [347, 225] width 95 height 95
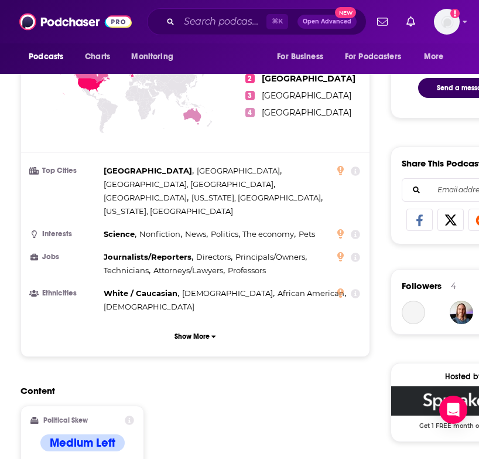
scroll to position [813, 0]
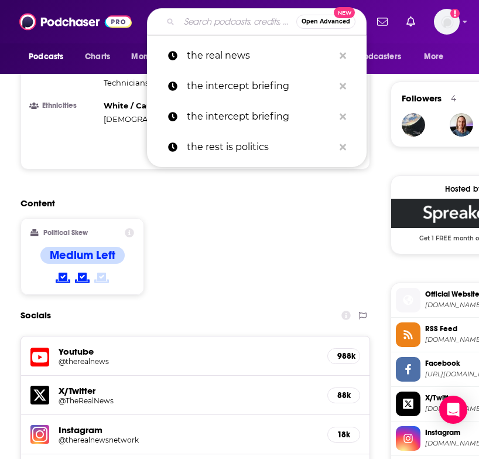
click at [221, 24] on input "Search podcasts, credits, & more..." at bounding box center [237, 21] width 117 height 19
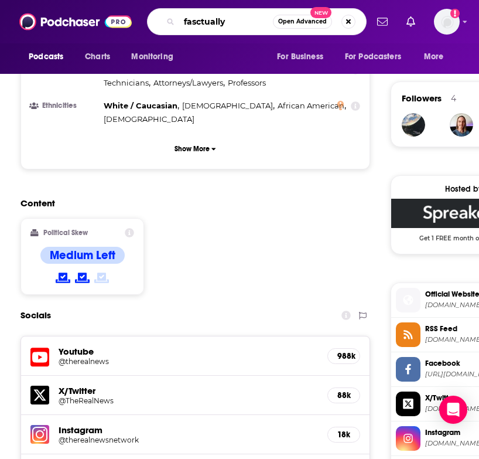
type input "fasctually!"
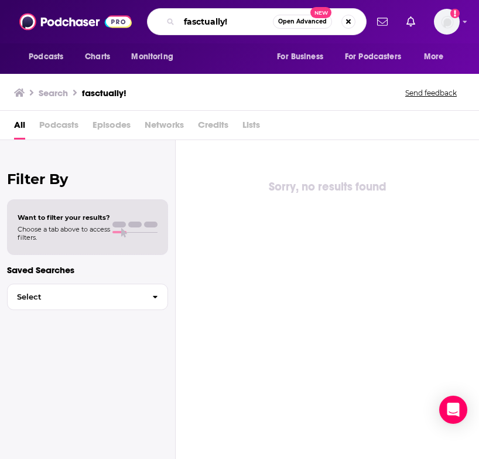
click at [197, 19] on input "fasctually!" at bounding box center [226, 21] width 94 height 19
type input "factually!"
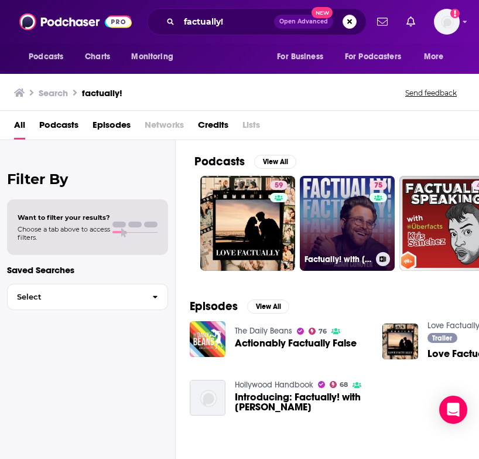
click at [363, 245] on link "75 Factually! with Adam Conover" at bounding box center [347, 223] width 95 height 95
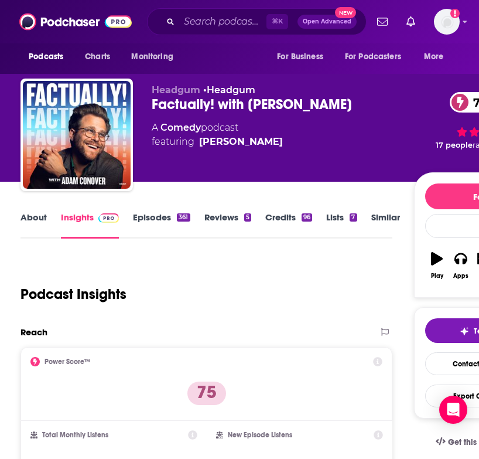
scroll to position [143, 0]
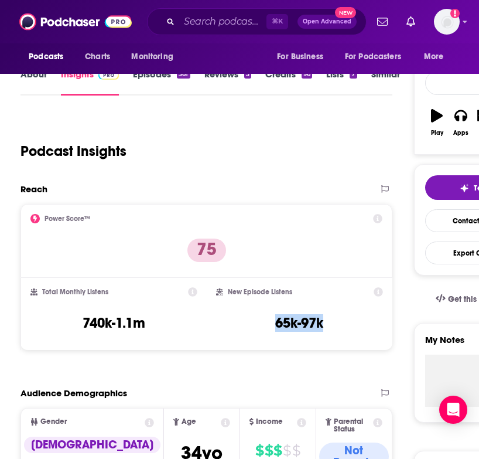
drag, startPoint x: 258, startPoint y: 329, endPoint x: 353, endPoint y: 329, distance: 94.9
click at [353, 329] on div "New Episode Listens 65k-97k" at bounding box center [299, 314] width 167 height 54
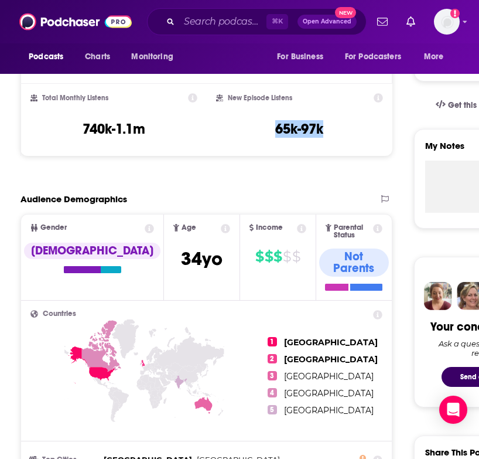
scroll to position [587, 0]
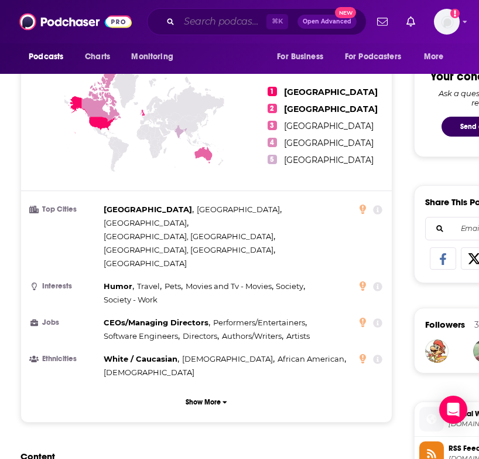
click at [193, 25] on input "Search podcasts, credits, & more..." at bounding box center [222, 21] width 87 height 19
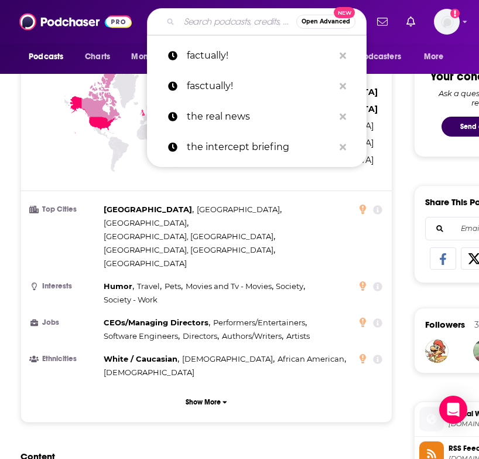
click at [193, 25] on input "Search podcasts, credits, & more..." at bounding box center [237, 21] width 117 height 19
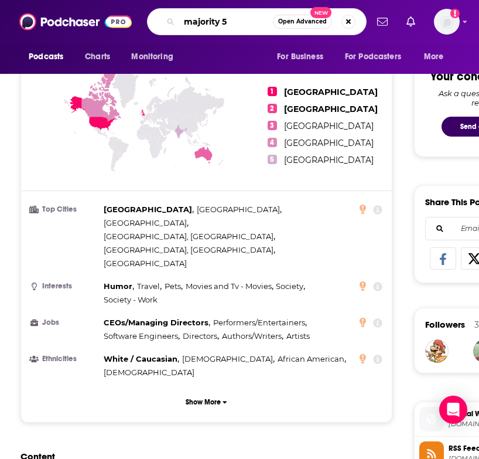
type input "majority 54"
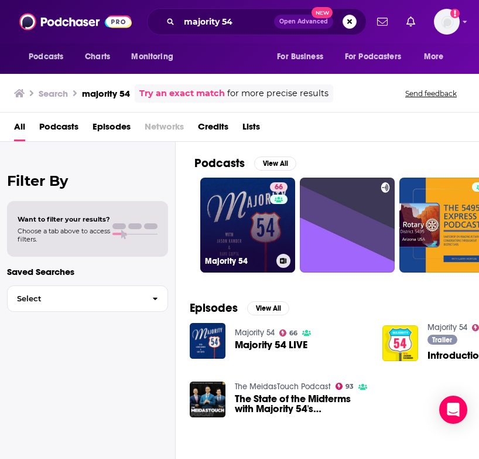
click at [252, 241] on link "66 Majority 54" at bounding box center [247, 225] width 95 height 95
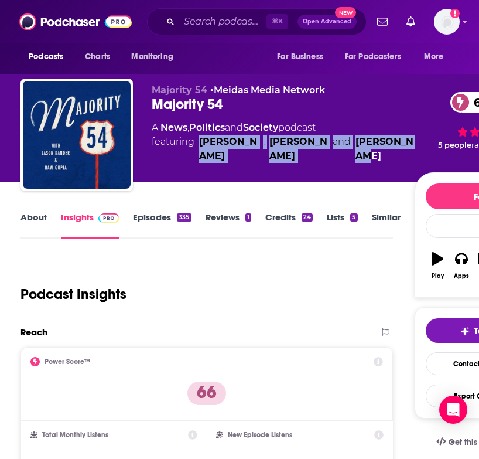
drag, startPoint x: 403, startPoint y: 159, endPoint x: 200, endPoint y: 146, distance: 203.7
click at [200, 146] on span "featuring Jason Kander , Ravi Gupta and Grace Lynch" at bounding box center [283, 149] width 263 height 28
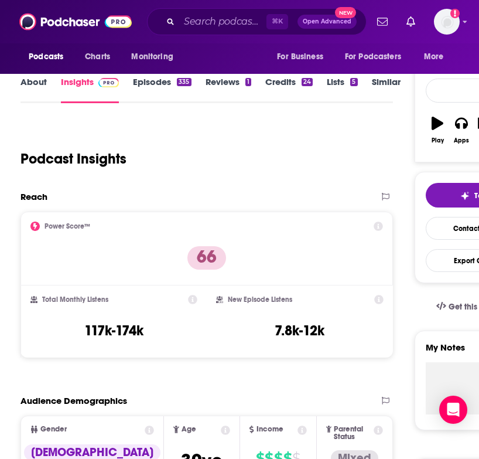
scroll to position [135, 0]
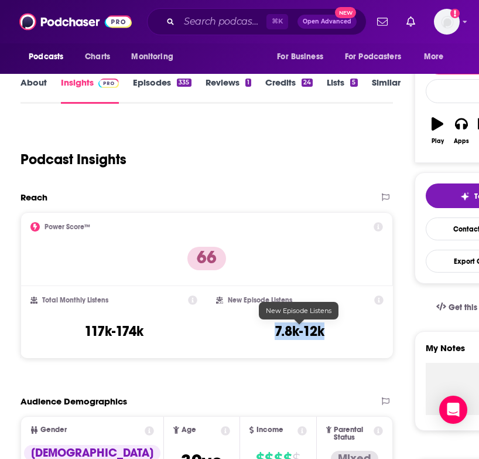
drag, startPoint x: 257, startPoint y: 337, endPoint x: 323, endPoint y: 337, distance: 66.8
click at [323, 337] on div "New Episode Listens 7.8k-12k" at bounding box center [300, 322] width 168 height 54
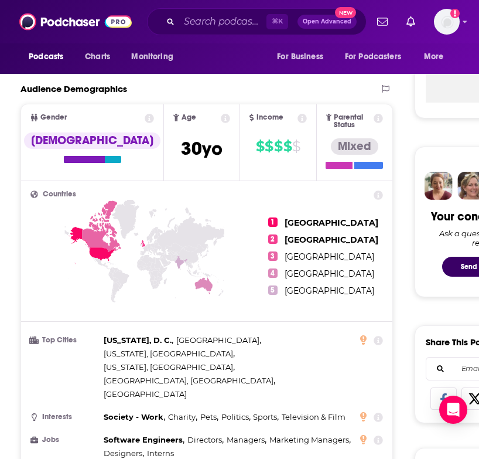
scroll to position [754, 0]
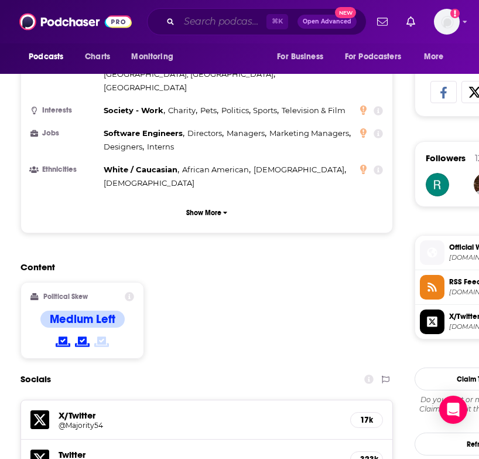
click at [230, 23] on input "Search podcasts, credits, & more..." at bounding box center [222, 21] width 87 height 19
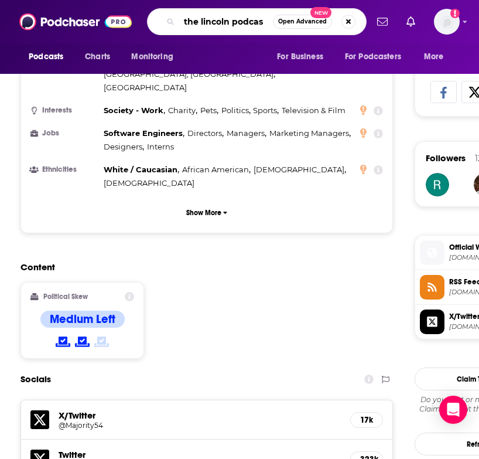
type input "the lincoln podcast"
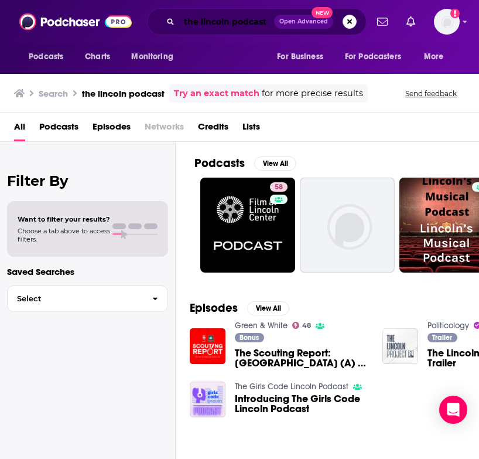
click at [250, 18] on input "the lincoln podcast" at bounding box center [226, 21] width 95 height 19
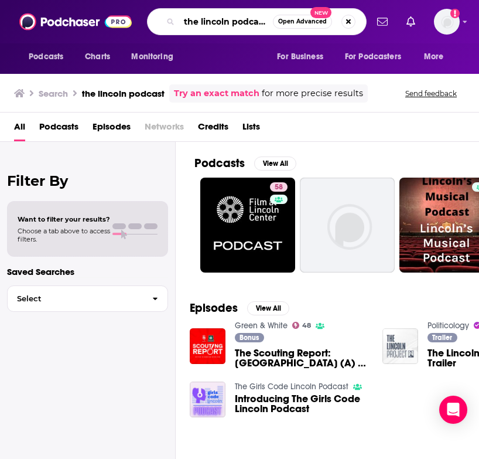
click at [250, 18] on input "the lincoln podcast" at bounding box center [226, 21] width 94 height 19
type input "the lincoln project"
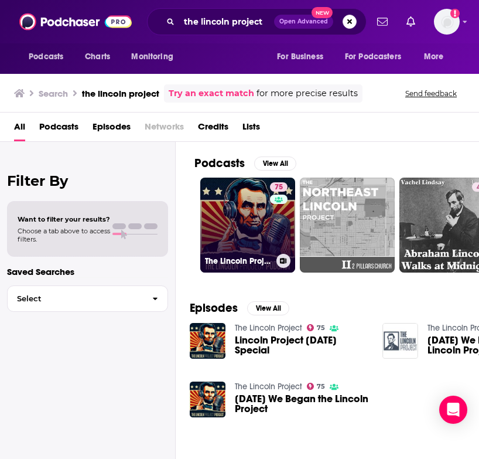
click at [224, 227] on link "75 The Lincoln Project" at bounding box center [247, 225] width 95 height 95
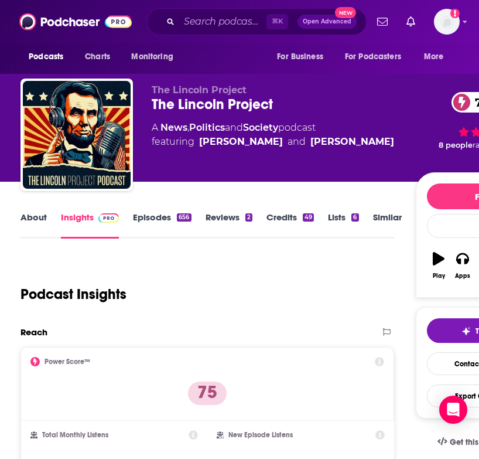
scroll to position [193, 0]
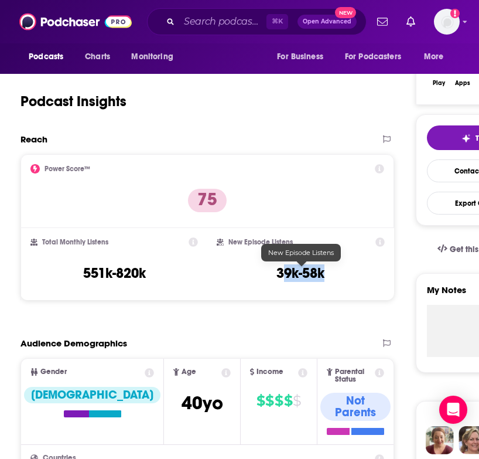
drag, startPoint x: 282, startPoint y: 280, endPoint x: 349, endPoint y: 280, distance: 66.8
click at [349, 280] on div "New Episode Listens 39k-58k" at bounding box center [301, 264] width 168 height 54
drag, startPoint x: 334, startPoint y: 271, endPoint x: 235, endPoint y: 271, distance: 99.0
click at [235, 271] on div "New Episode Listens 39k-58k" at bounding box center [301, 264] width 168 height 54
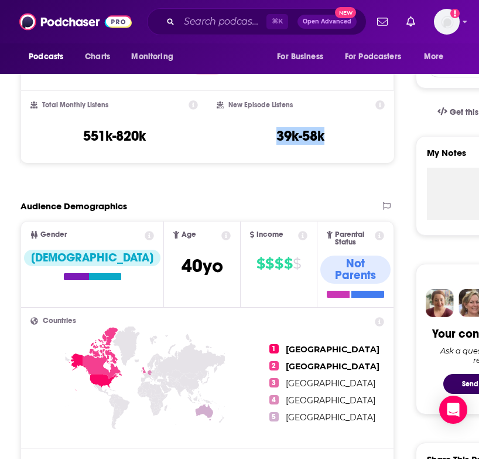
scroll to position [0, 0]
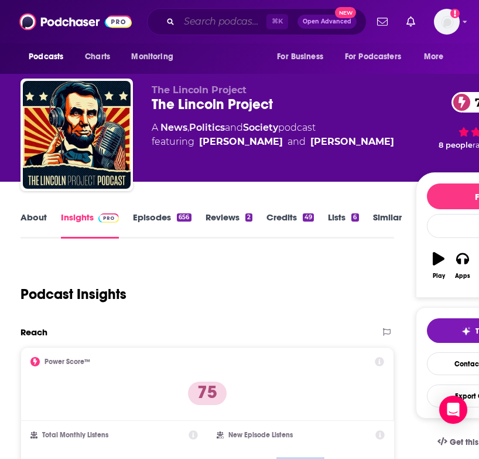
click at [202, 23] on input "Search podcasts, credits, & more..." at bounding box center [222, 21] width 87 height 19
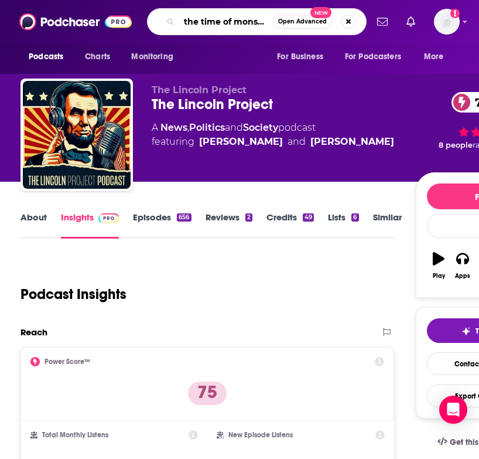
scroll to position [0, 6]
type input "the time of monsters"
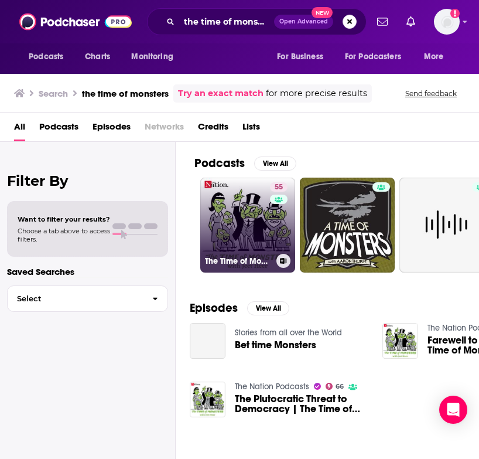
click at [248, 216] on link "55 The Time of Monsters with Jeet Heer" at bounding box center [247, 225] width 95 height 95
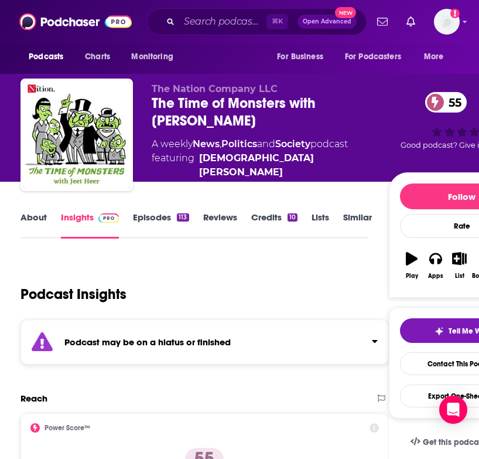
scroll to position [6, 0]
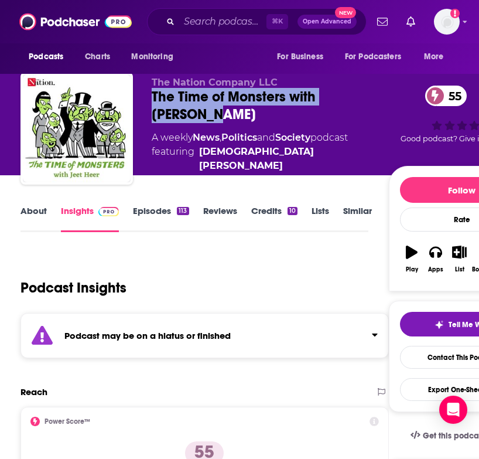
drag, startPoint x: 206, startPoint y: 117, endPoint x: 152, endPoint y: 98, distance: 57.1
click at [152, 98] on div "The Time of Monsters with Jeet Heer 55" at bounding box center [270, 105] width 237 height 35
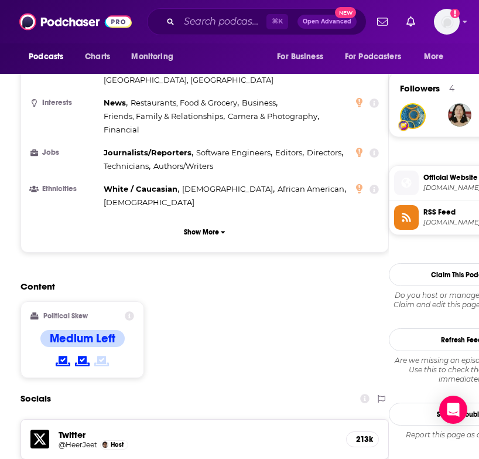
scroll to position [878, 0]
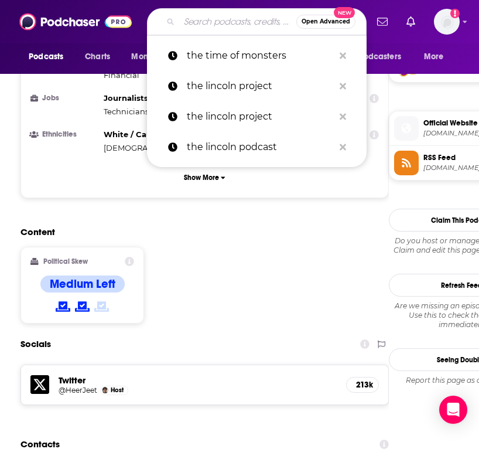
click at [201, 26] on input "Search podcasts, credits, & more..." at bounding box center [237, 21] width 117 height 19
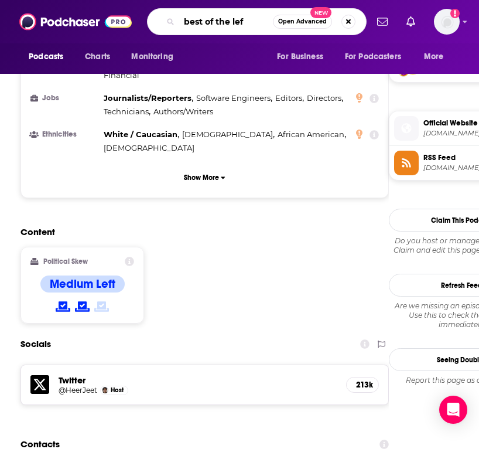
type input "best of the left"
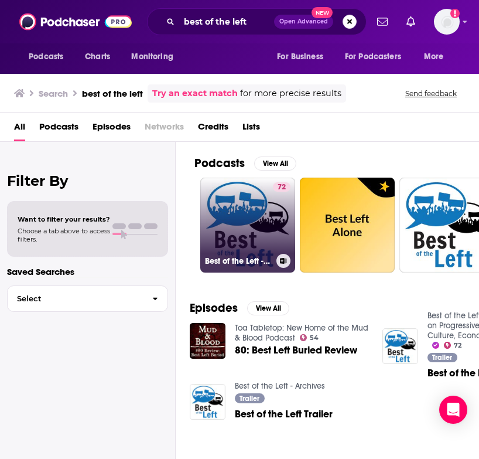
click at [252, 270] on link "72 Best of the Left - Leftist Perspectives on Progressive Politics, News, Cultu…" at bounding box center [247, 225] width 95 height 95
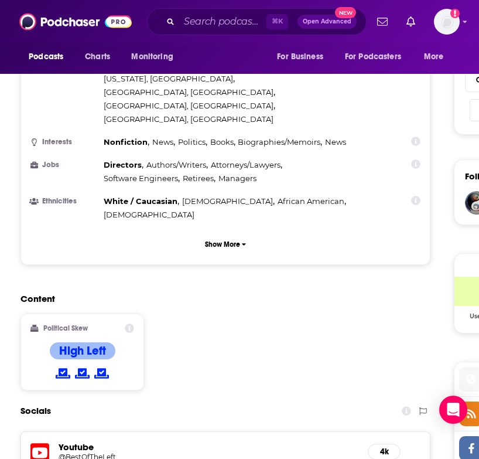
scroll to position [732, 0]
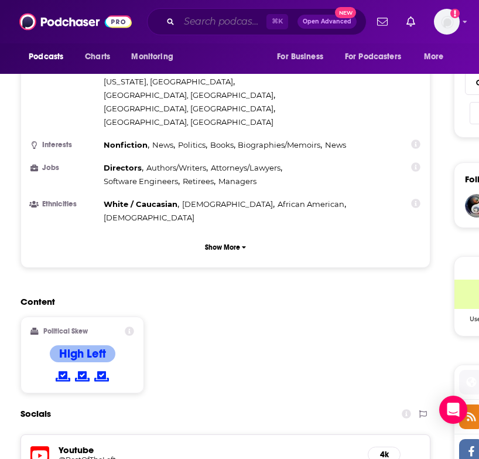
click at [199, 15] on input "Search podcasts, credits, & more..." at bounding box center [222, 21] width 87 height 19
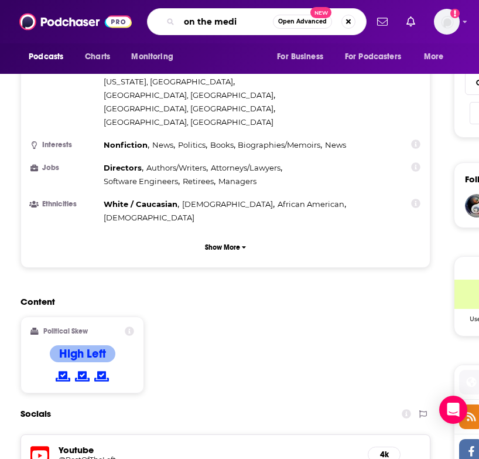
type input "on the media"
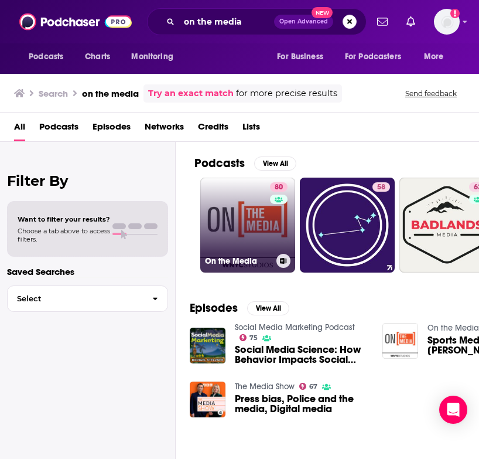
click at [233, 236] on link "80 On the Media" at bounding box center [247, 225] width 95 height 95
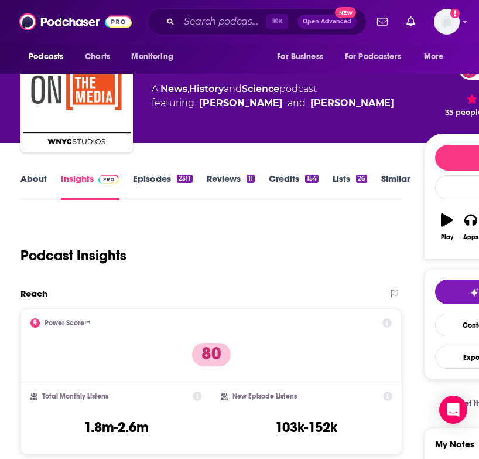
scroll to position [128, 0]
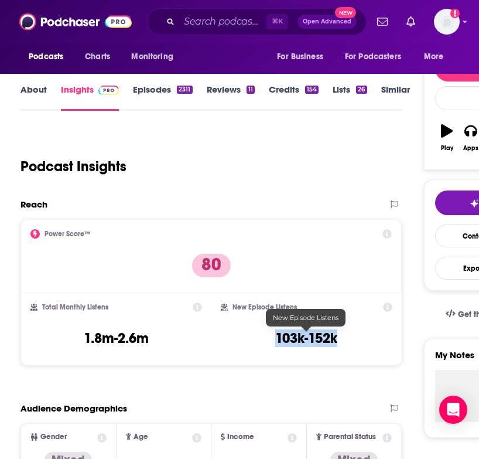
drag, startPoint x: 266, startPoint y: 339, endPoint x: 342, endPoint y: 339, distance: 75.6
click at [342, 339] on div "New Episode Listens 103k-152k" at bounding box center [307, 329] width 172 height 54
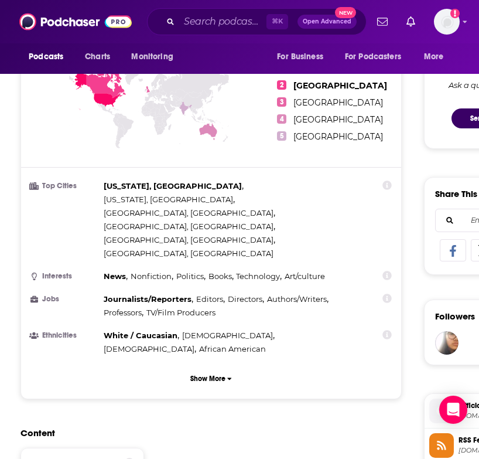
scroll to position [596, 0]
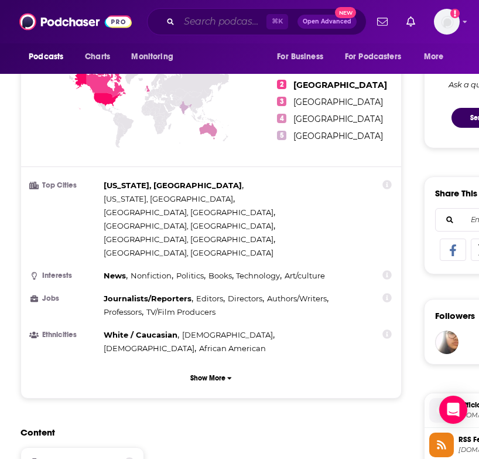
click at [190, 18] on input "Search podcasts, credits, & more..." at bounding box center [222, 21] width 87 height 19
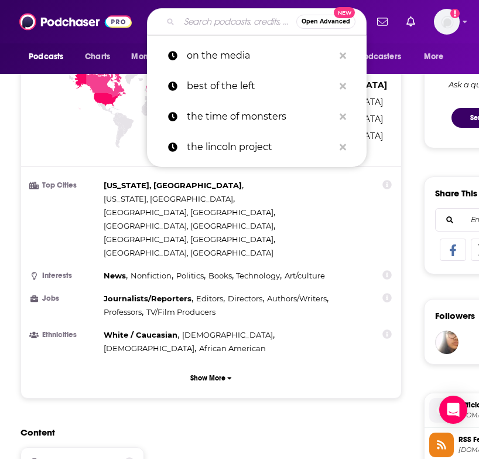
click at [190, 18] on input "Search podcasts, credits, & more..." at bounding box center [237, 21] width 117 height 19
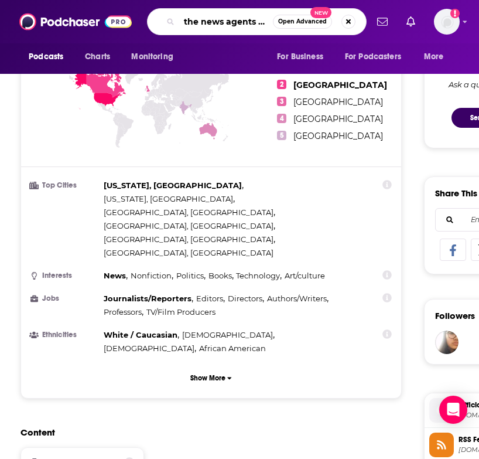
type input "the news agents usa"
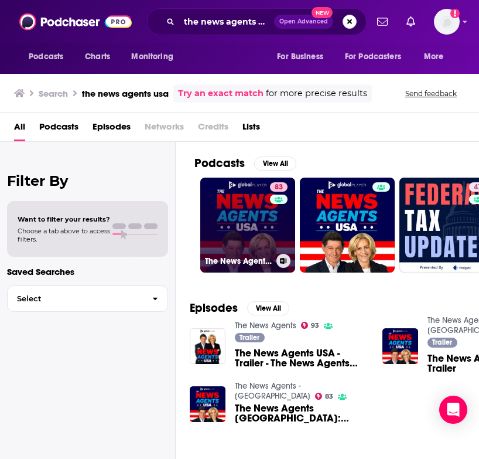
click at [240, 235] on link "83 The News Agents - USA" at bounding box center [247, 225] width 95 height 95
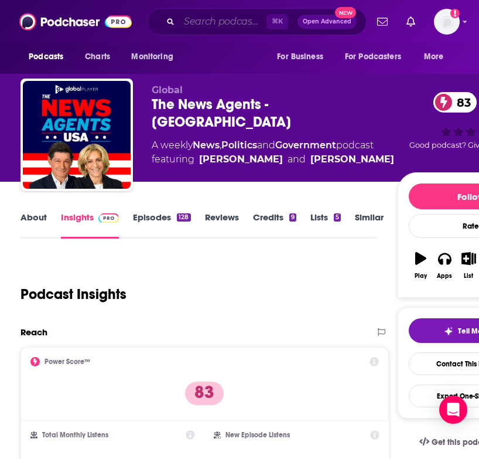
click at [221, 20] on input "Search podcasts, credits, & more..." at bounding box center [222, 21] width 87 height 19
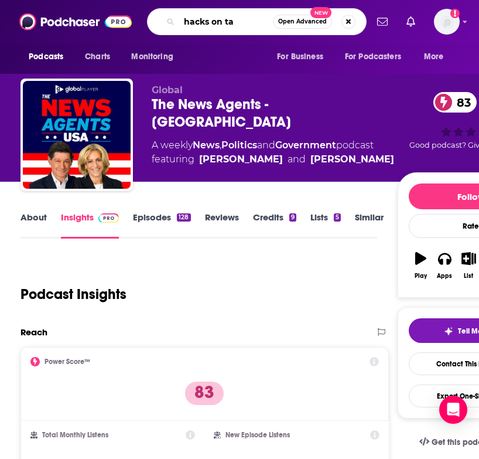
type input "hacks on tap"
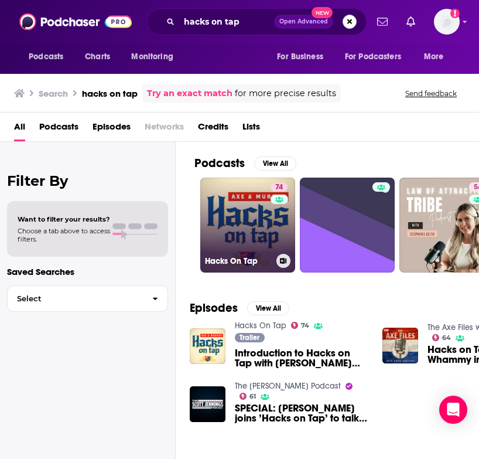
click at [253, 243] on link "74 Hacks On Tap" at bounding box center [247, 225] width 95 height 95
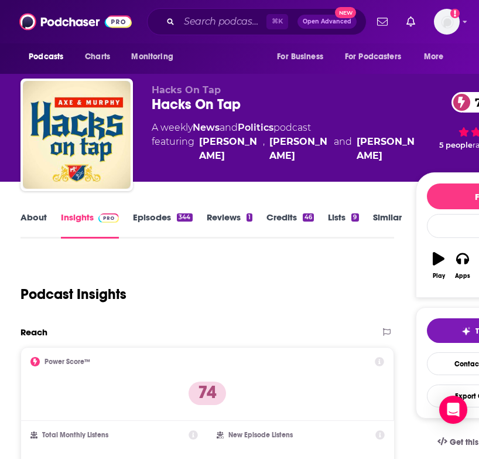
drag, startPoint x: 417, startPoint y: 162, endPoint x: 263, endPoint y: 142, distance: 154.7
click at [263, 142] on div "Hacks On Tap Hacks On Tap 74 A weekly News and Politics podcast featuring David…" at bounding box center [357, 136] width 410 height 105
click at [158, 144] on span "featuring David Axelrod , Robert Gibbs and Mike Murphy" at bounding box center [284, 149] width 264 height 28
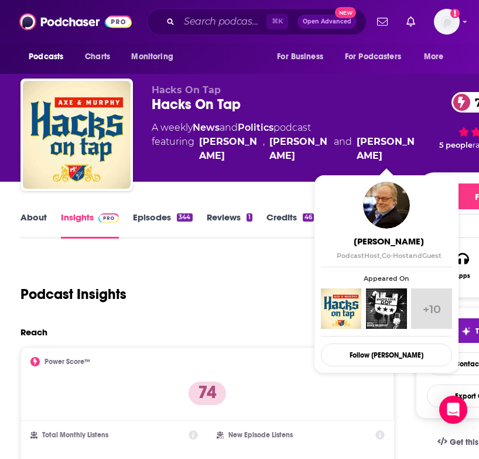
drag, startPoint x: 194, startPoint y: 138, endPoint x: 405, endPoint y: 151, distance: 212.0
click at [405, 151] on span "featuring David Axelrod , Robert Gibbs and Mike Murphy" at bounding box center [284, 149] width 264 height 28
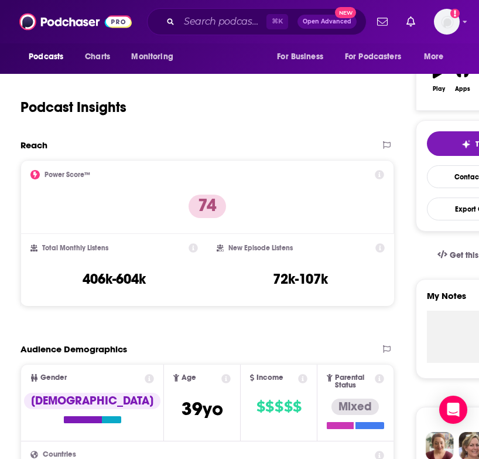
scroll to position [623, 0]
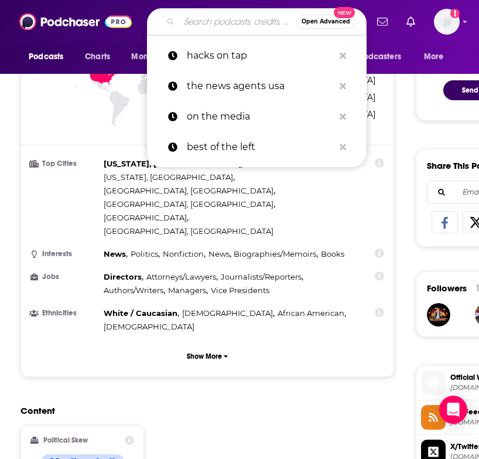
click at [208, 29] on input "Search podcasts, credits, & more..." at bounding box center [237, 21] width 117 height 19
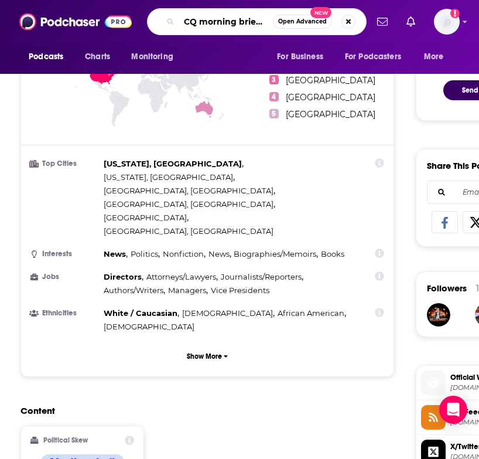
type input "CQ morning briefing"
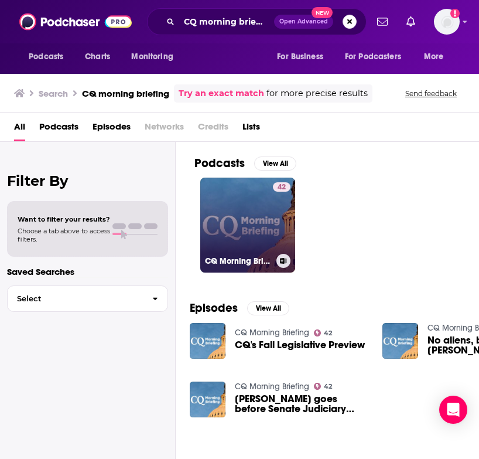
click at [247, 243] on link "42 CQ Morning Briefing" at bounding box center [247, 225] width 95 height 95
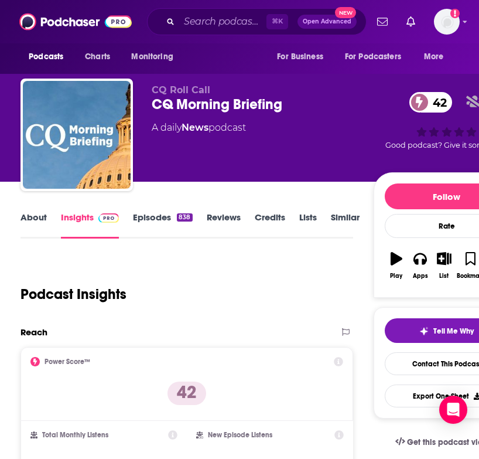
click at [168, 223] on link "Episodes 838" at bounding box center [162, 225] width 59 height 27
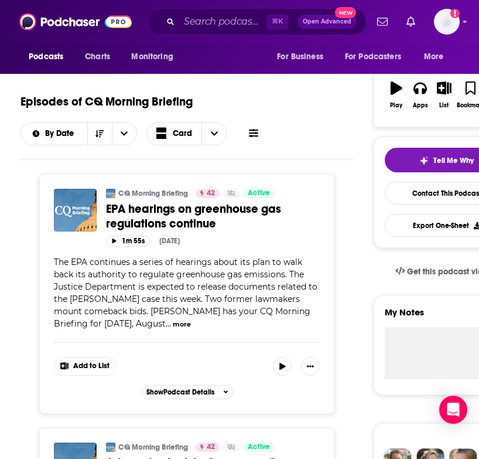
scroll to position [177, 0]
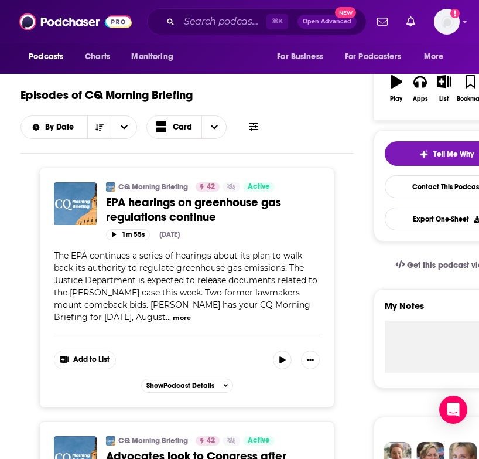
click at [173, 318] on button "more" at bounding box center [182, 318] width 18 height 10
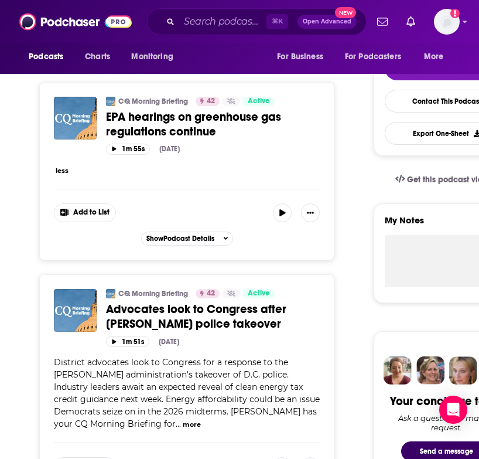
scroll to position [268, 0]
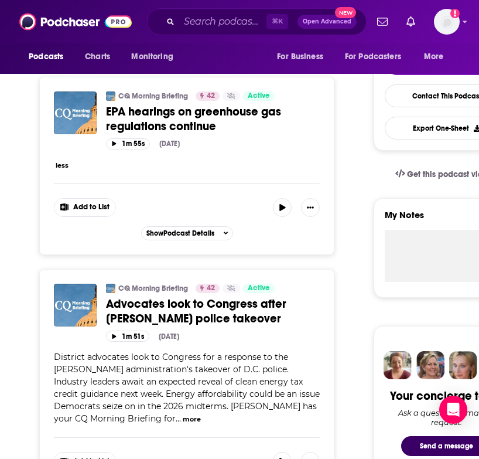
click at [66, 170] on button "less" at bounding box center [62, 166] width 13 height 10
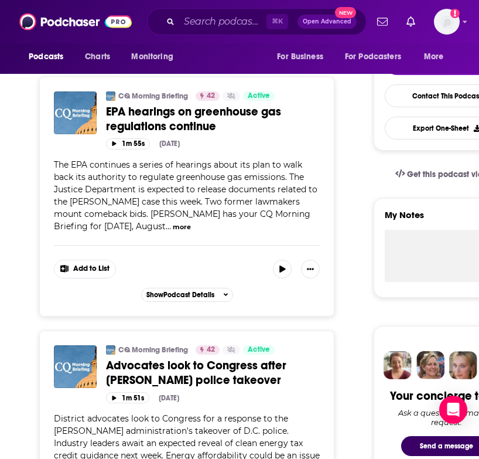
click at [173, 227] on button "more" at bounding box center [182, 227] width 18 height 10
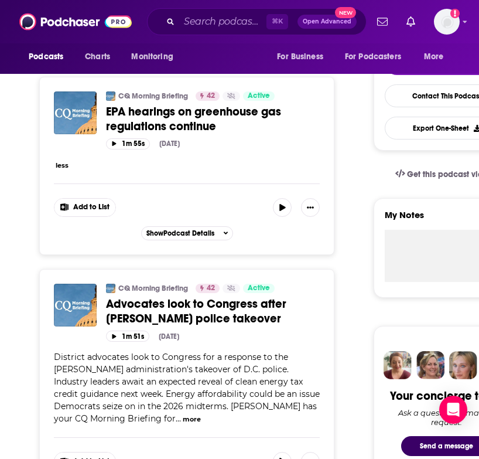
click at [70, 163] on div "less" at bounding box center [187, 165] width 266 height 12
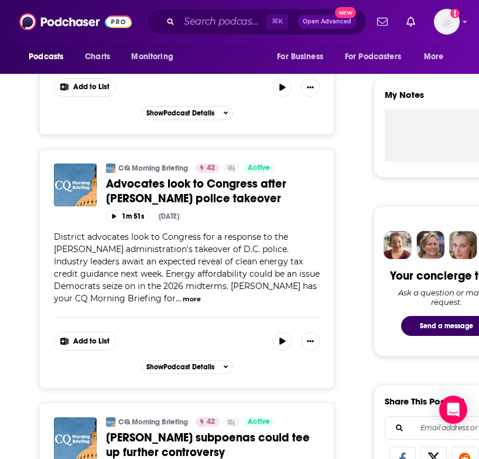
scroll to position [400, 0]
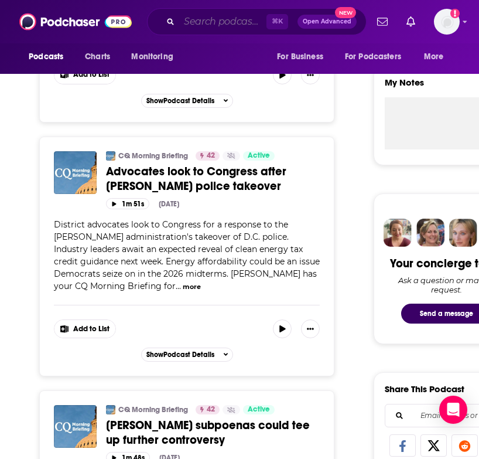
click at [199, 21] on input "Search podcasts, credits, & more..." at bounding box center [222, 21] width 87 height 19
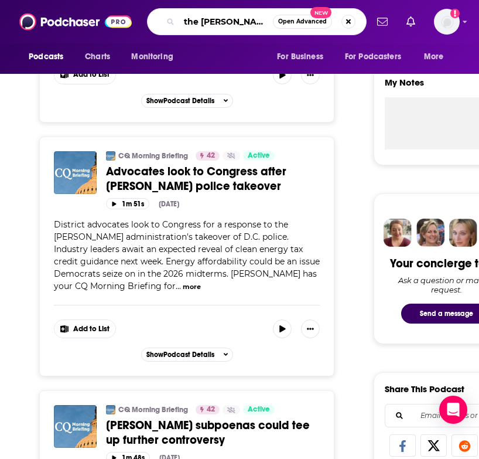
type input "the [PERSON_NAME]"
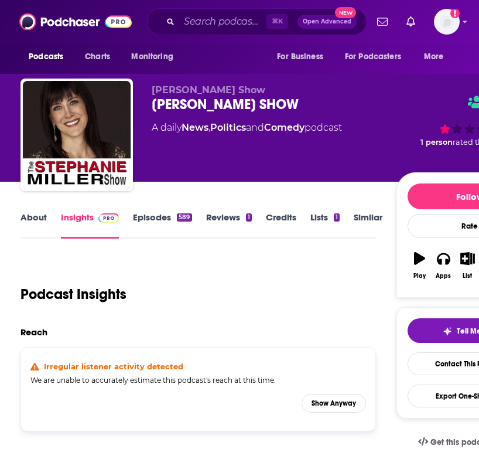
click at [176, 220] on link "Episodes 589" at bounding box center [162, 225] width 59 height 27
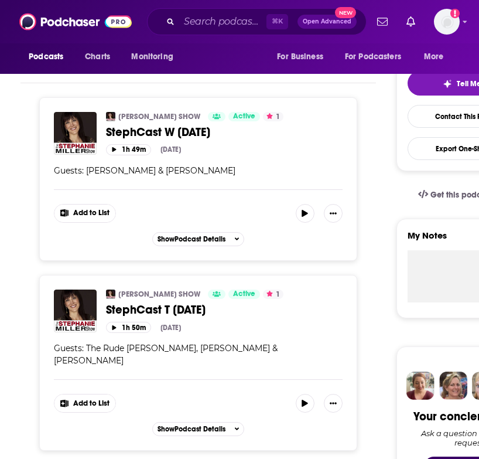
scroll to position [249, 0]
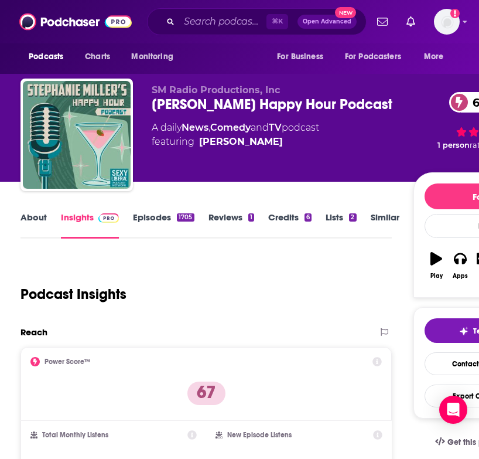
drag, startPoint x: 410, startPoint y: 107, endPoint x: 154, endPoint y: 109, distance: 255.5
click at [154, 109] on div "[PERSON_NAME] Happy Hour Podcast 67" at bounding box center [282, 105] width 261 height 18
copy h2 "[PERSON_NAME] Happy Hour Podcast"
click at [205, 14] on input "Search podcasts, credits, & more..." at bounding box center [222, 21] width 87 height 19
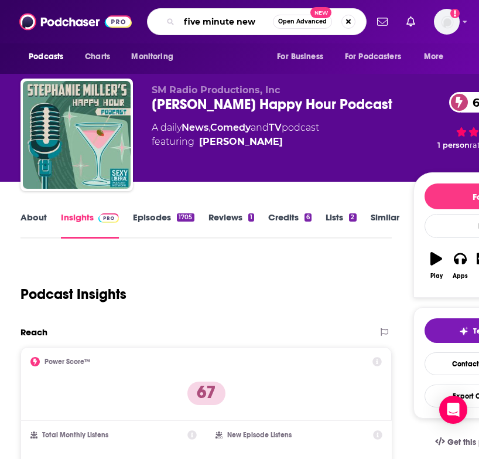
type input "five minute news"
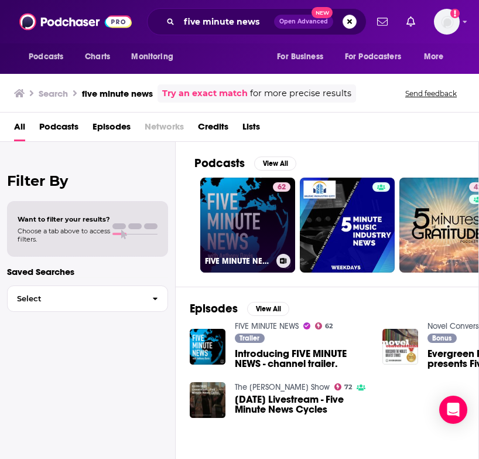
click at [247, 234] on link "62 FIVE MINUTE NEWS" at bounding box center [247, 225] width 95 height 95
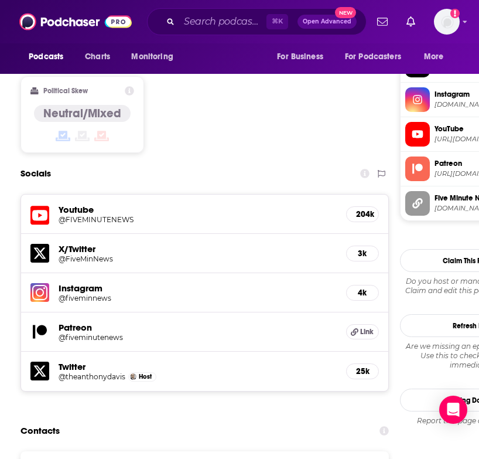
scroll to position [1095, 0]
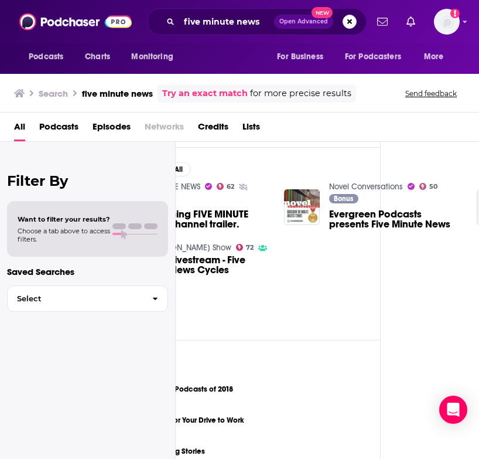
scroll to position [139, 0]
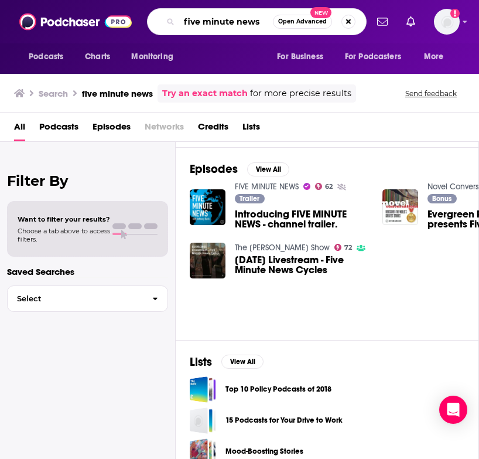
click at [194, 18] on input "five minute news" at bounding box center [226, 21] width 94 height 19
click at [253, 18] on input "five minute news" at bounding box center [226, 21] width 94 height 19
drag, startPoint x: 260, startPoint y: 23, endPoint x: 133, endPoint y: 23, distance: 127.2
click at [133, 23] on div "Podcasts Charts Monitoring five minute news Open Advanced New For Business For …" at bounding box center [239, 21] width 479 height 43
type input "america dissected"
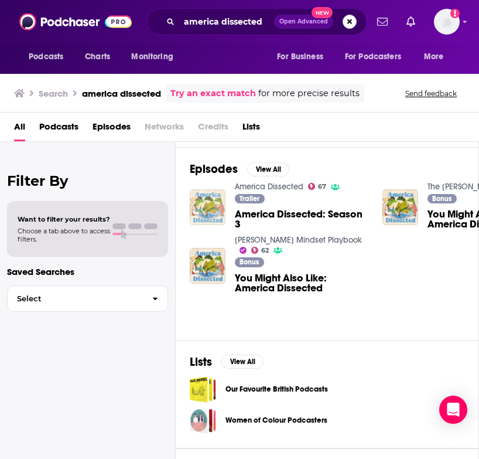
click at [203, 219] on img "America Dissected: Season 3" at bounding box center [208, 207] width 36 height 36
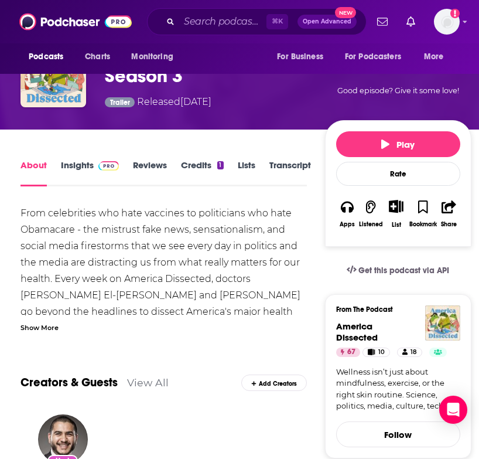
scroll to position [107, 0]
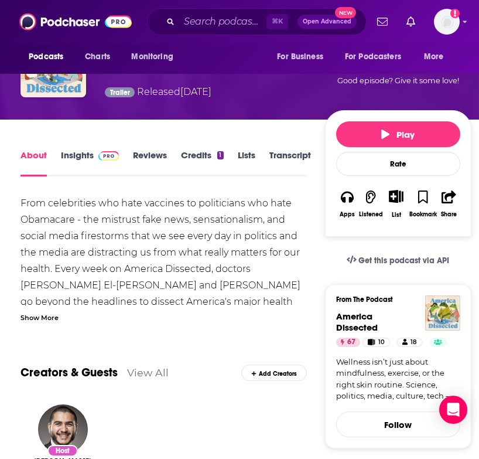
click at [74, 155] on link "Insights" at bounding box center [90, 162] width 58 height 27
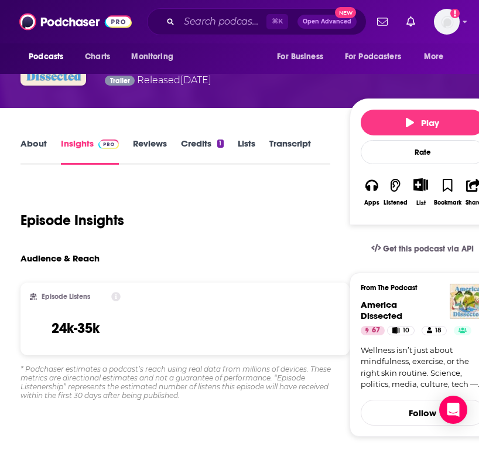
scroll to position [118, 0]
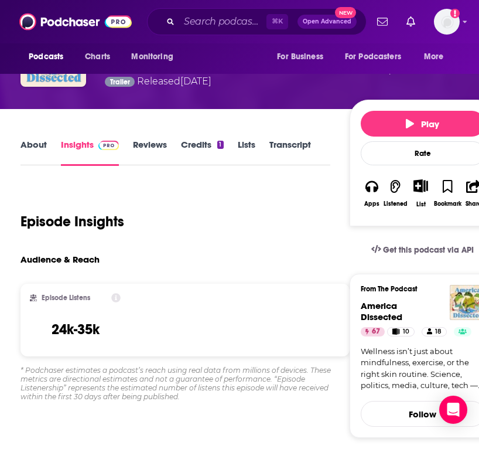
click at [151, 146] on link "Reviews" at bounding box center [150, 152] width 34 height 27
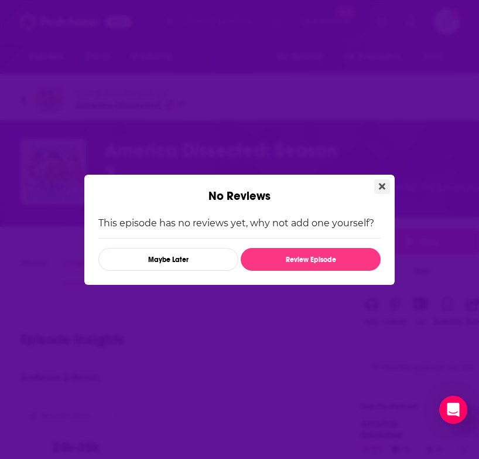
click at [376, 180] on button "Close" at bounding box center [382, 186] width 16 height 15
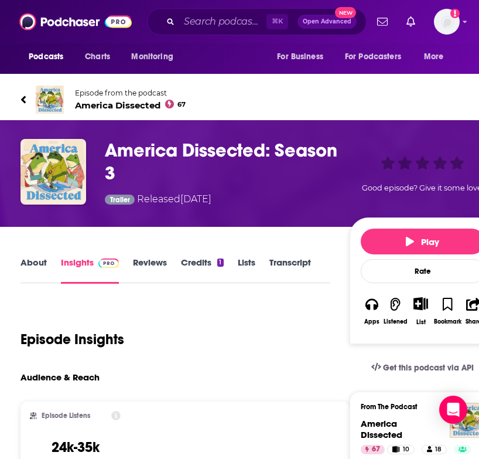
click at [41, 265] on link "About" at bounding box center [34, 270] width 26 height 27
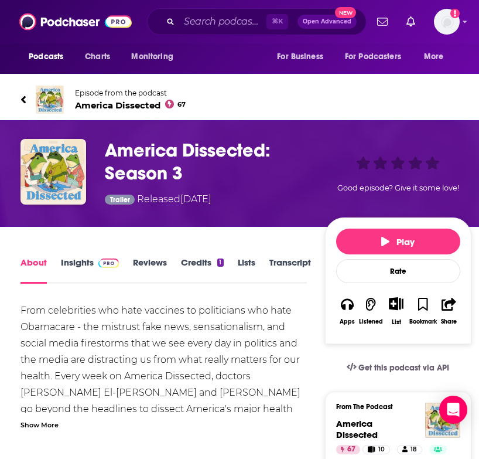
click at [135, 104] on span "America Dissected 67" at bounding box center [130, 105] width 111 height 11
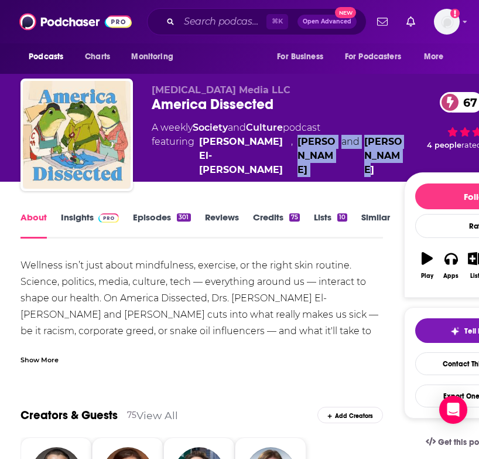
drag, startPoint x: 397, startPoint y: 156, endPoint x: 265, endPoint y: 144, distance: 131.8
click at [265, 144] on span "featuring [PERSON_NAME] El-[PERSON_NAME] , [PERSON_NAME] and [PERSON_NAME]" at bounding box center [278, 156] width 253 height 42
copy span "[PERSON_NAME] and [PERSON_NAME]"
click at [90, 217] on link "Insights" at bounding box center [90, 225] width 58 height 27
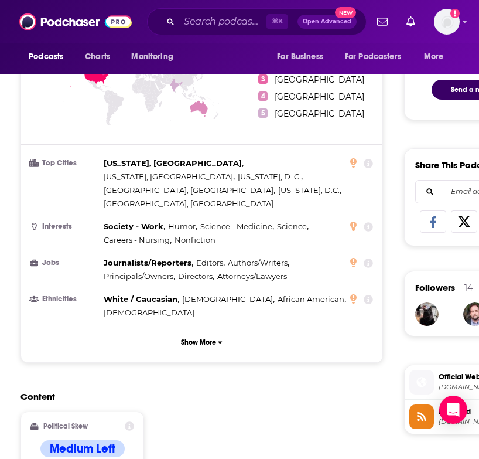
scroll to position [834, 0]
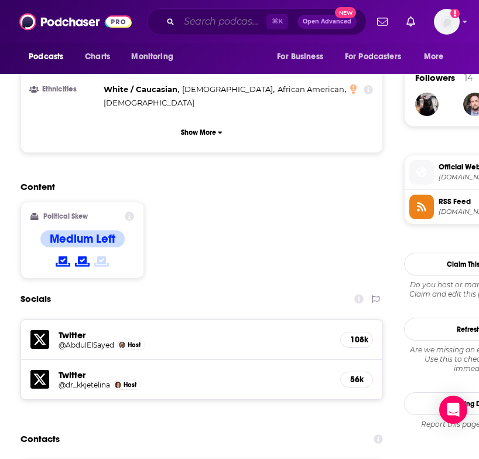
click at [200, 25] on input "Search podcasts, credits, & more..." at bounding box center [222, 21] width 87 height 19
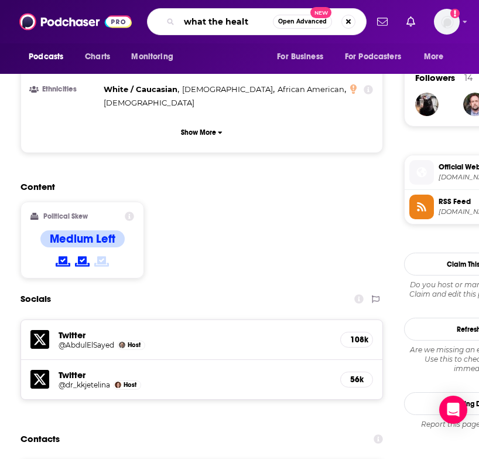
type input "what the health"
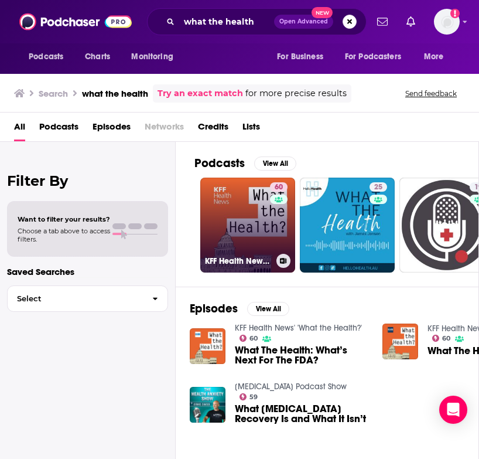
click at [240, 228] on link "60 KFF Health News' 'What the Health?'" at bounding box center [247, 225] width 95 height 95
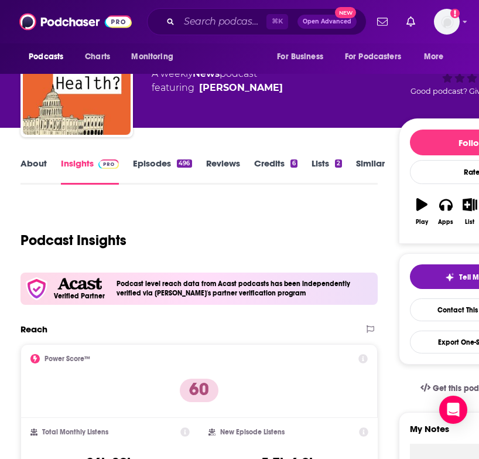
scroll to position [203, 0]
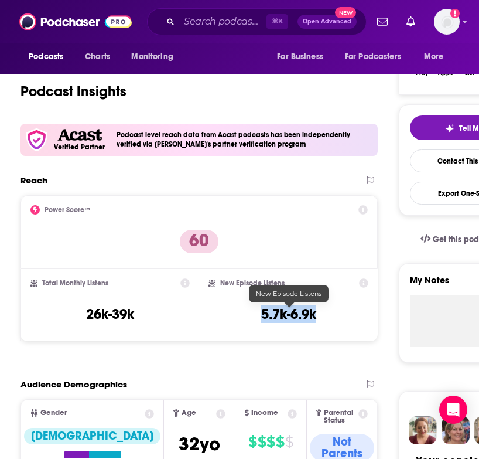
drag, startPoint x: 318, startPoint y: 315, endPoint x: 246, endPoint y: 315, distance: 72.7
click at [246, 315] on div "New Episode Listens 5.7k-6.9k" at bounding box center [289, 305] width 160 height 54
copy h3 "5.7k-6.9k"
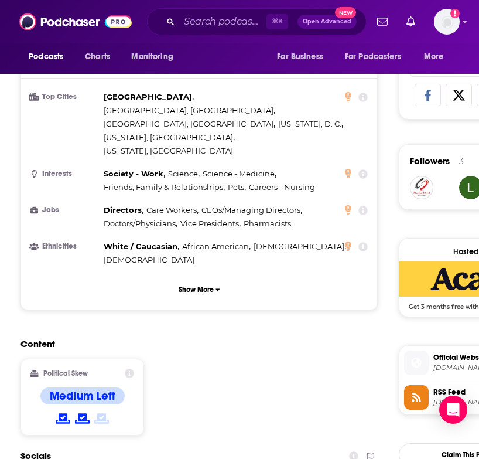
scroll to position [769, 0]
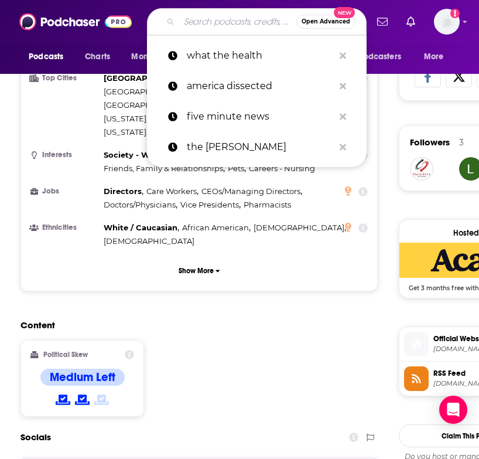
click at [213, 18] on input "Search podcasts, credits, & more..." at bounding box center [237, 21] width 117 height 19
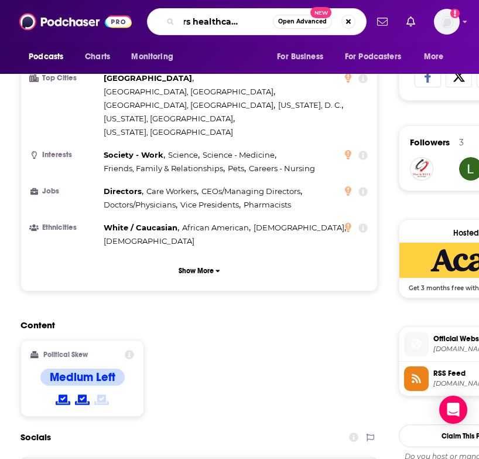
type input "beckers healthcare podcast"
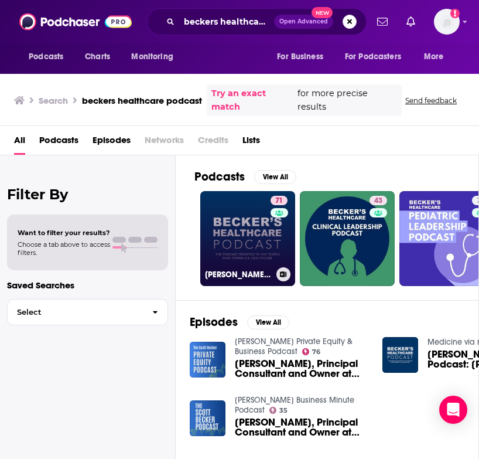
click at [233, 236] on link "71 [PERSON_NAME] Healthcare Podcast" at bounding box center [247, 238] width 95 height 95
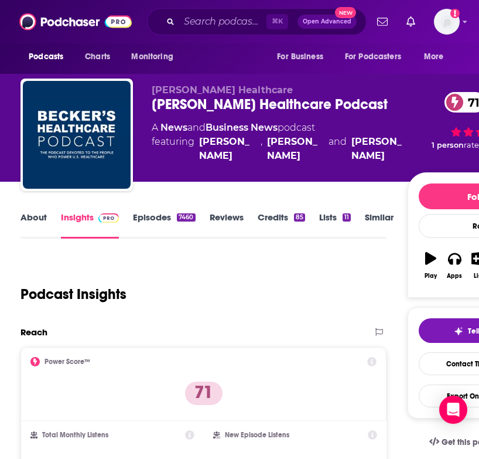
drag, startPoint x: 398, startPoint y: 156, endPoint x: 195, endPoint y: 142, distance: 203.9
click at [195, 142] on span "featuring [PERSON_NAME] , [PERSON_NAME] and [PERSON_NAME]" at bounding box center [280, 149] width 256 height 28
copy span "[PERSON_NAME] , [PERSON_NAME] and [PERSON_NAME]"
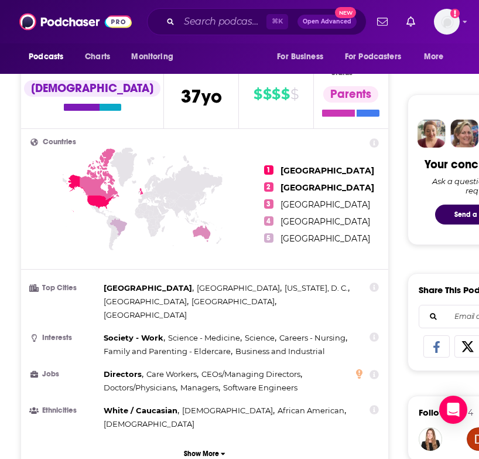
scroll to position [615, 0]
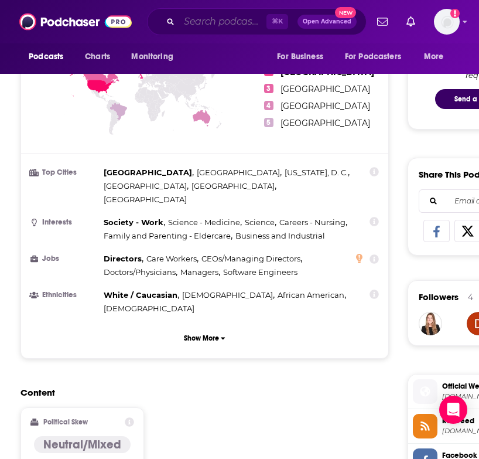
click at [200, 13] on input "Search podcasts, credits, & more..." at bounding box center [222, 21] width 87 height 19
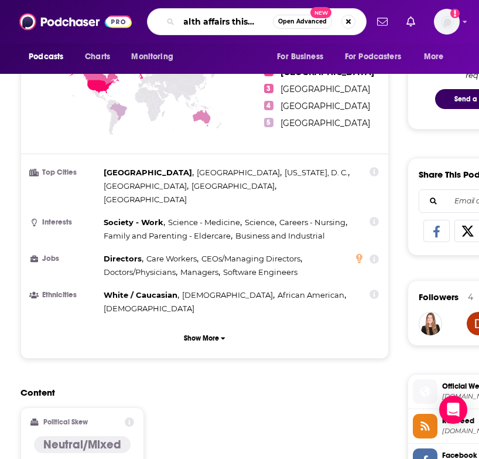
type input "health affairs this week"
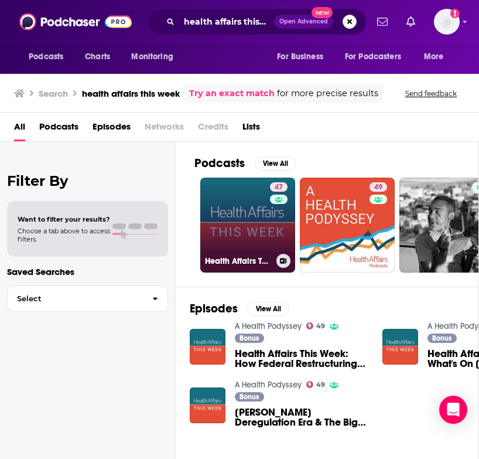
click at [246, 234] on link "47 Health Affairs This Week" at bounding box center [247, 225] width 95 height 95
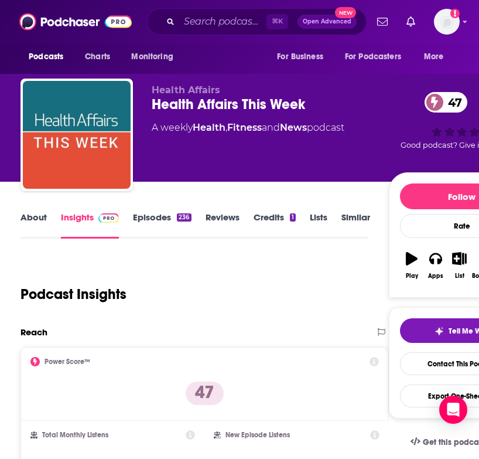
scroll to position [128, 0]
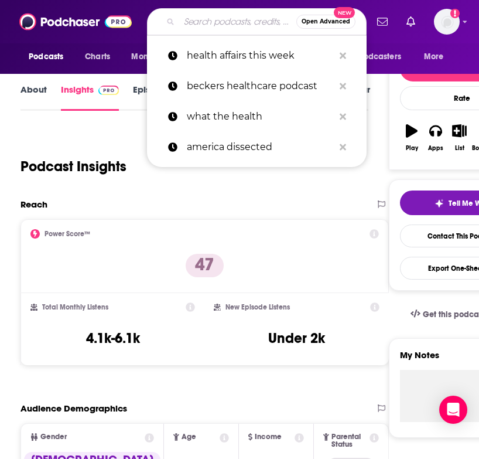
click at [200, 21] on input "Search podcasts, credits, & more..." at bounding box center [237, 21] width 117 height 19
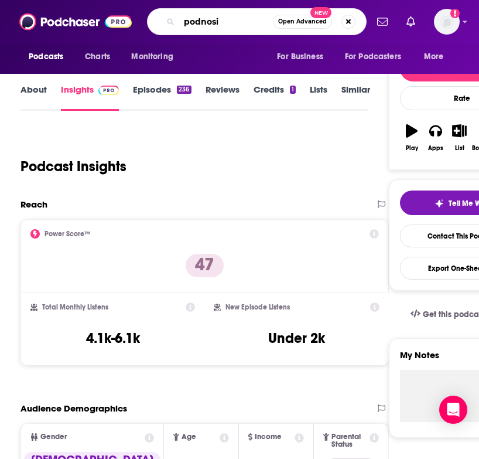
type input "podnosis"
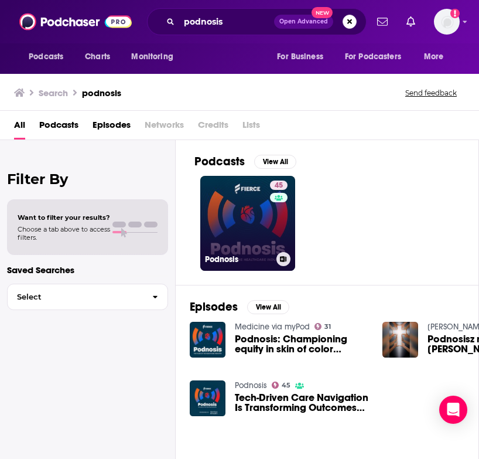
click at [238, 234] on link "45 Podnosis" at bounding box center [247, 223] width 95 height 95
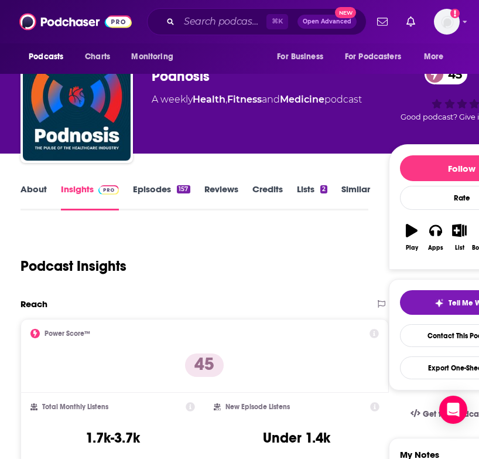
scroll to position [31, 0]
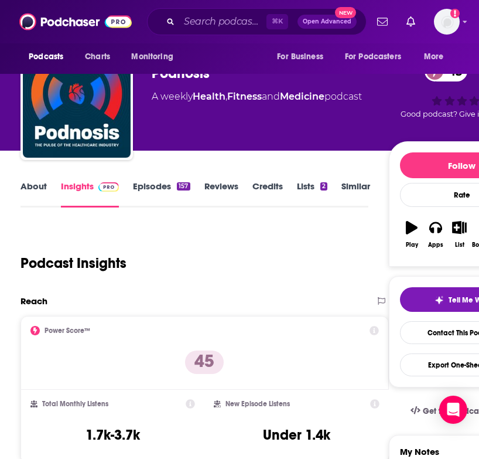
click at [311, 101] on link "Medicine" at bounding box center [302, 96] width 45 height 11
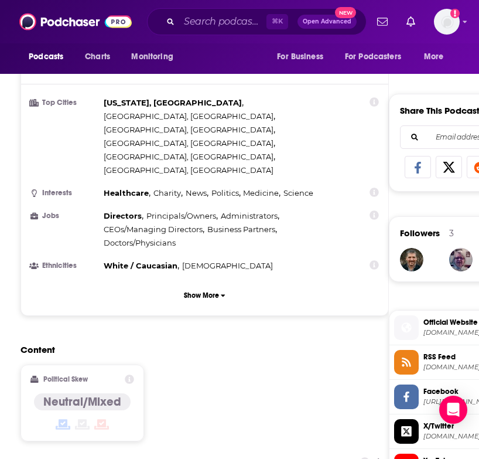
scroll to position [686, 0]
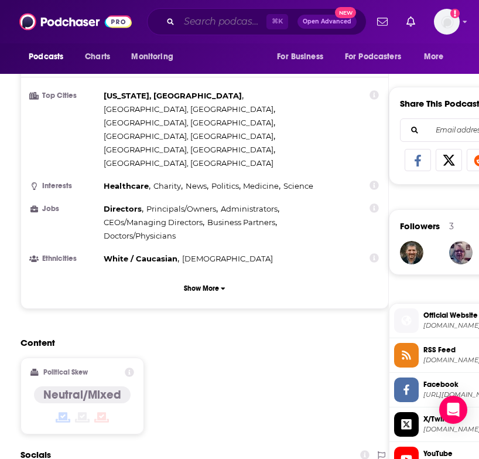
click at [216, 19] on input "Search podcasts, credits, & more..." at bounding box center [222, 21] width 87 height 19
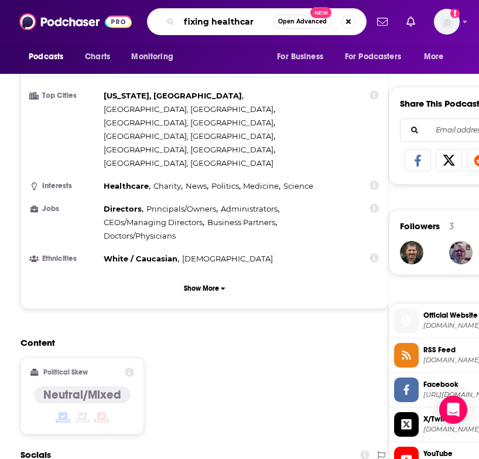
type input "fixing healthcare"
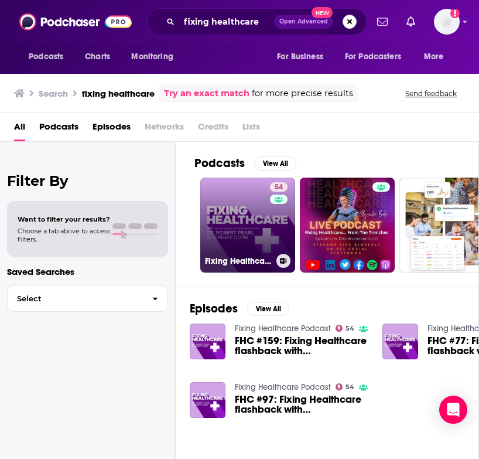
click at [234, 222] on link "54 Fixing Healthcare Podcast" at bounding box center [247, 225] width 95 height 95
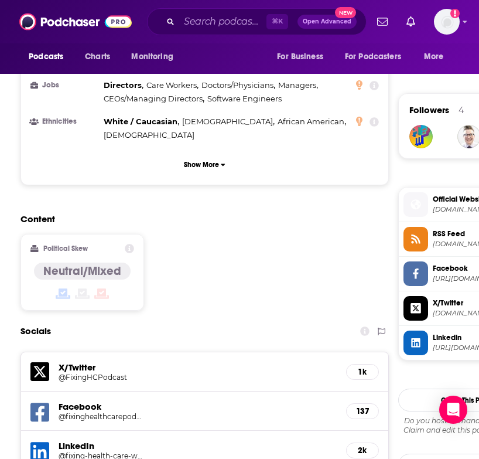
scroll to position [872, 0]
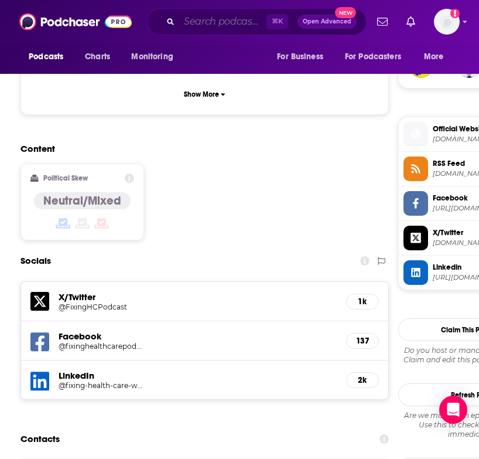
click at [216, 26] on input "Search podcasts, credits, & more..." at bounding box center [222, 21] width 87 height 19
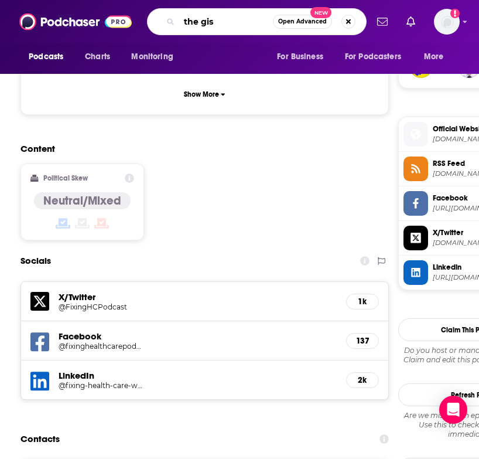
type input "the gist"
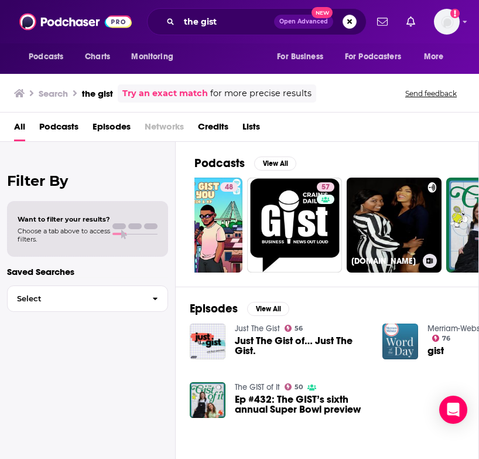
scroll to position [0, 253]
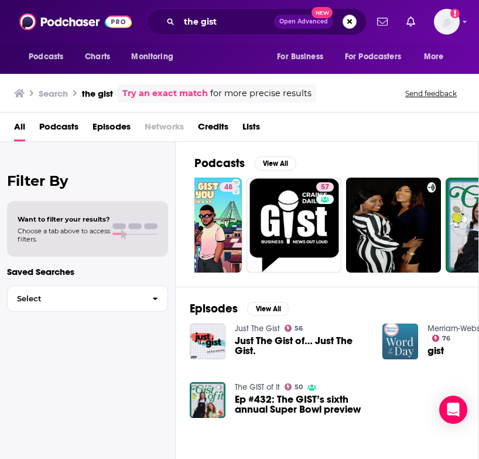
click at [232, 32] on div "the gist Open Advanced New" at bounding box center [257, 21] width 220 height 27
click at [218, 17] on input "the gist" at bounding box center [226, 21] width 95 height 19
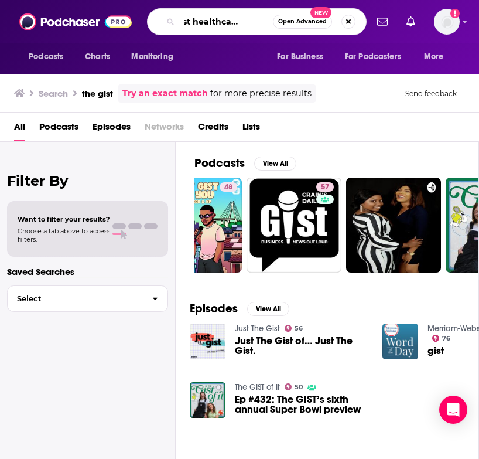
scroll to position [0, 35]
type input "the gist healthcare podcast"
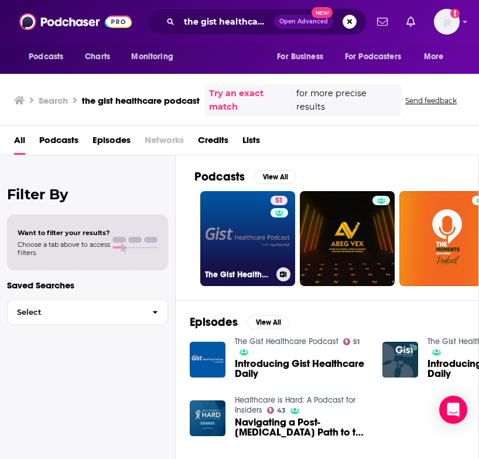
click at [226, 231] on link "51 The Gist Healthcare Podcast" at bounding box center [247, 238] width 95 height 95
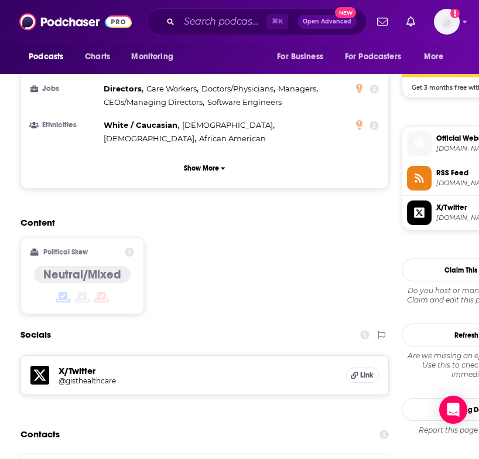
scroll to position [990, 0]
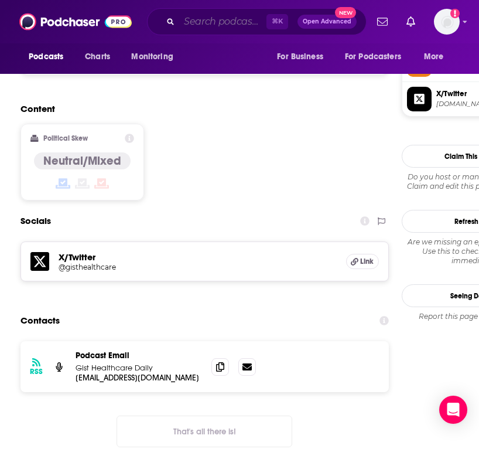
click at [205, 22] on input "Search podcasts, credits, & more..." at bounding box center [222, 21] width 87 height 19
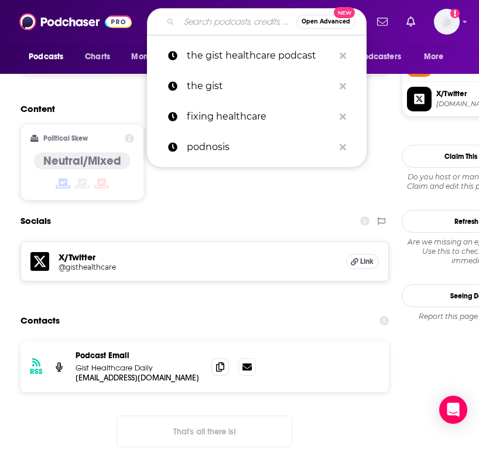
click at [205, 22] on input "Search podcasts, credits, & more..." at bounding box center [237, 21] width 117 height 19
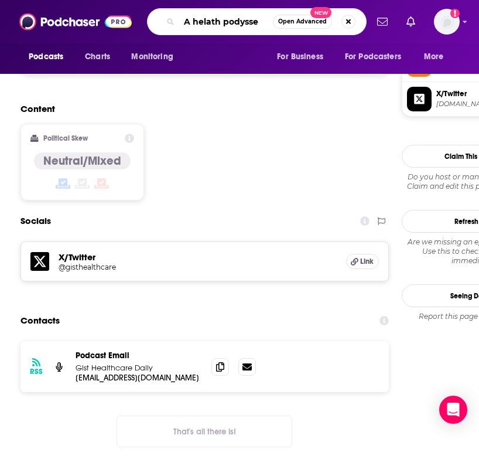
type input "A helath podyssey"
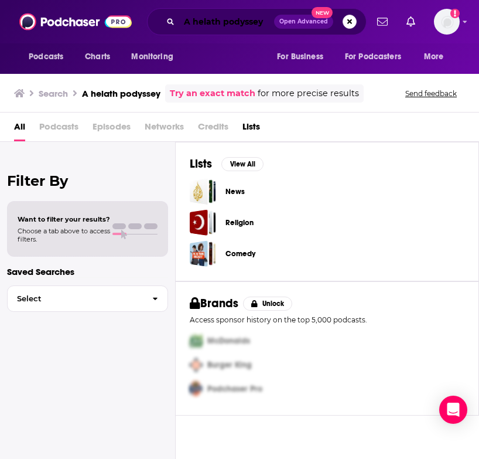
click at [212, 22] on input "A helath podyssey" at bounding box center [226, 21] width 95 height 19
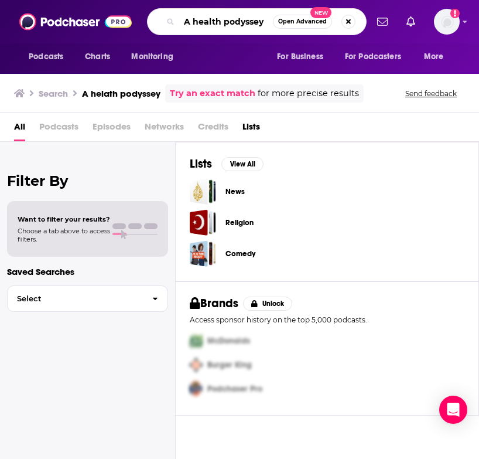
type input "A health podyssey"
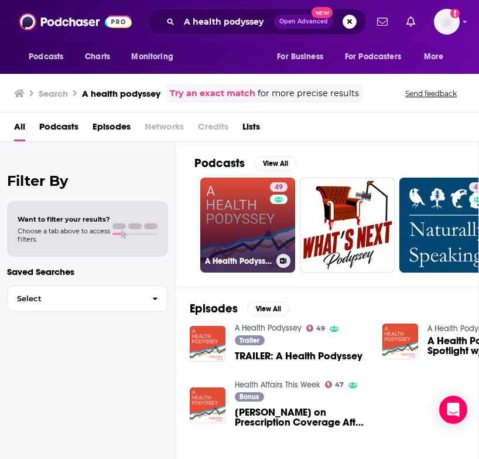
click at [244, 234] on link "49 A Health Podyssey" at bounding box center [247, 225] width 95 height 95
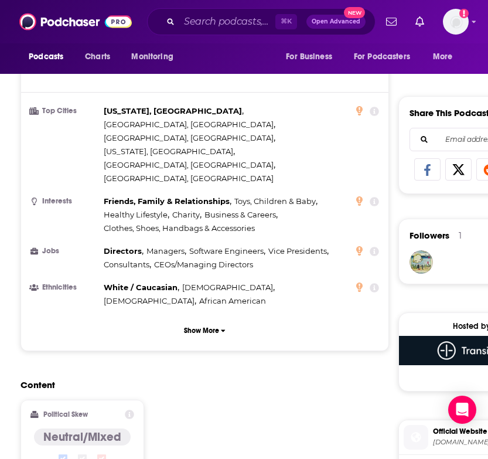
scroll to position [735, 0]
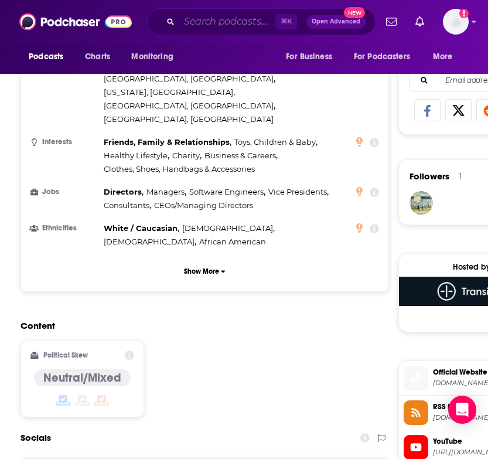
click at [197, 18] on input "Search podcasts, credits, & more..." at bounding box center [227, 21] width 96 height 19
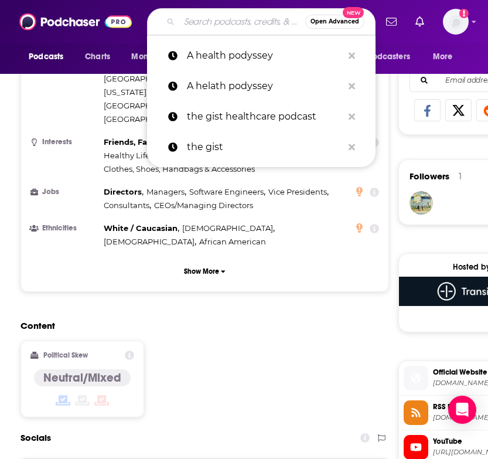
click at [197, 18] on input "Search podcasts, credits, & more..." at bounding box center [242, 21] width 126 height 19
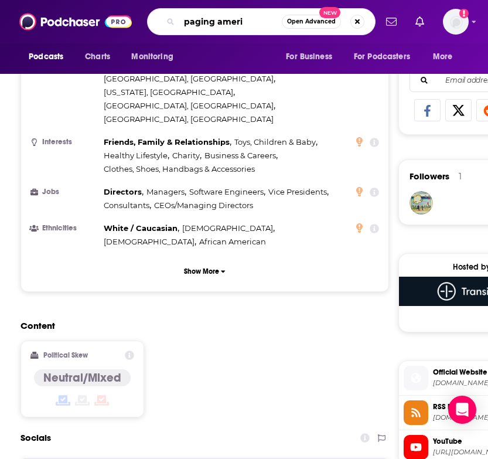
type input "paging americ"
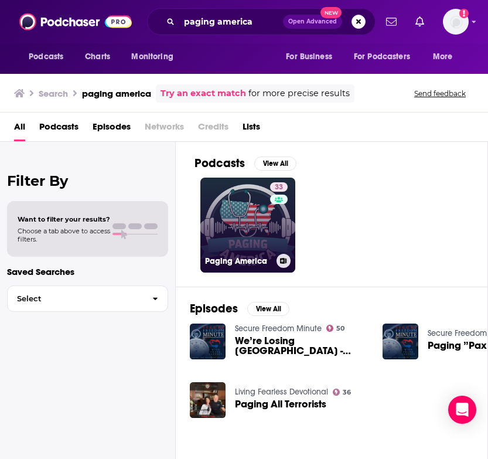
click at [247, 243] on link "33 Paging America" at bounding box center [247, 225] width 95 height 95
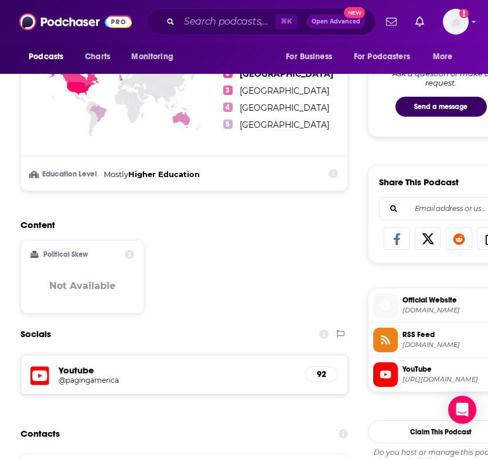
scroll to position [608, 0]
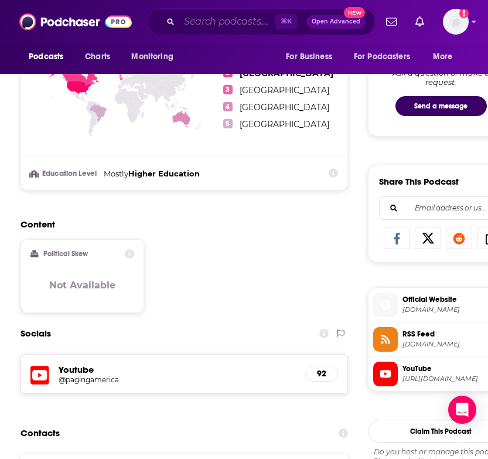
click at [203, 21] on input "Search podcasts, credits, & more..." at bounding box center [227, 21] width 96 height 19
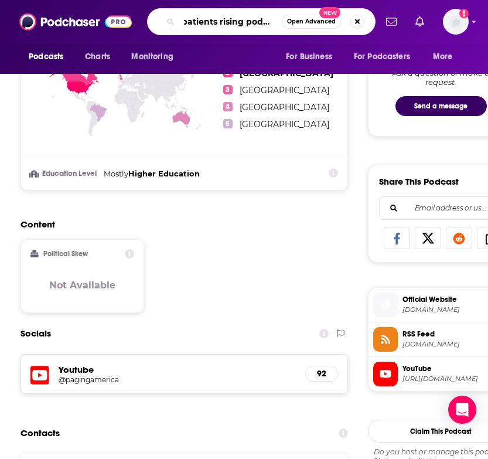
type input "patients rising podacst"
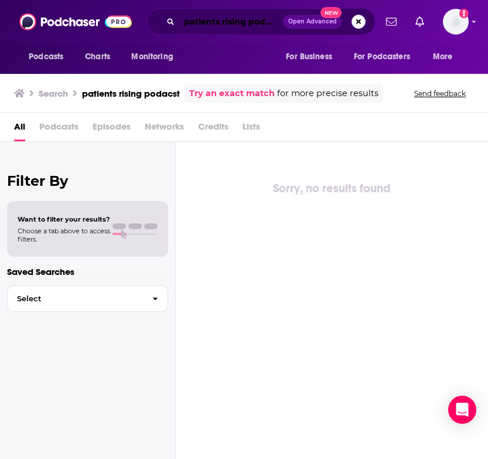
click at [255, 19] on input "patients rising podacst" at bounding box center [231, 21] width 104 height 19
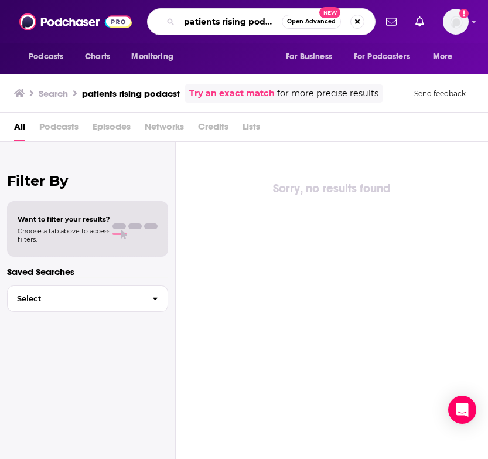
click at [255, 19] on input "patients rising podacst" at bounding box center [230, 21] width 103 height 19
type input "patients rising"
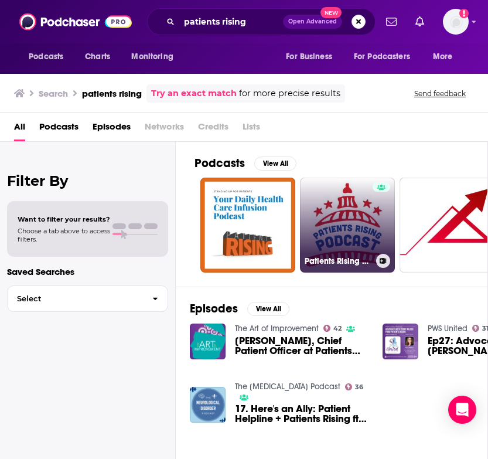
click at [325, 229] on link "Patients Rising Podcast" at bounding box center [347, 225] width 95 height 95
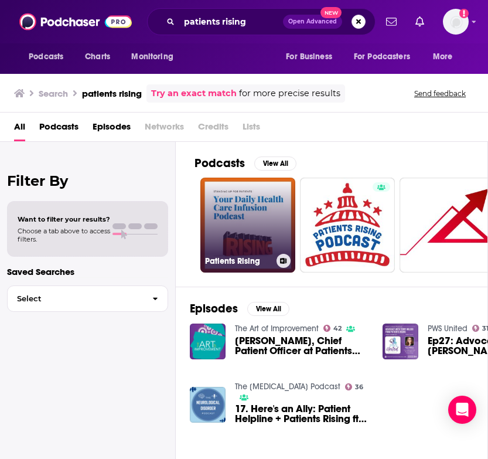
click at [230, 248] on link "Patients Rising" at bounding box center [247, 225] width 95 height 95
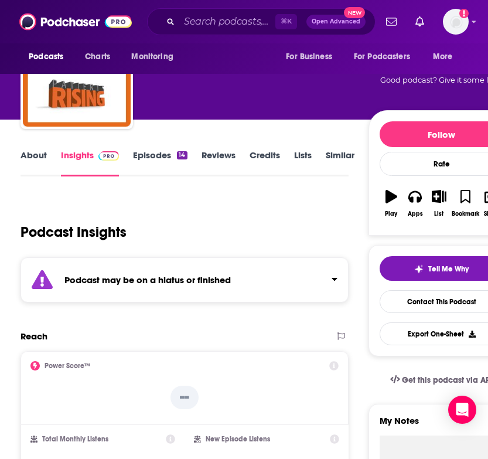
scroll to position [64, 0]
